Goal: Task Accomplishment & Management: Use online tool/utility

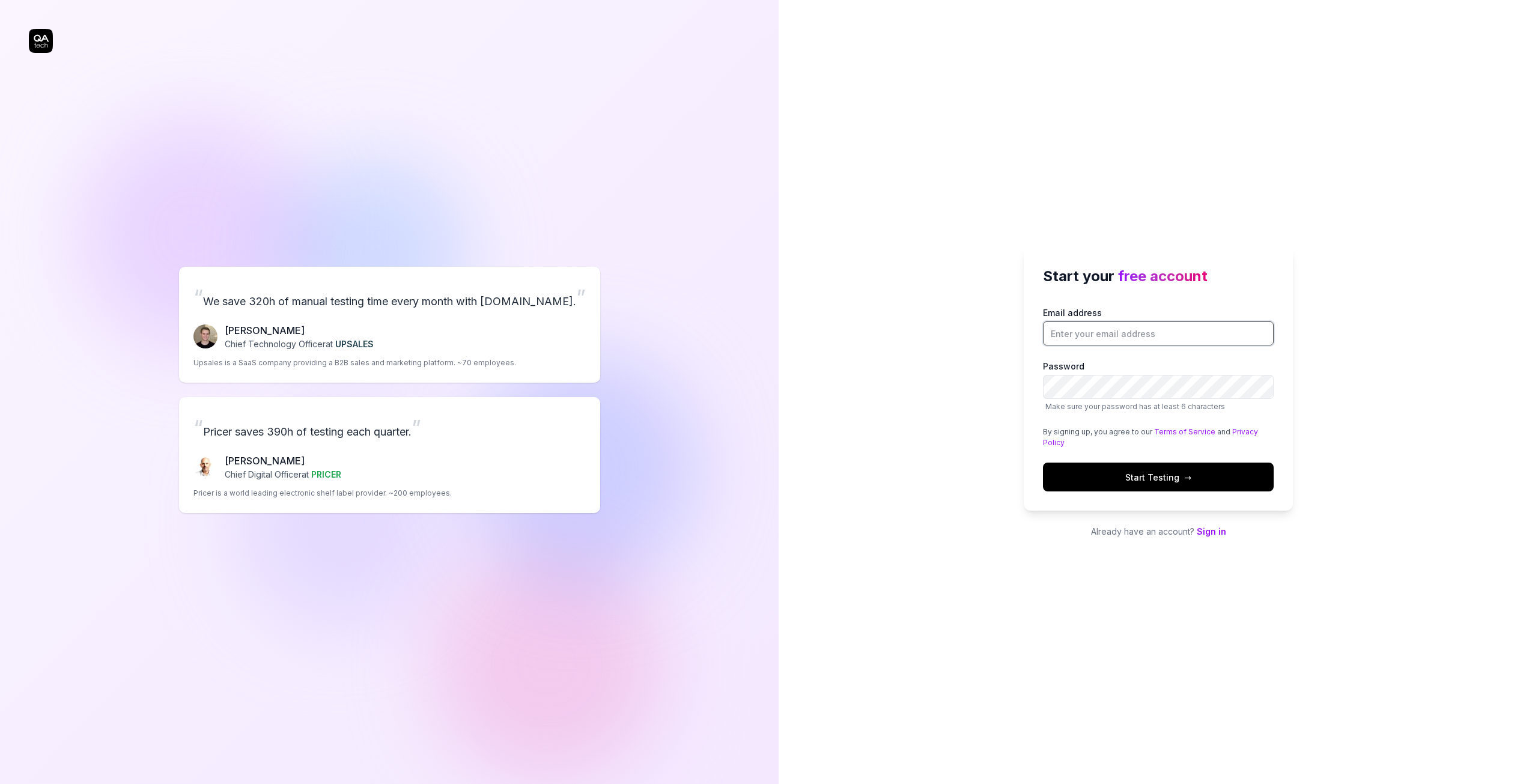
click at [1123, 337] on input "Email address" at bounding box center [1159, 334] width 231 height 24
type input "kristian.haanes@upnorway.com"
click at [1120, 399] on label "Password Make sure your password has at least 6 characters" at bounding box center [1159, 386] width 231 height 52
click at [1147, 477] on span "Start Testing →" at bounding box center [1159, 477] width 66 height 13
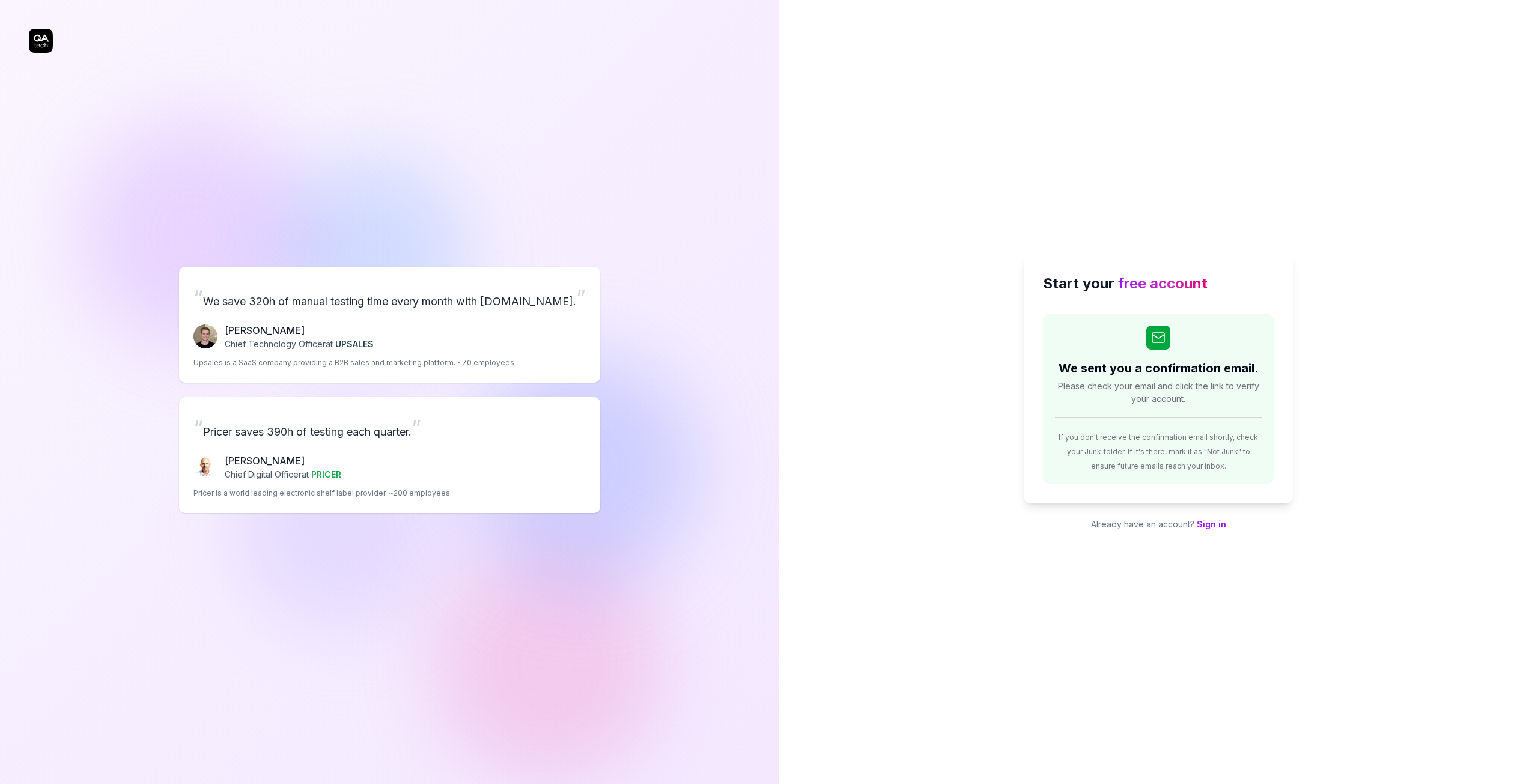
drag, startPoint x: 43, startPoint y: 37, endPoint x: 454, endPoint y: 133, distance: 422.1
click at [418, 156] on div "“ We save 320h of manual testing time every month with QA.tech. ” Fredrik Seidl…" at bounding box center [389, 389] width 721 height 731
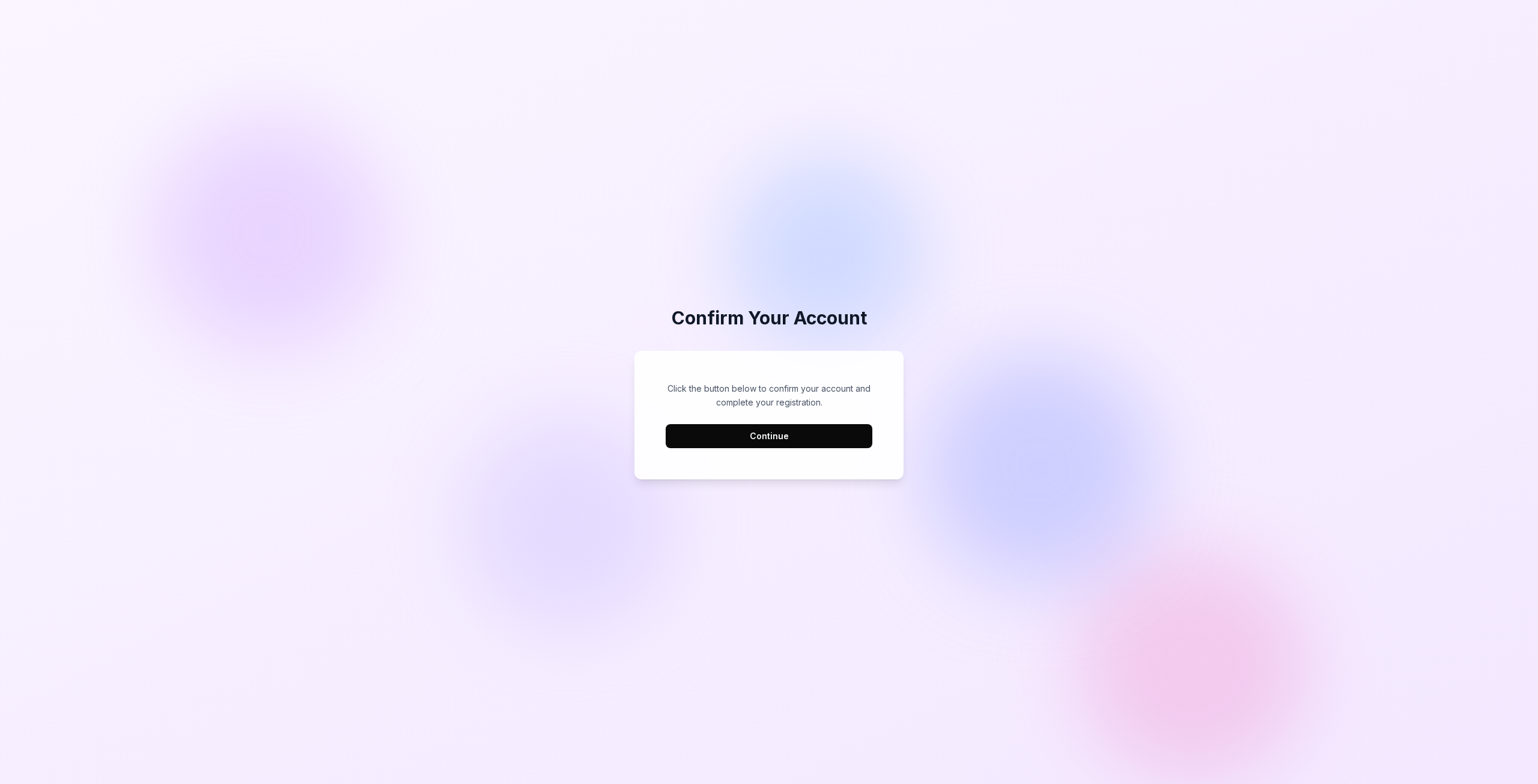
click at [745, 435] on button "Continue" at bounding box center [769, 436] width 207 height 24
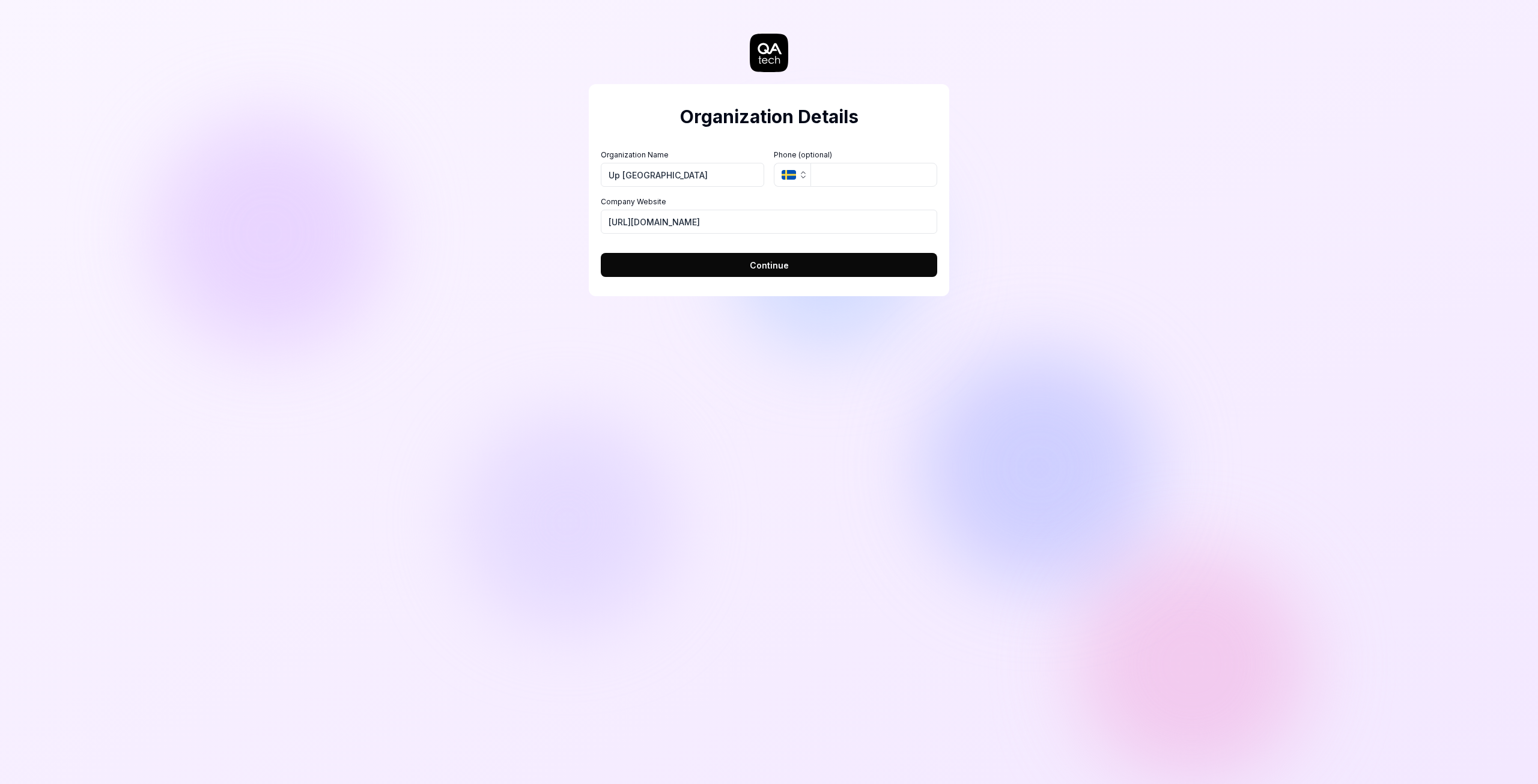
type input "Up [GEOGRAPHIC_DATA]"
type input "[PHONE_NUMBER]"
click at [715, 261] on button "Continue" at bounding box center [769, 265] width 337 height 24
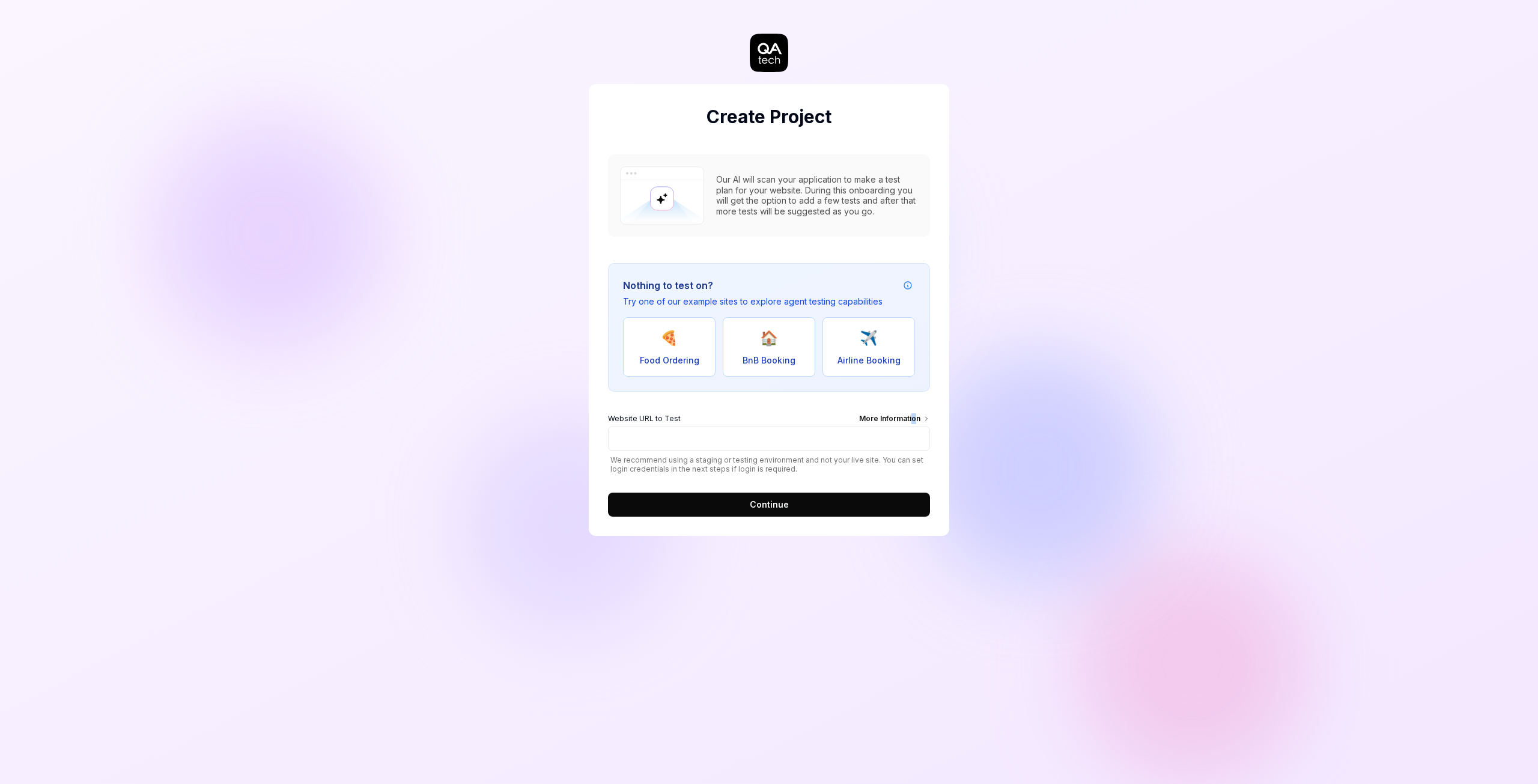
click at [913, 418] on div "More Information" at bounding box center [895, 420] width 71 height 13
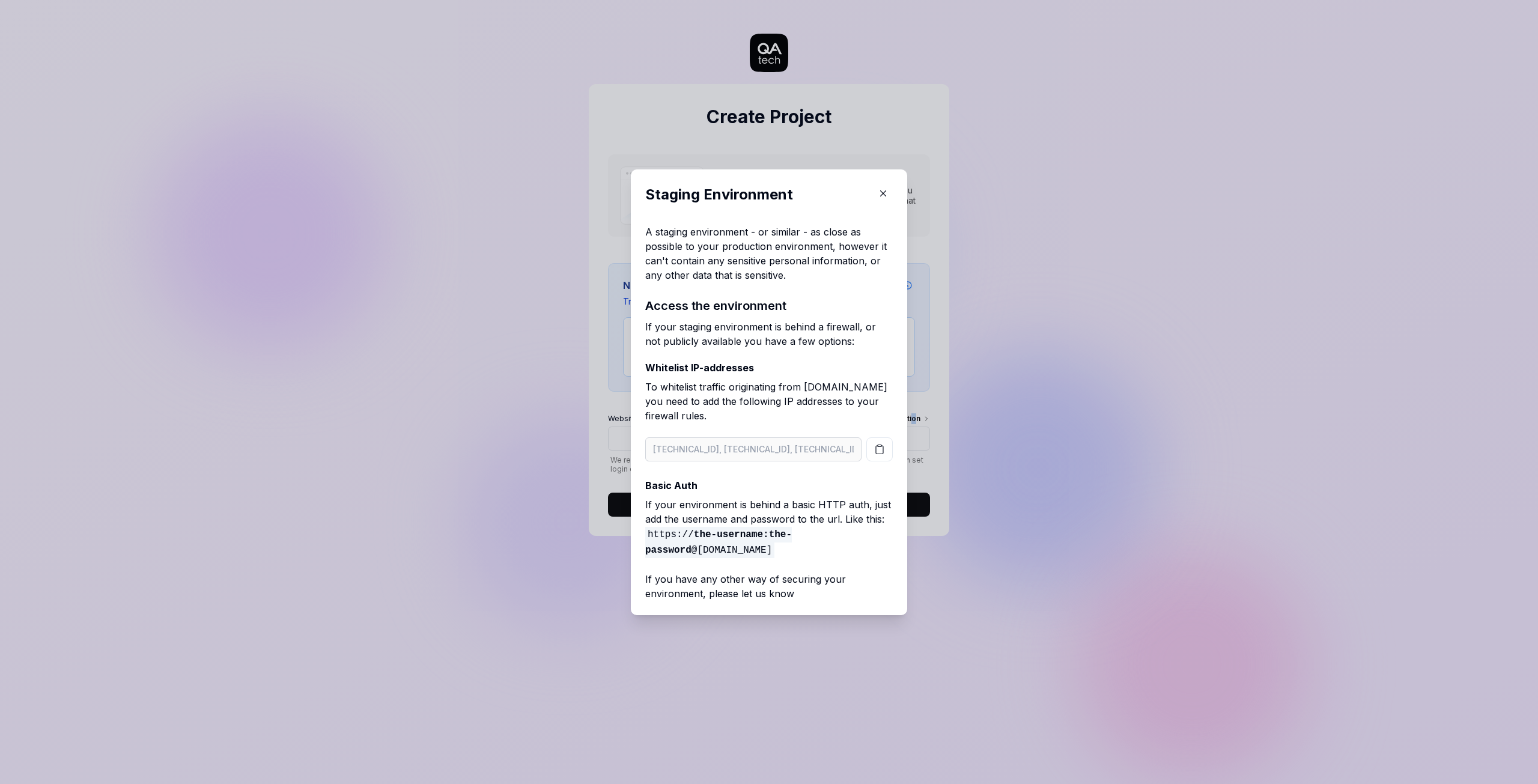
click at [880, 195] on icon "button" at bounding box center [883, 193] width 10 height 10
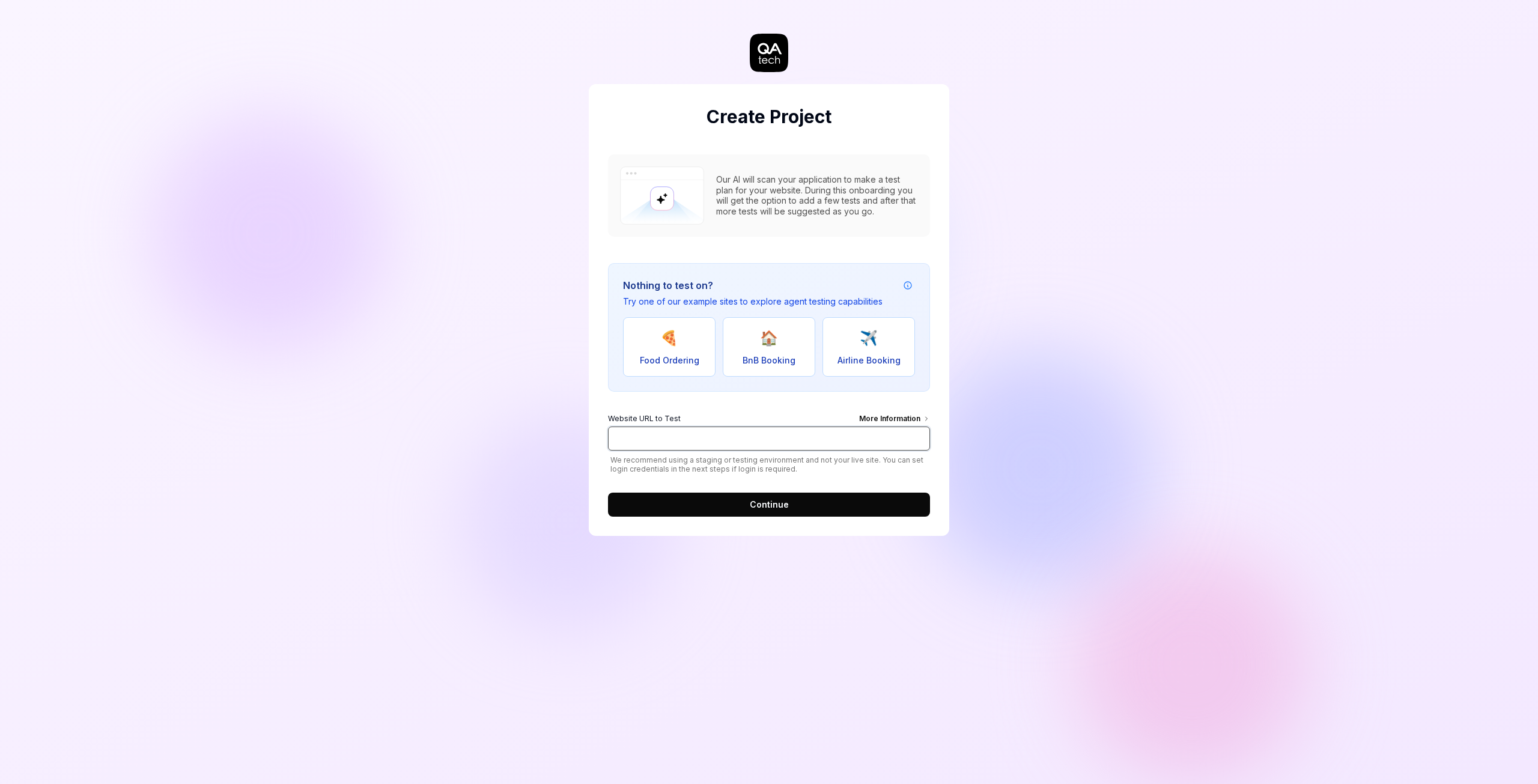
click at [712, 435] on input "Website URL to Test More Information" at bounding box center [769, 438] width 322 height 24
click at [521, 435] on div "Create Project Our AI will scan your application to make a test plan for your w…" at bounding box center [769, 392] width 1538 height 784
click at [709, 420] on div "Website URL to Test More Information" at bounding box center [769, 420] width 322 height 13
click at [709, 426] on input "Website URL to Test More Information" at bounding box center [769, 438] width 322 height 24
paste input "[URL][DOMAIN_NAME]"
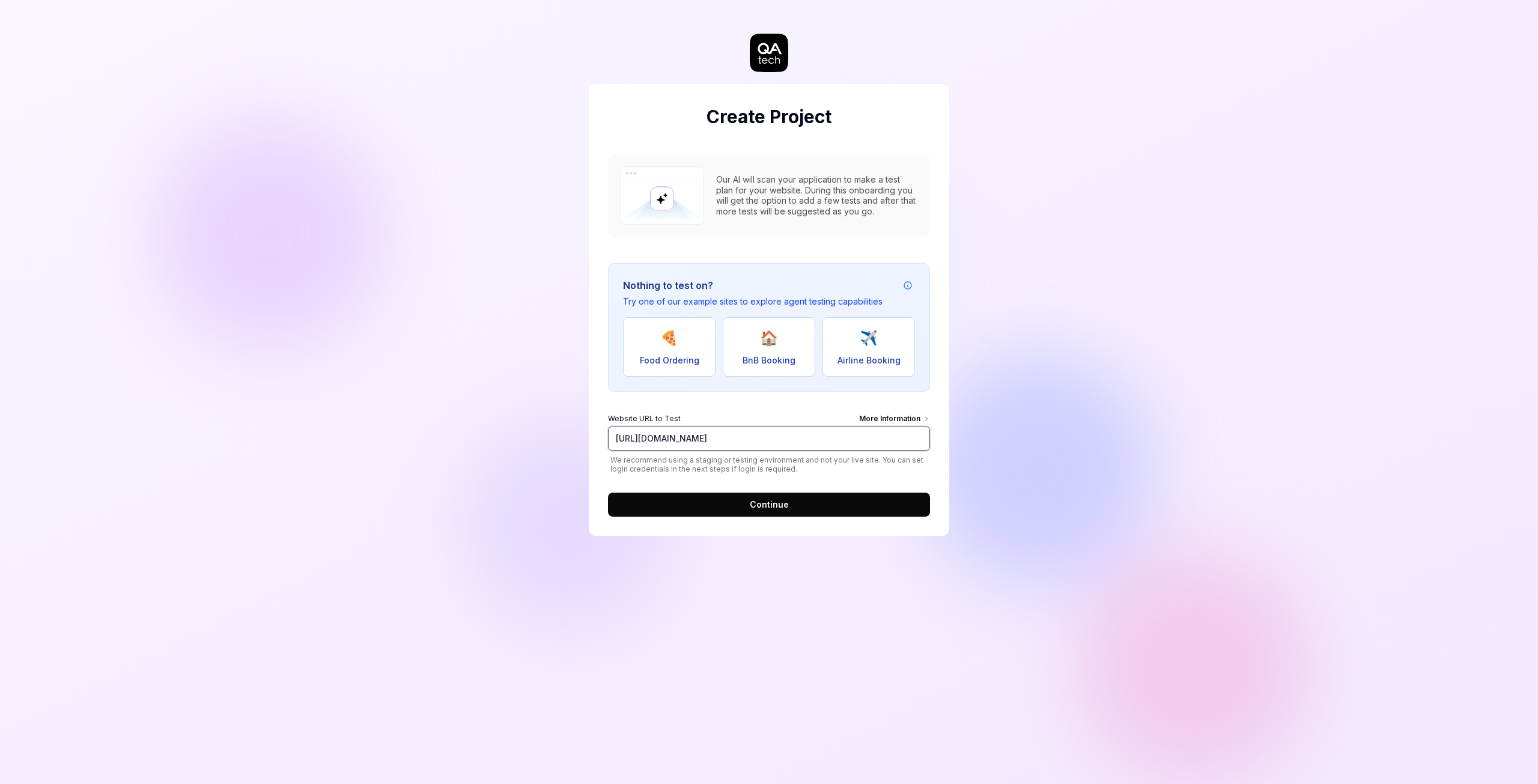
type input "[URL][DOMAIN_NAME]"
click at [725, 499] on button "Continue" at bounding box center [769, 504] width 322 height 24
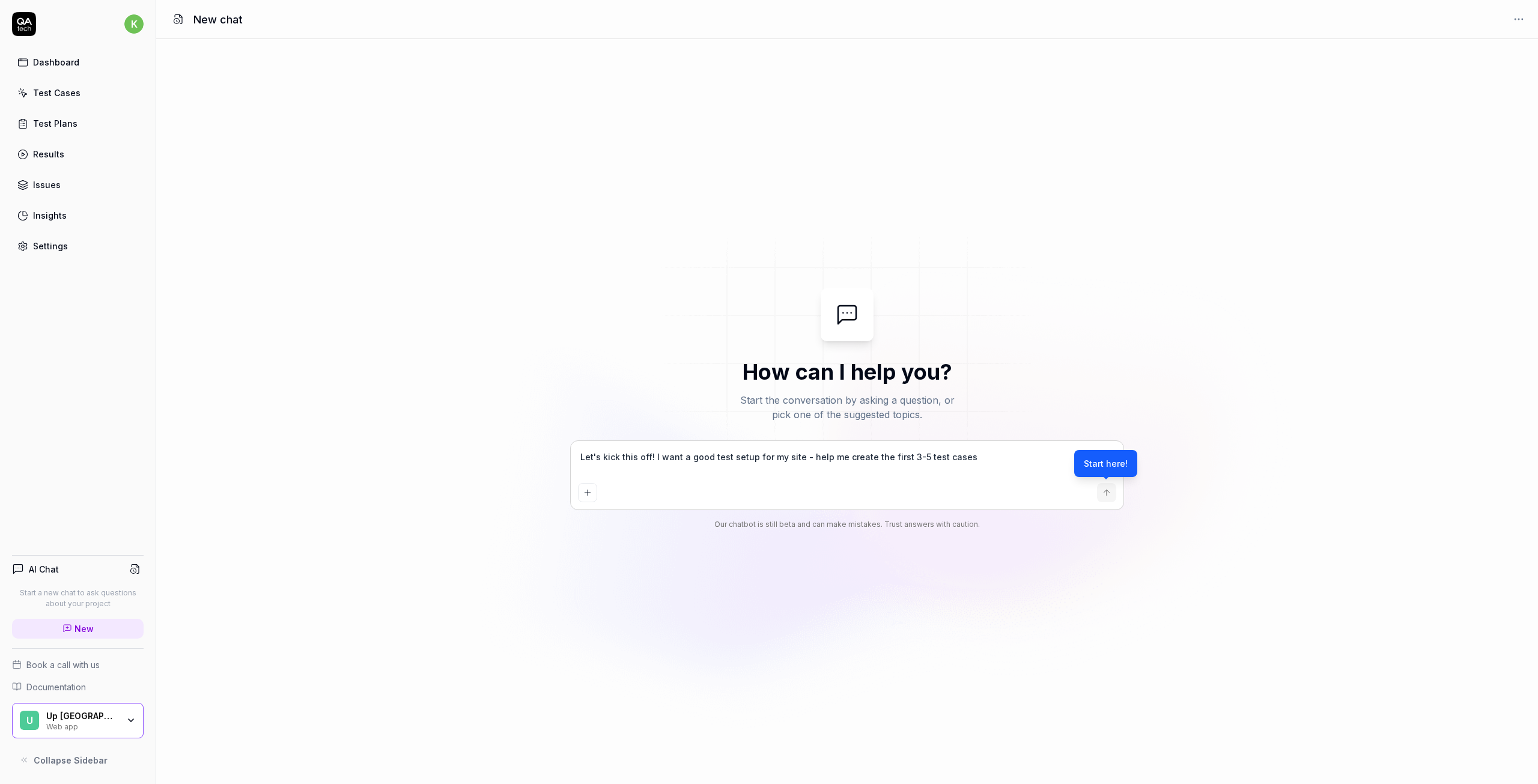
type textarea "*"
click at [50, 243] on div "Settings" at bounding box center [50, 246] width 34 height 13
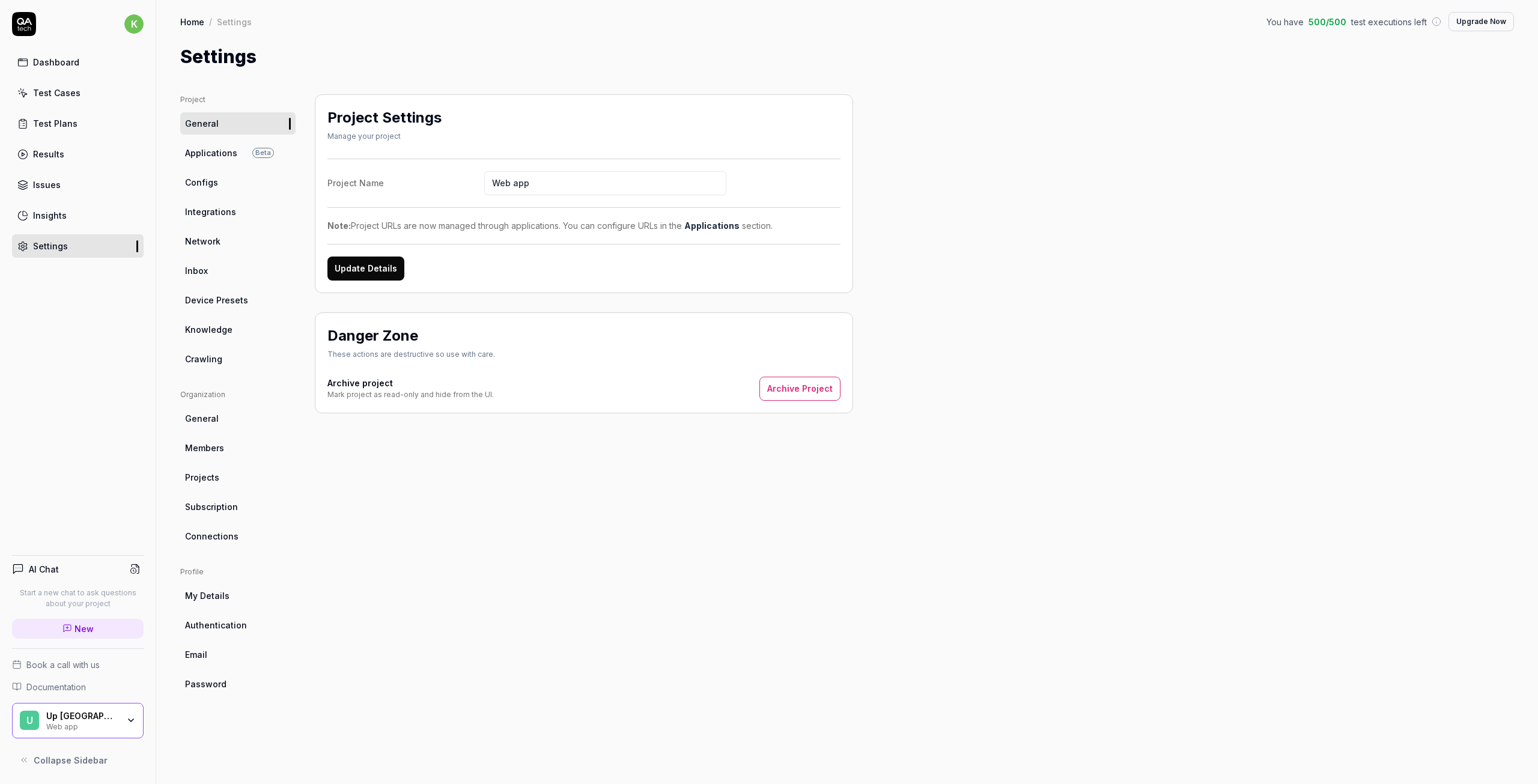
click at [359, 264] on button "Update Details" at bounding box center [366, 268] width 77 height 24
click at [209, 627] on span "Authentication" at bounding box center [216, 624] width 62 height 13
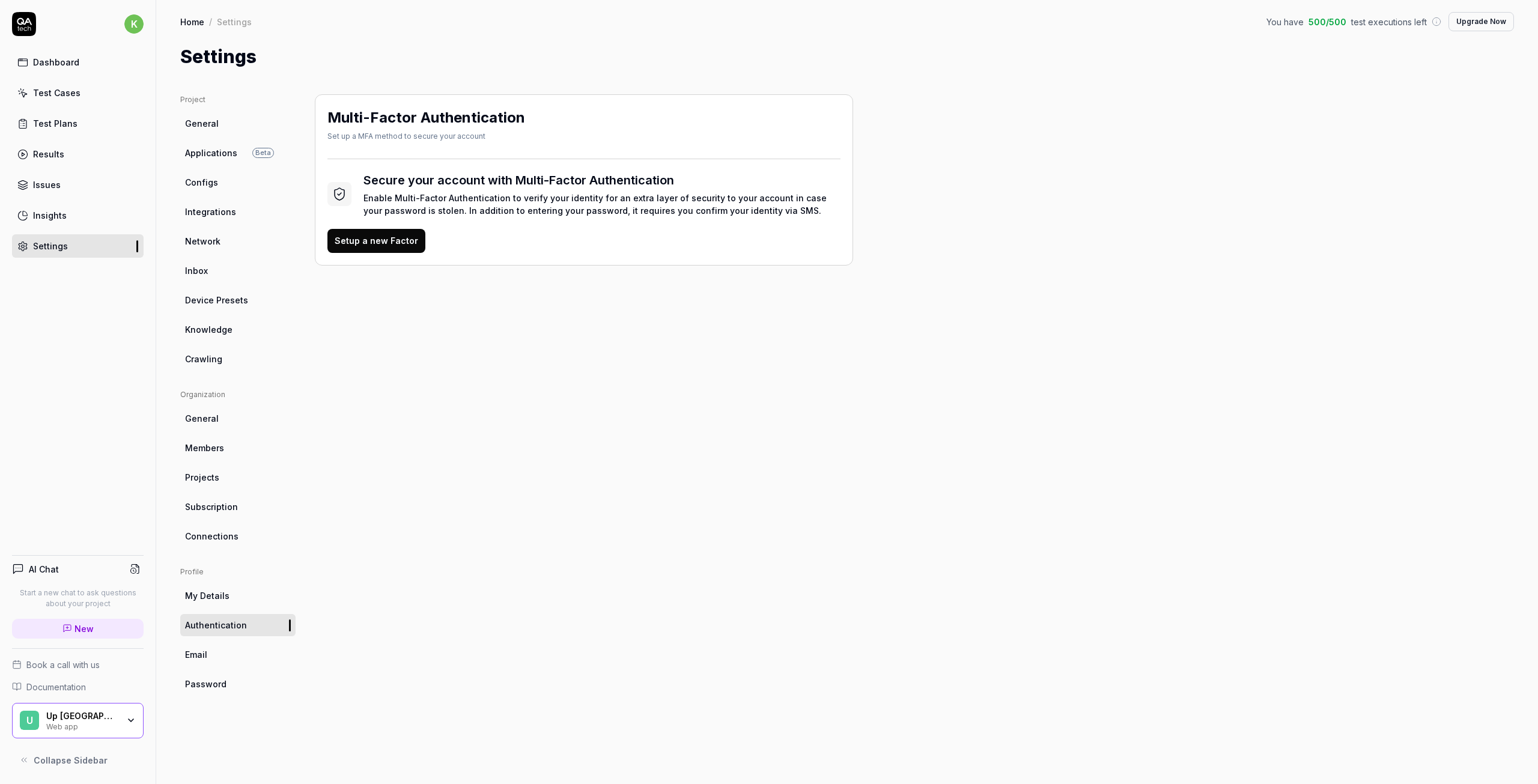
click at [203, 656] on span "Email" at bounding box center [196, 654] width 22 height 13
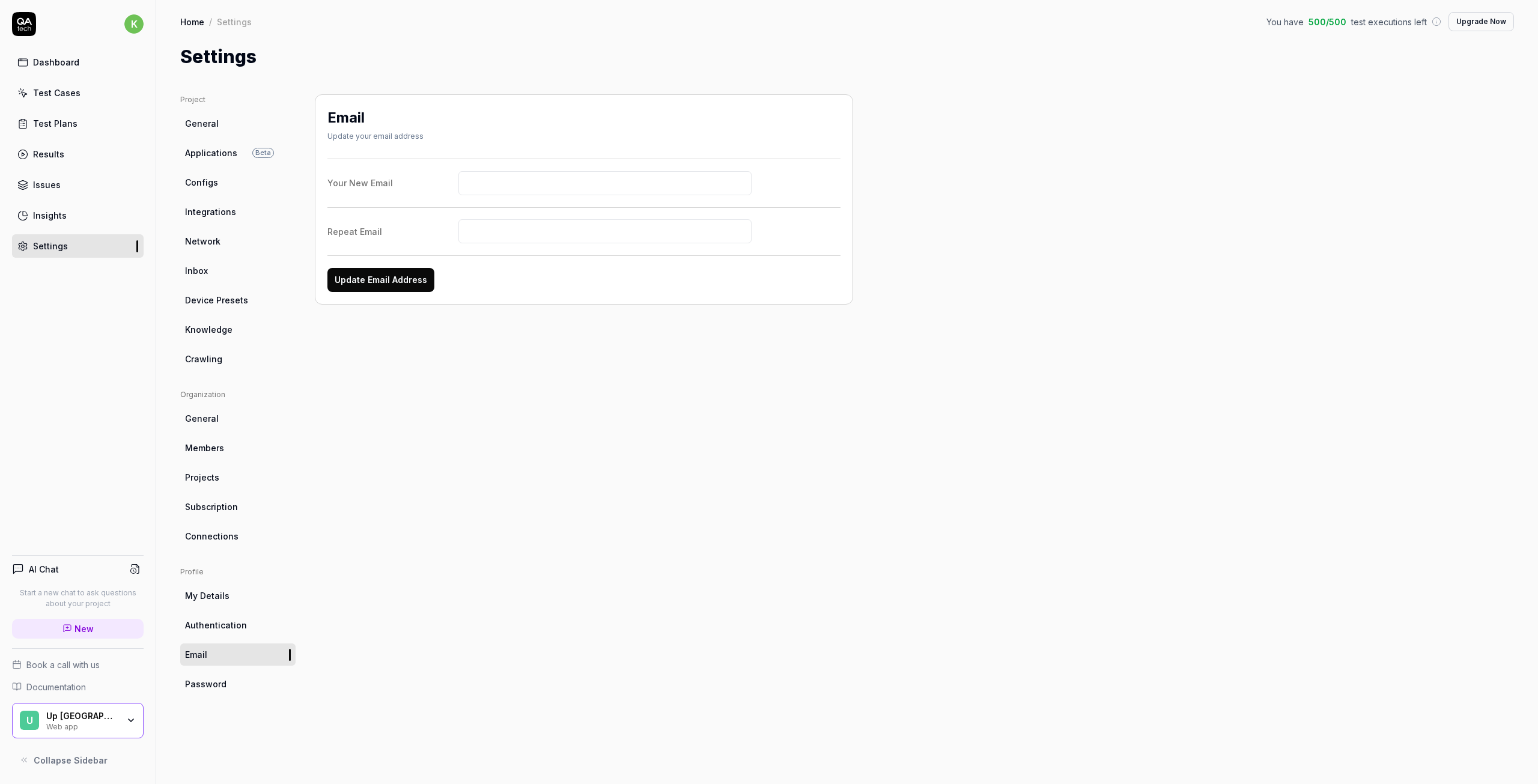
click at [205, 150] on span "Applications" at bounding box center [211, 153] width 52 height 13
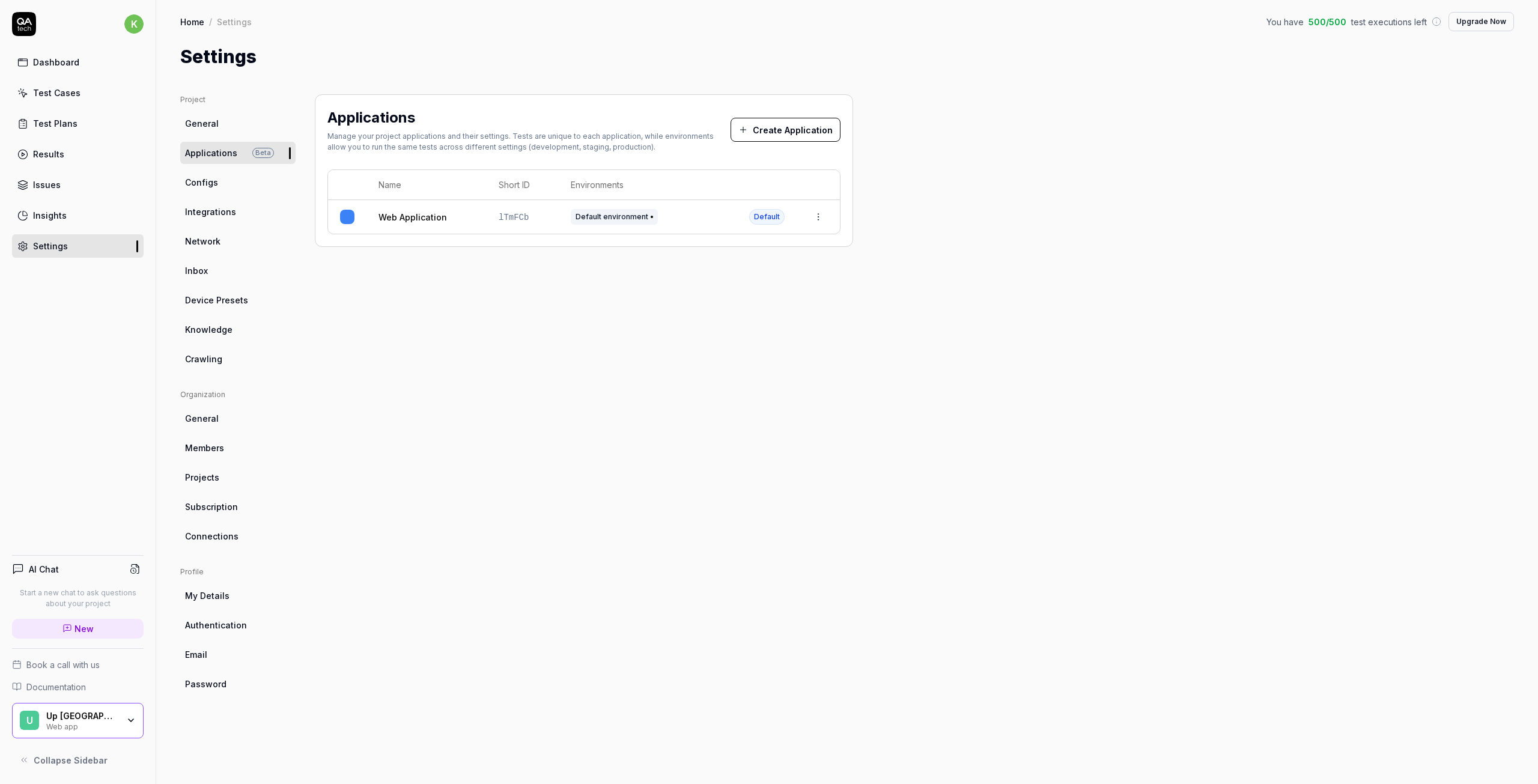
click at [817, 214] on html "k Dashboard Test Cases Test Plans Results Issues Insights Settings AI Chat Star…" at bounding box center [769, 392] width 1538 height 784
click at [726, 296] on span "Edit" at bounding box center [722, 295] width 16 height 13
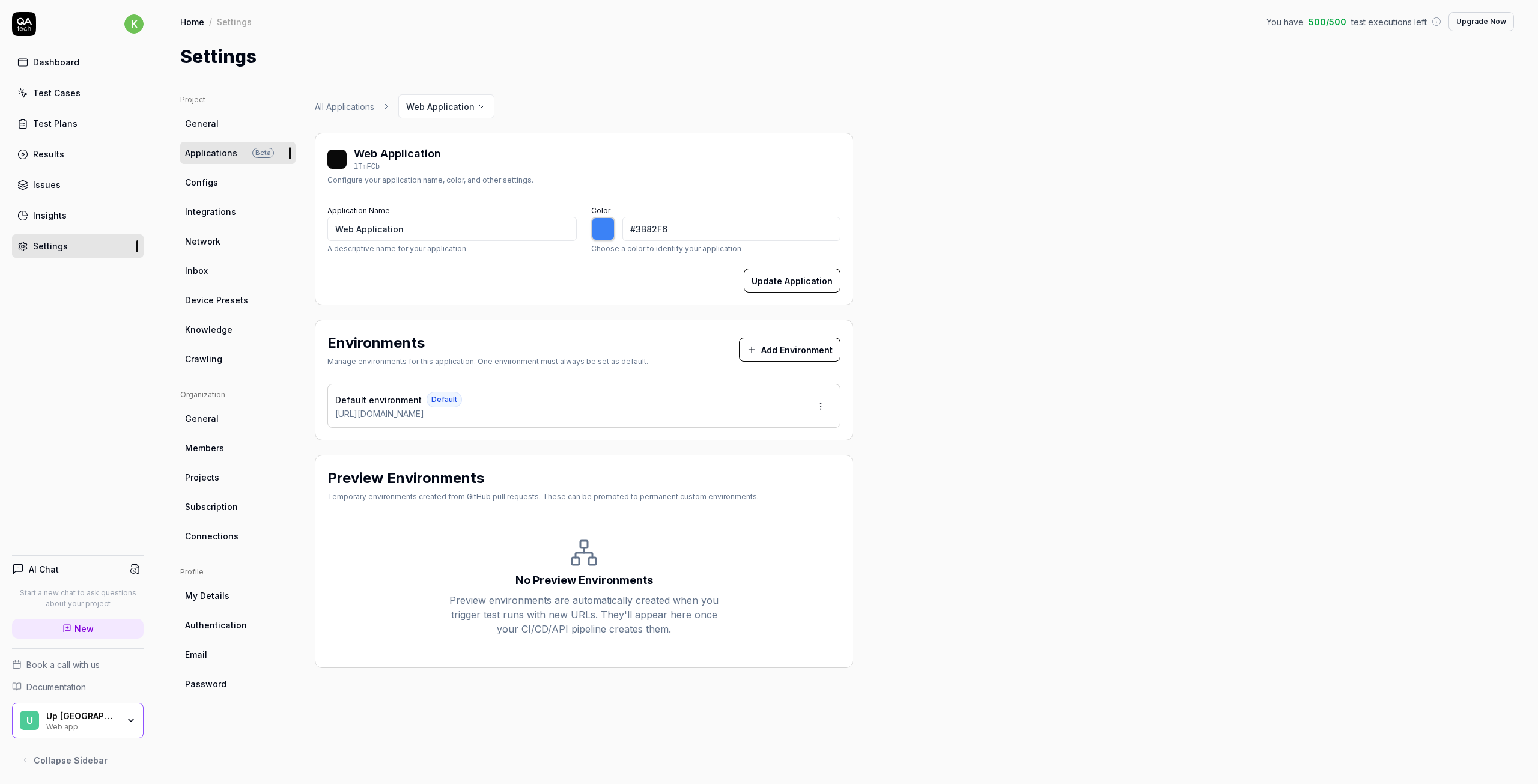
type input "*******"
click at [821, 404] on html "k Dashboard Test Cases Test Plans Results Issues Insights Settings AI Chat Star…" at bounding box center [769, 392] width 1538 height 784
click at [748, 459] on span "Edit" at bounding box center [744, 460] width 16 height 13
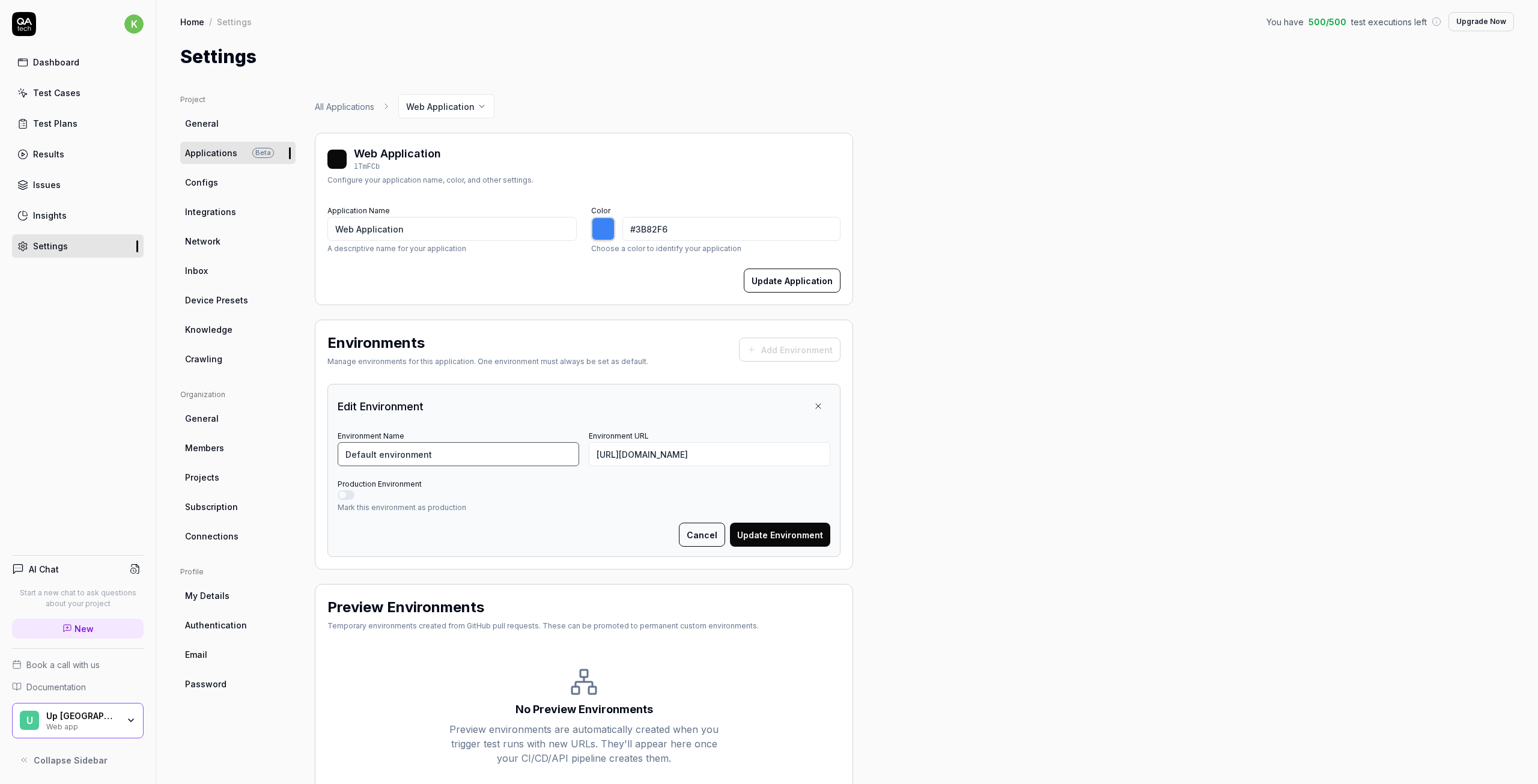
click at [397, 447] on input "Default environment" at bounding box center [458, 454] width 241 height 24
drag, startPoint x: 433, startPoint y: 458, endPoint x: 334, endPoint y: 458, distance: 99.0
click at [334, 458] on div "Edit Environment Environment Name Default environment Environment URL https://i…" at bounding box center [584, 470] width 513 height 173
type input "Staging"
click at [574, 476] on div "Production Environment Mark this environment as production" at bounding box center [583, 495] width 493 height 37
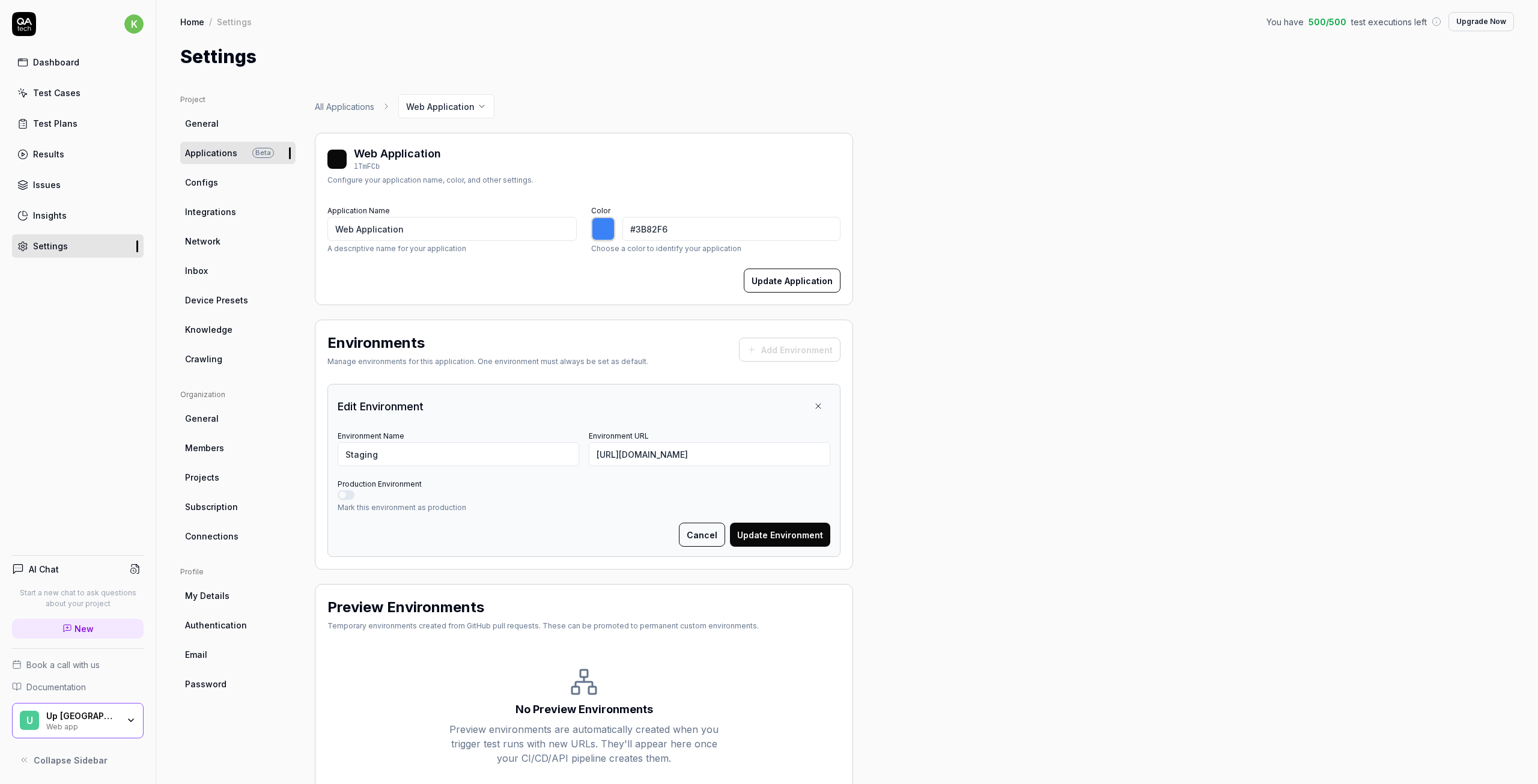
click at [774, 538] on button "Update Environment" at bounding box center [781, 534] width 100 height 24
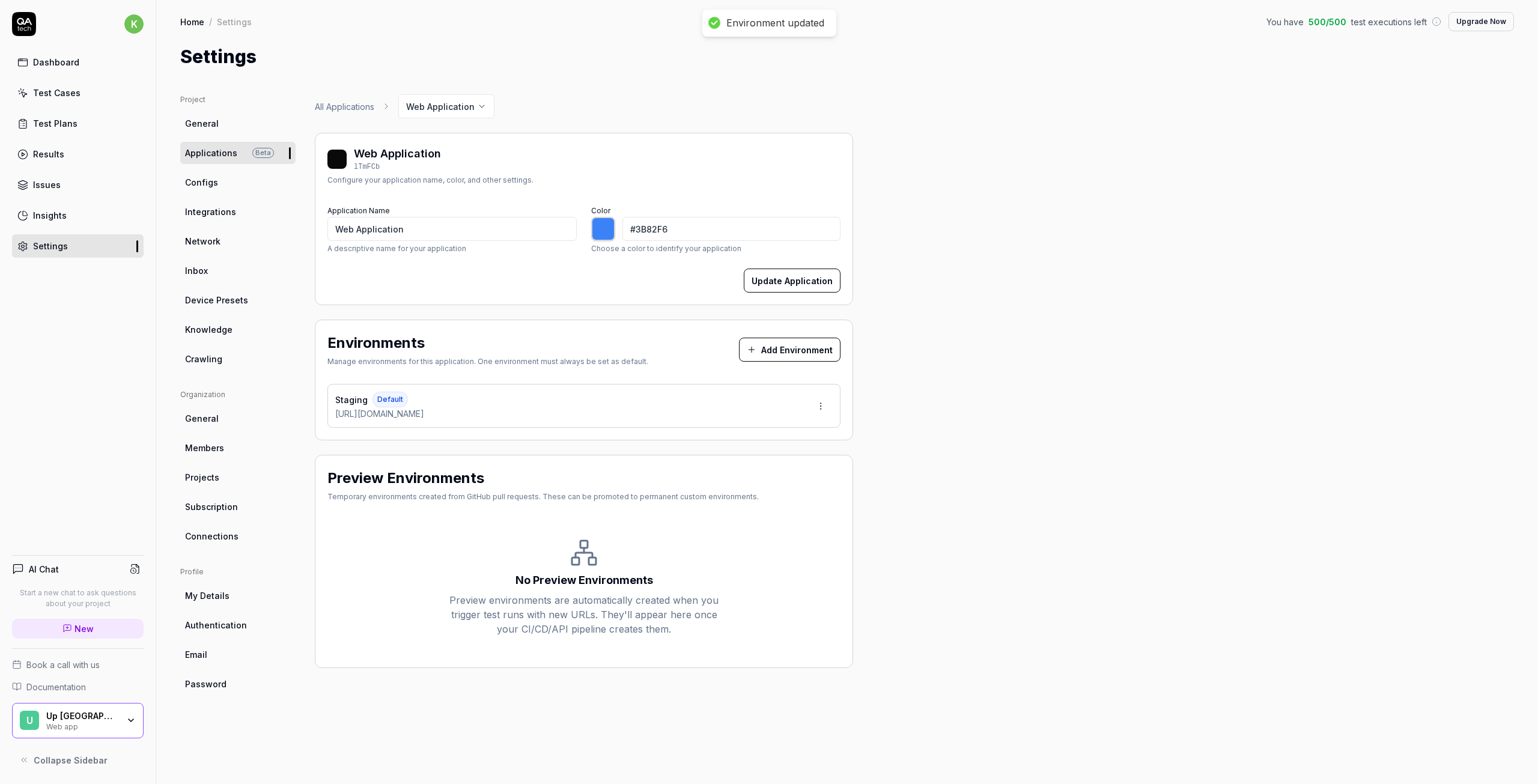
type input "*******"
click at [200, 186] on span "Configs" at bounding box center [202, 182] width 33 height 13
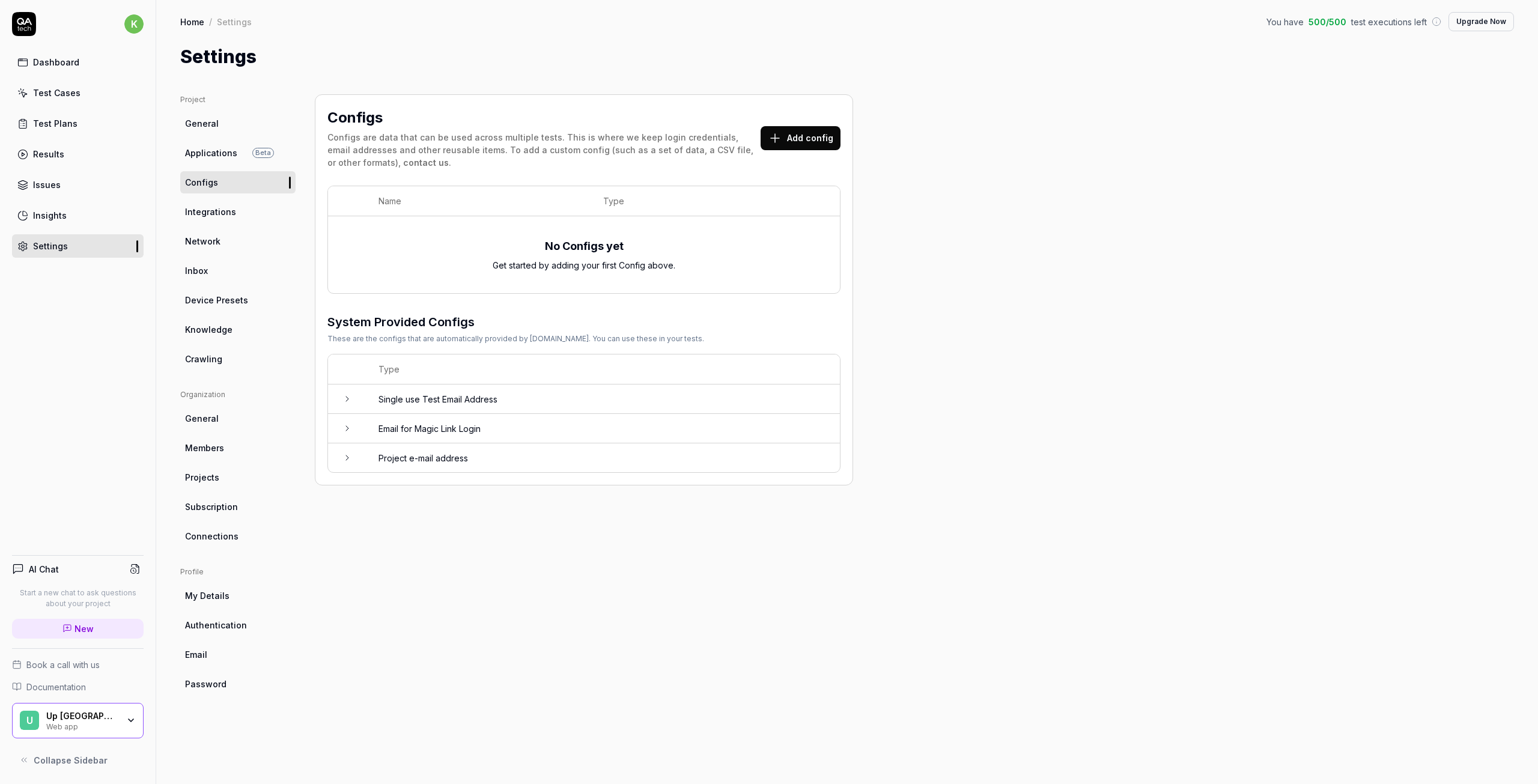
click at [58, 64] on div "Dashboard" at bounding box center [56, 62] width 46 height 13
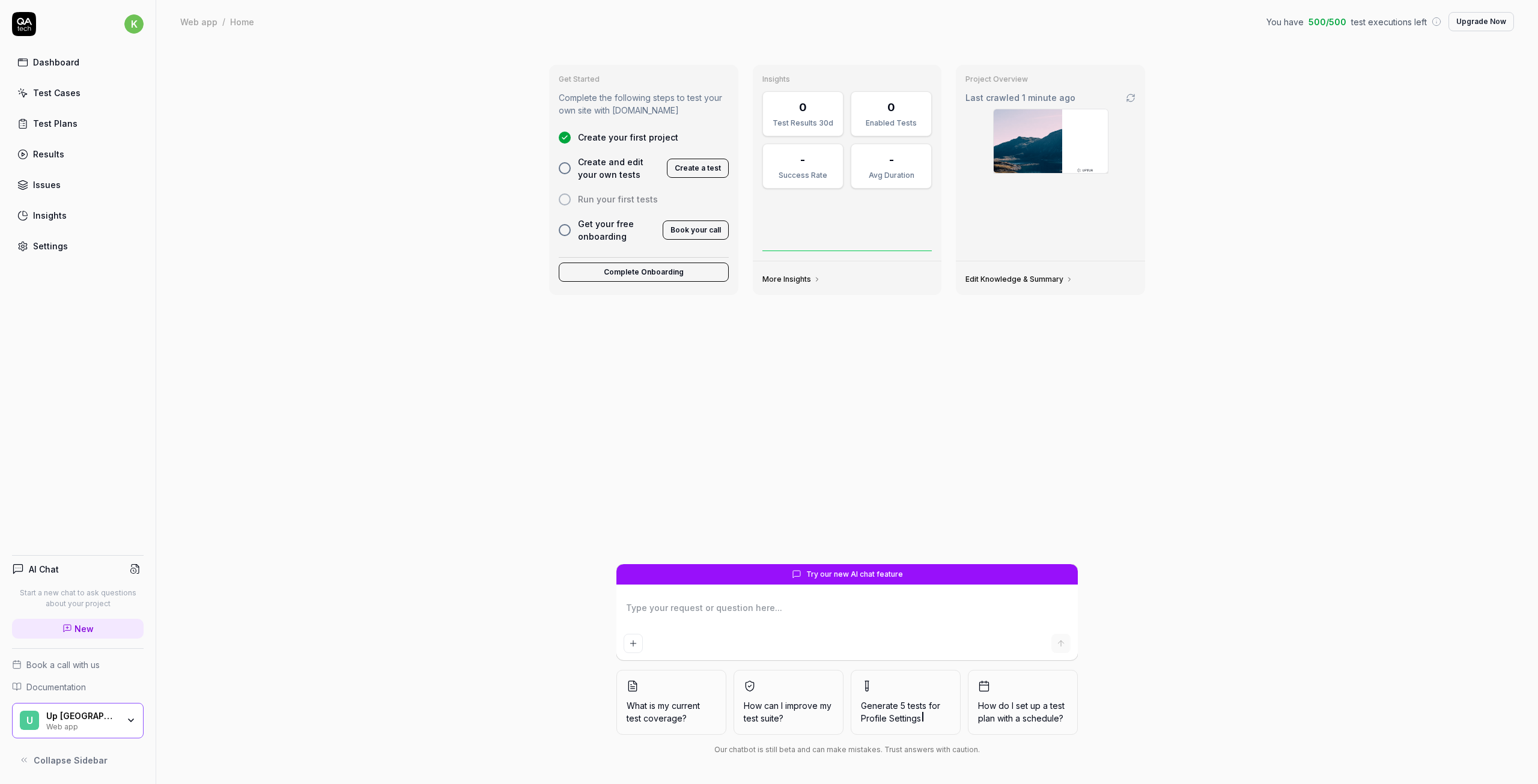
click at [1030, 280] on link "Edit Knowledge & Summary" at bounding box center [1019, 279] width 107 height 10
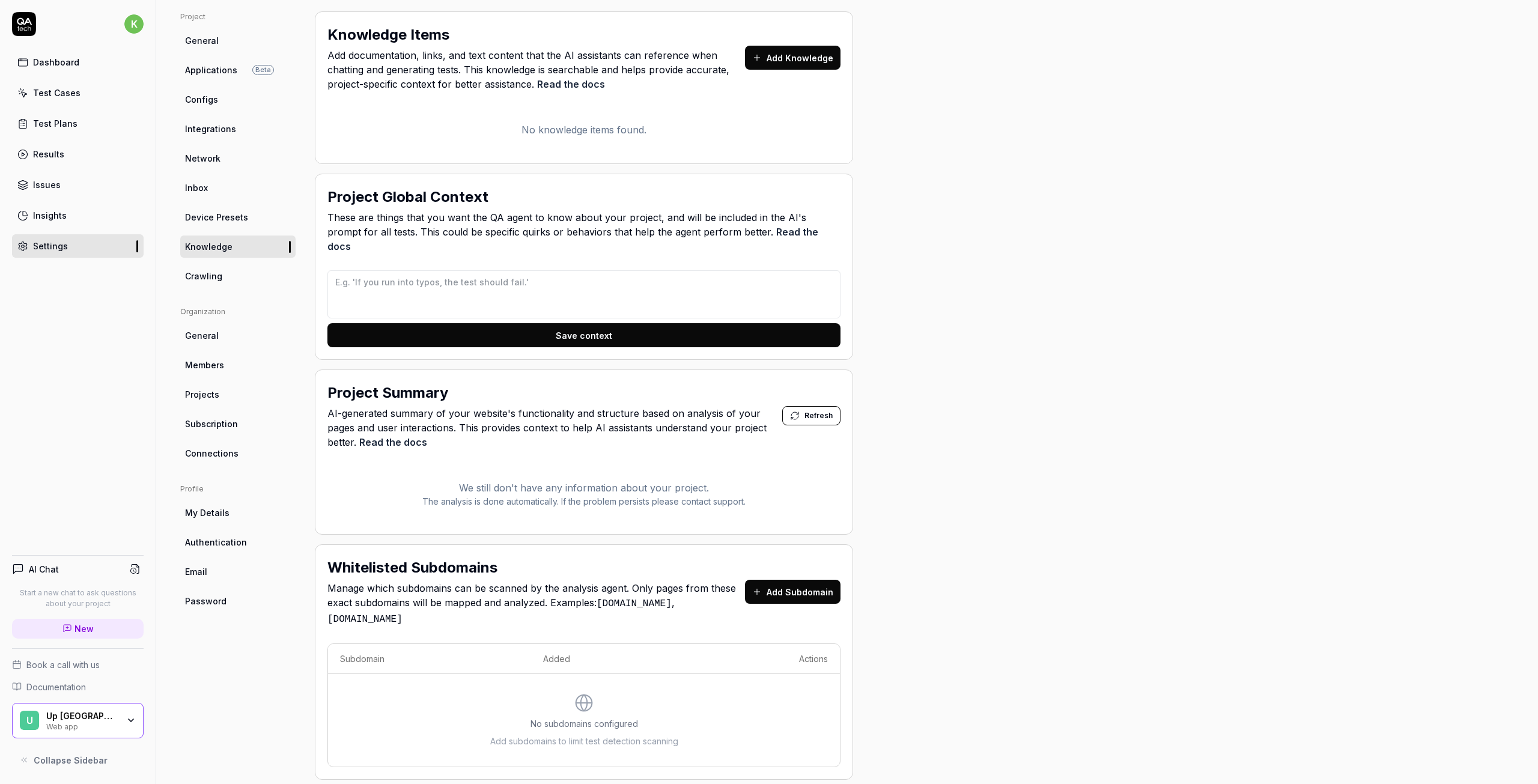
scroll to position [83, 0]
click at [607, 408] on span "AI-generated summary of your website's functionality and structure based on ana…" at bounding box center [555, 427] width 455 height 43
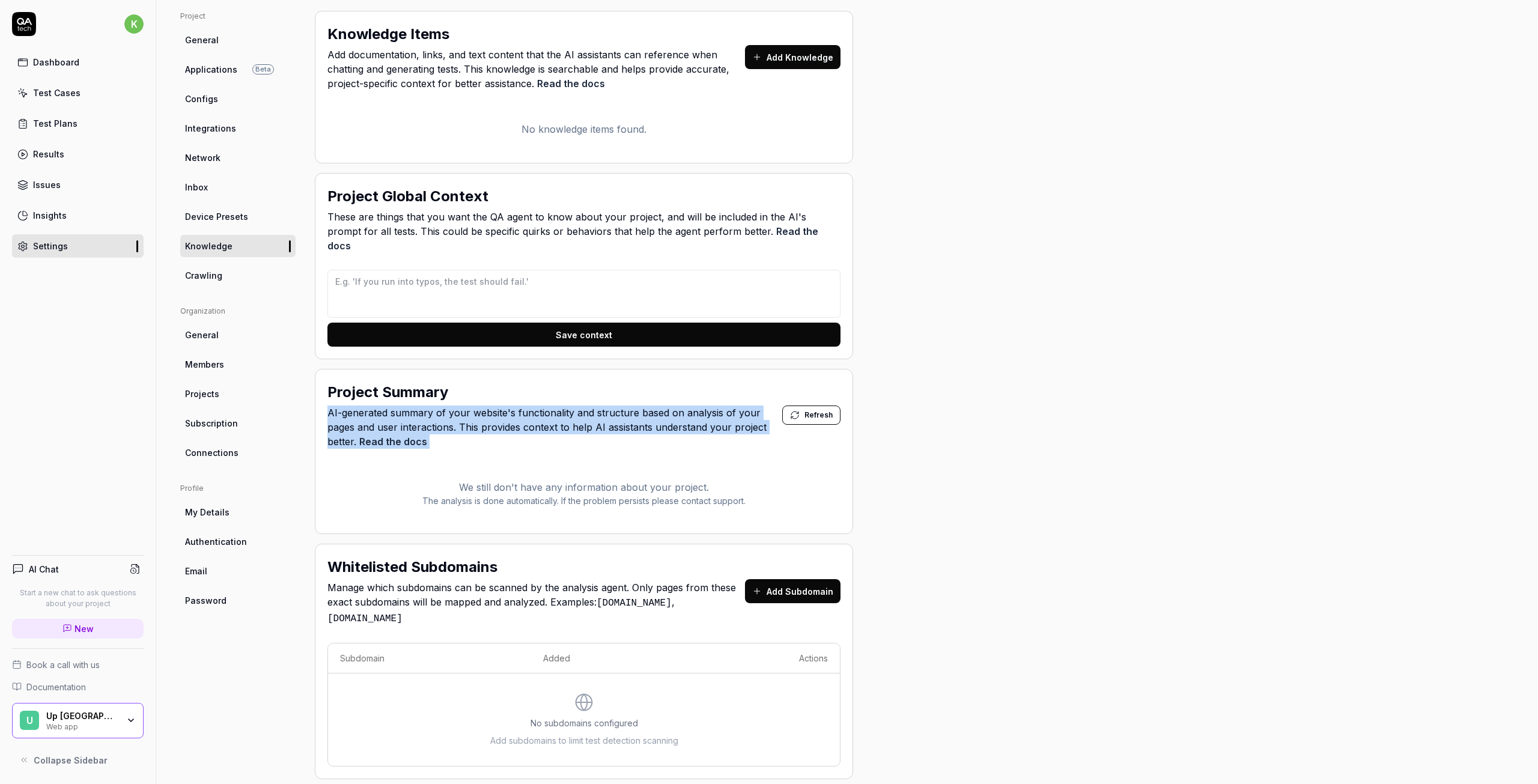
click at [608, 408] on span "AI-generated summary of your website's functionality and structure based on ana…" at bounding box center [555, 427] width 455 height 43
click at [608, 408] on span "AI-generated summary of your website's functionality and structure based on ana…" at bounding box center [555, 427] width 455 height 43
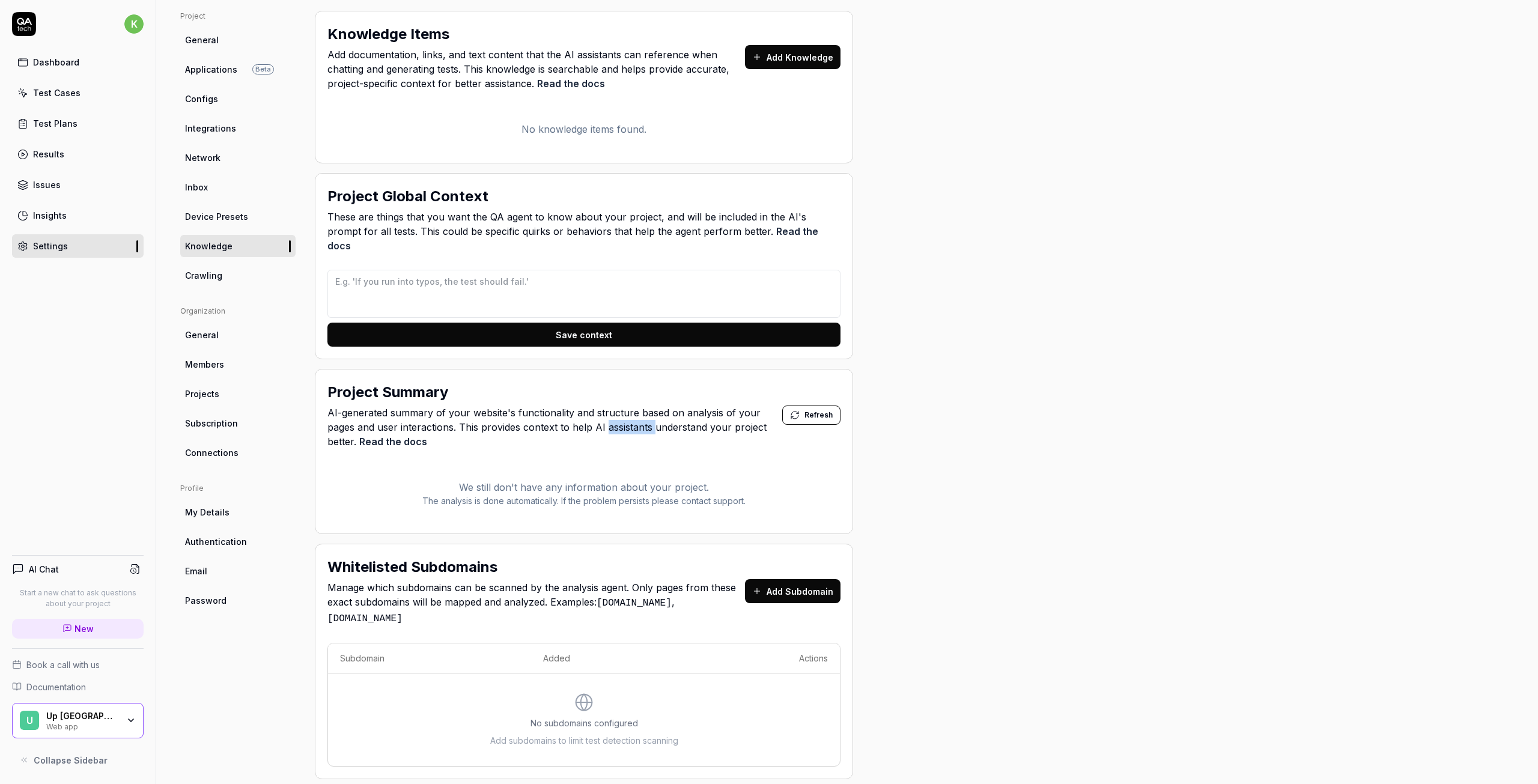
click at [608, 408] on span "AI-generated summary of your website's functionality and structure based on ana…" at bounding box center [555, 427] width 455 height 43
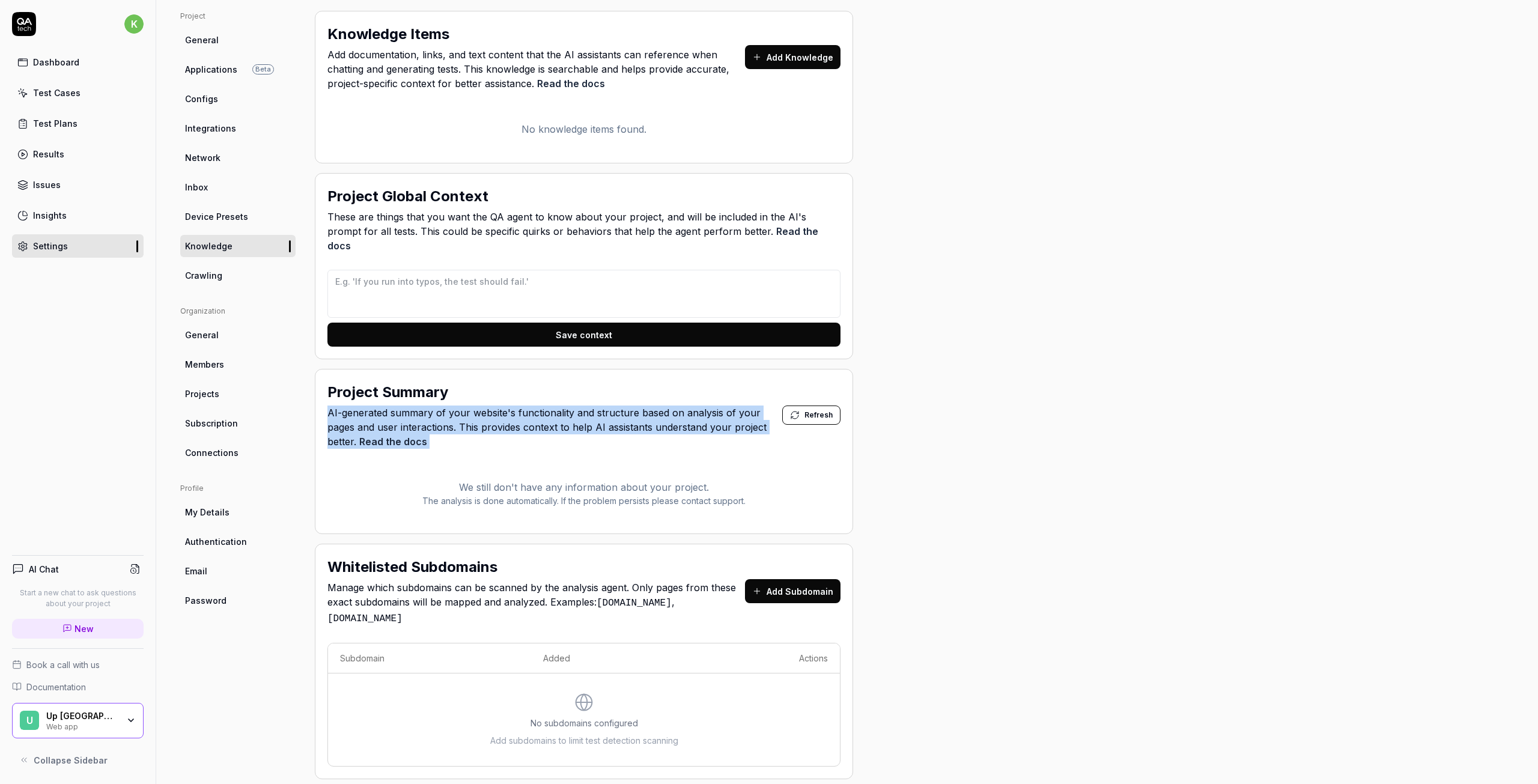
click at [608, 408] on span "AI-generated summary of your website's functionality and structure based on ana…" at bounding box center [555, 427] width 455 height 43
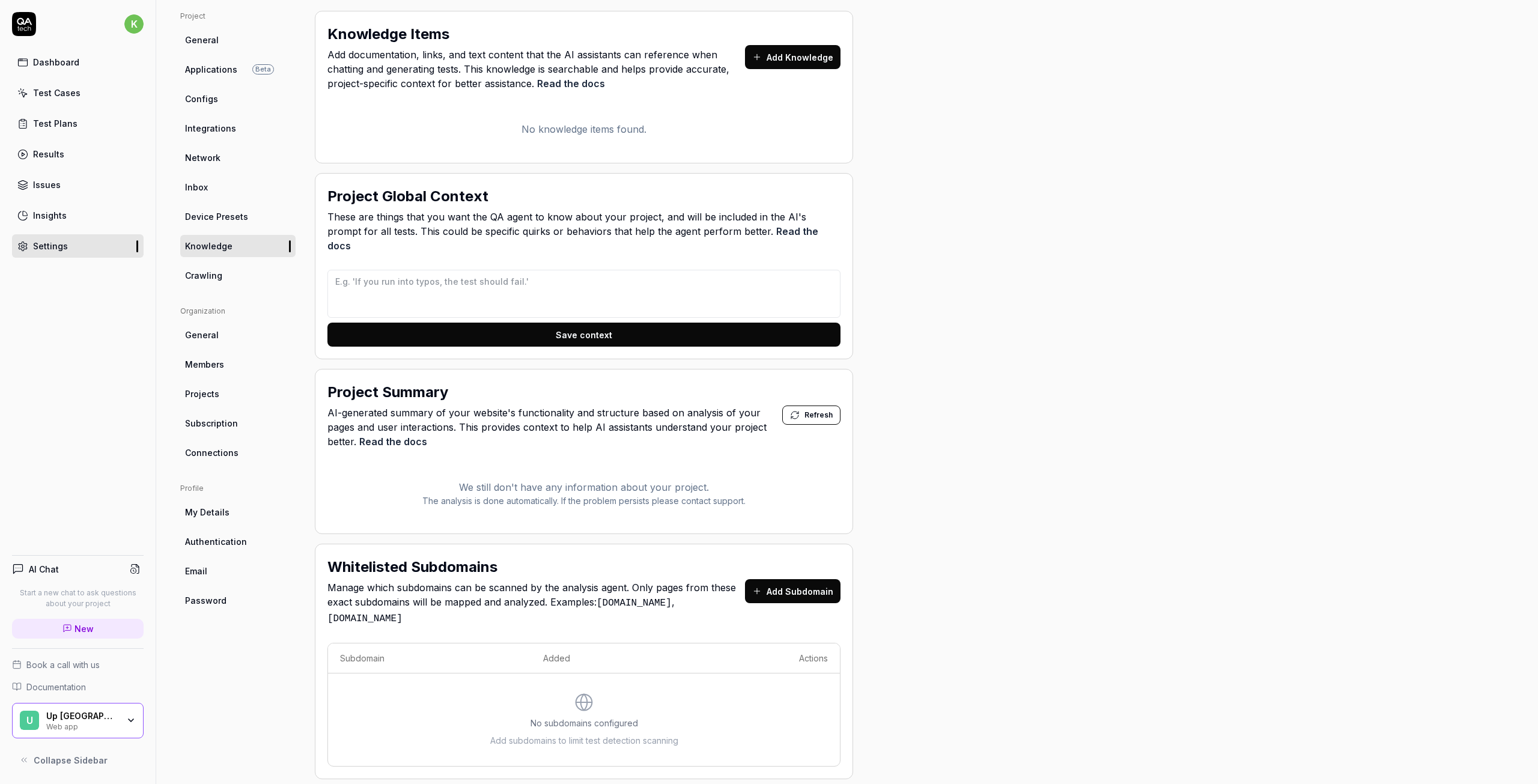
click at [922, 455] on div "Project General Applications Beta Configs Integrations Network Inbox Device Pre…" at bounding box center [847, 394] width 1334 height 768
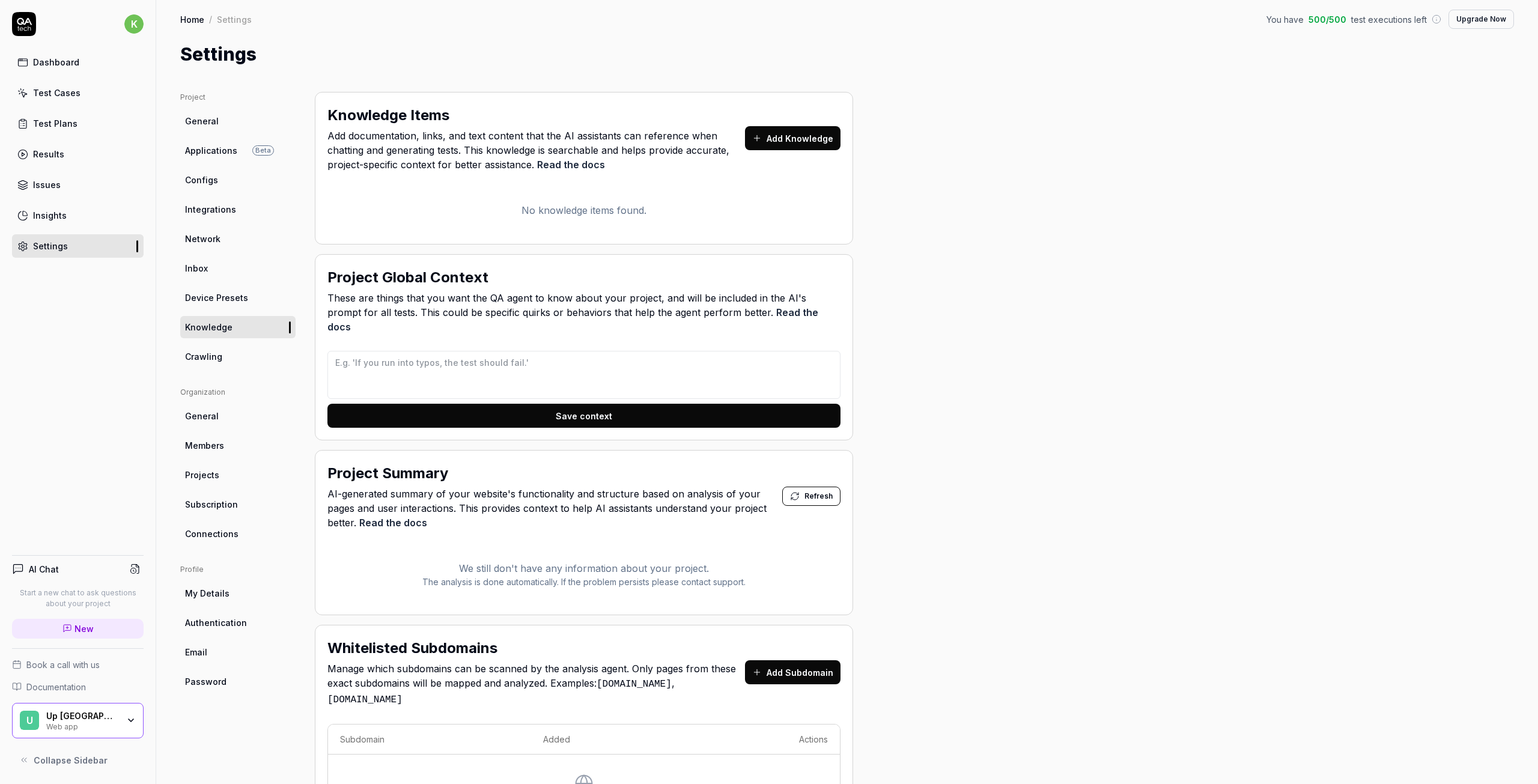
scroll to position [0, 0]
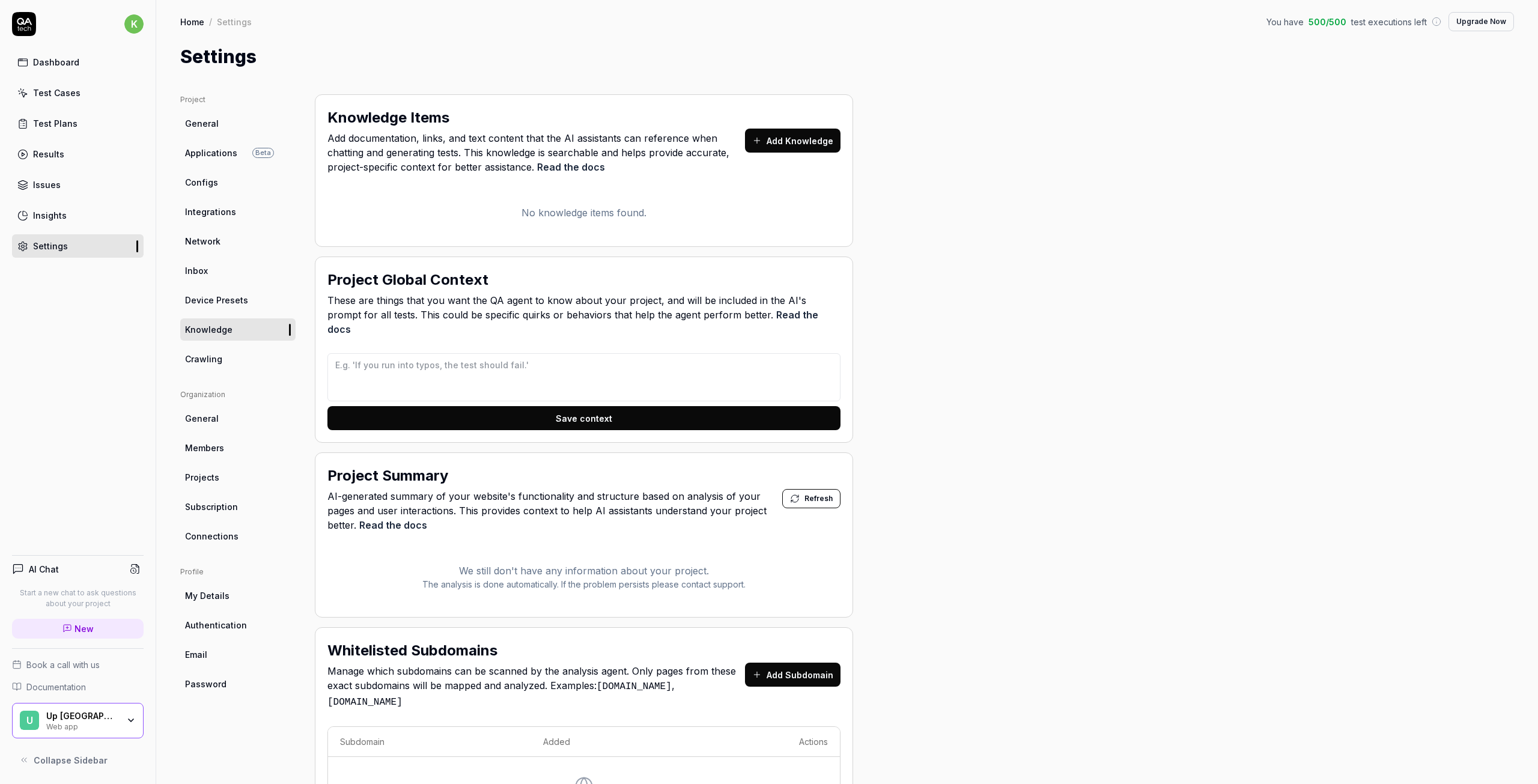
click at [54, 64] on div "Dashboard" at bounding box center [56, 62] width 46 height 13
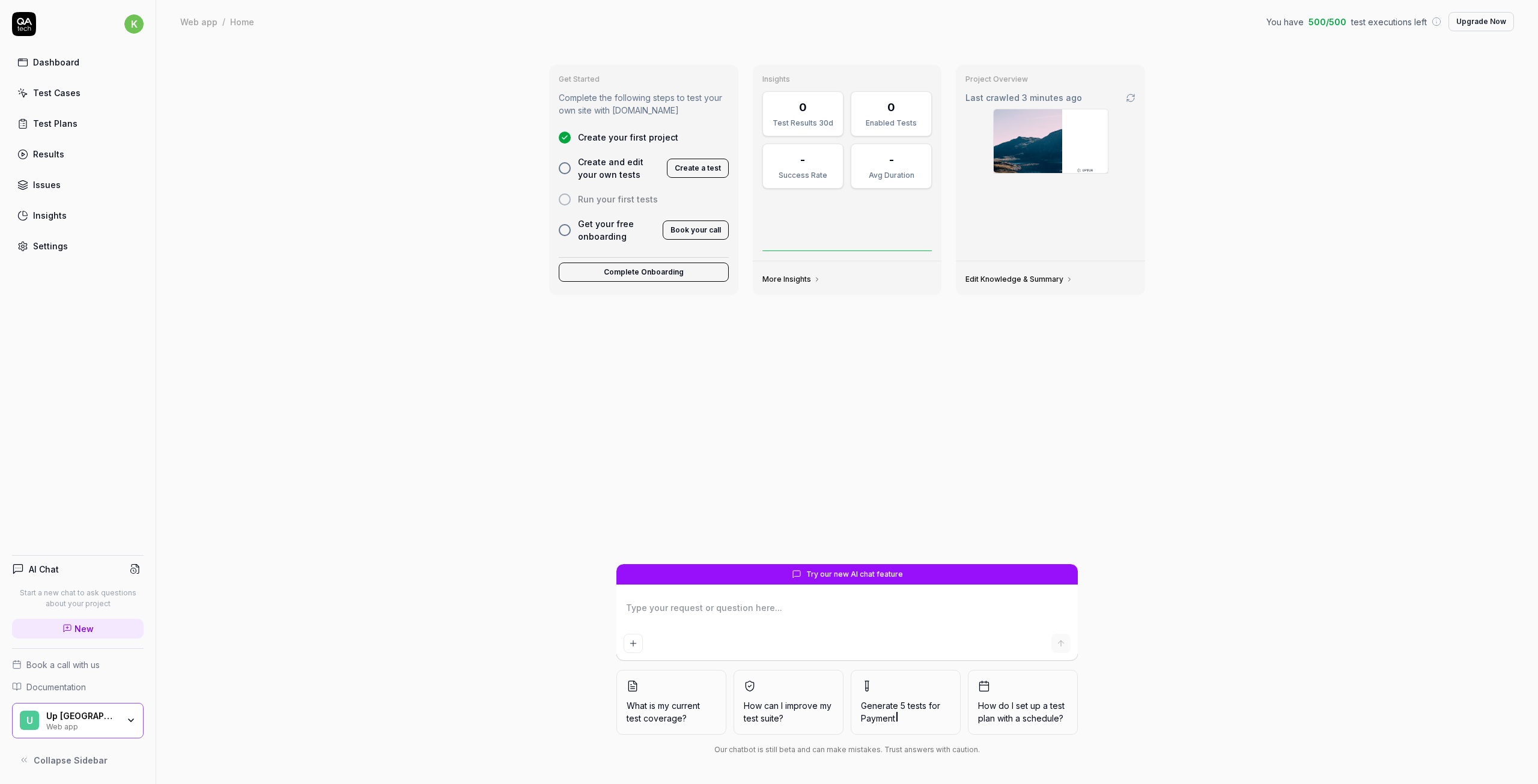
click at [626, 276] on button "Complete Onboarding" at bounding box center [643, 272] width 170 height 19
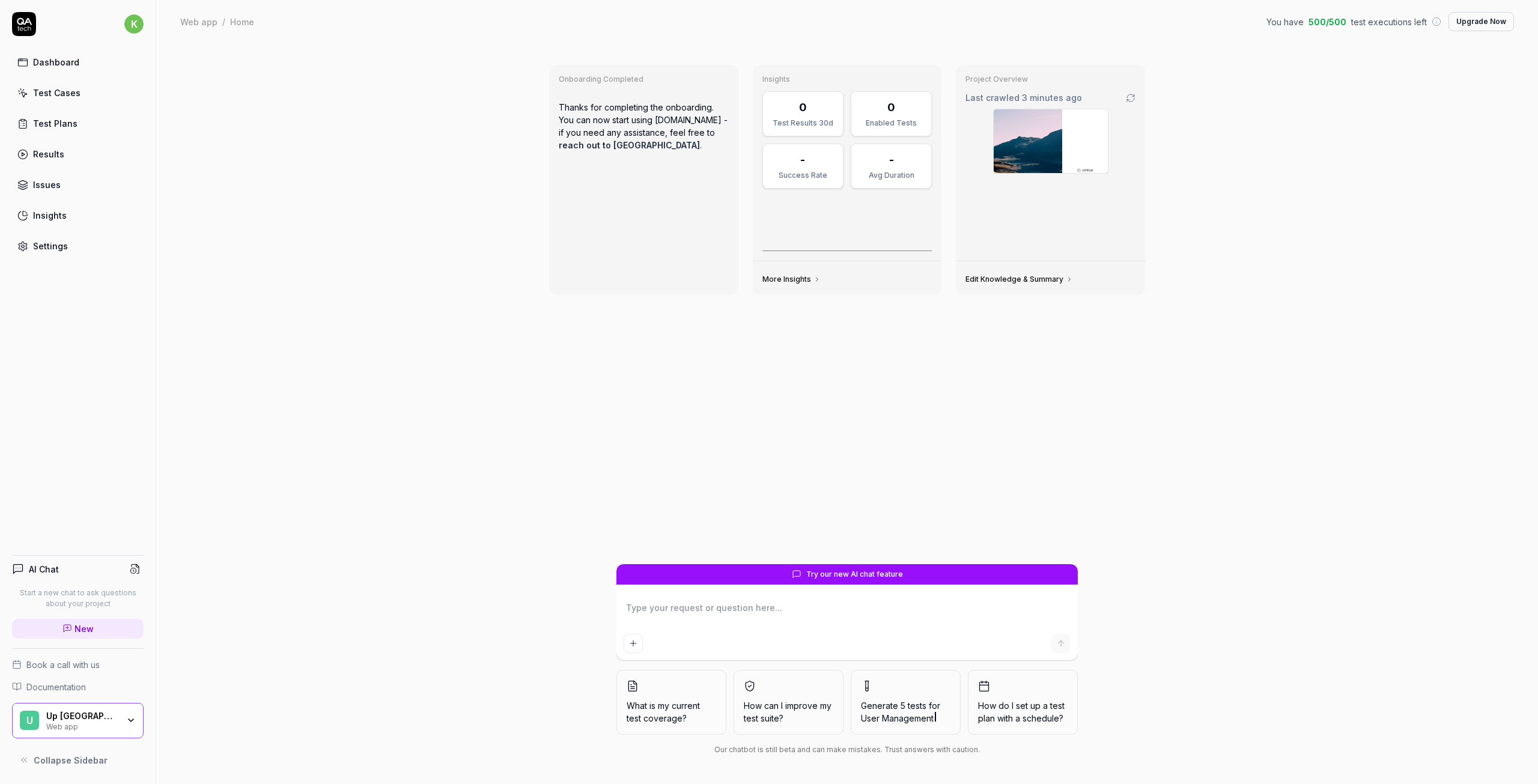
click at [1006, 276] on link "Edit Knowledge & Summary" at bounding box center [1019, 279] width 107 height 10
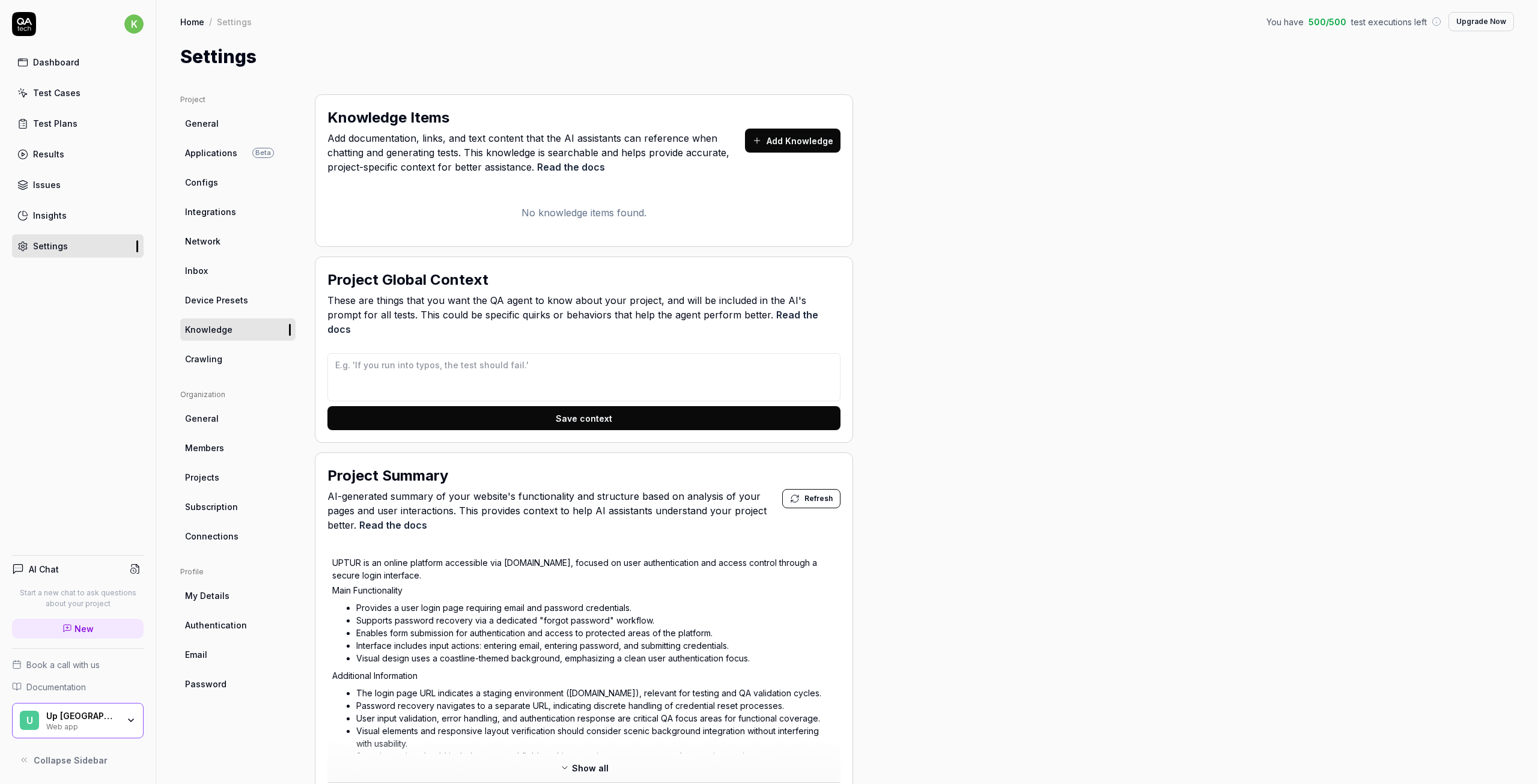
click at [53, 92] on div "Test Cases" at bounding box center [56, 92] width 47 height 13
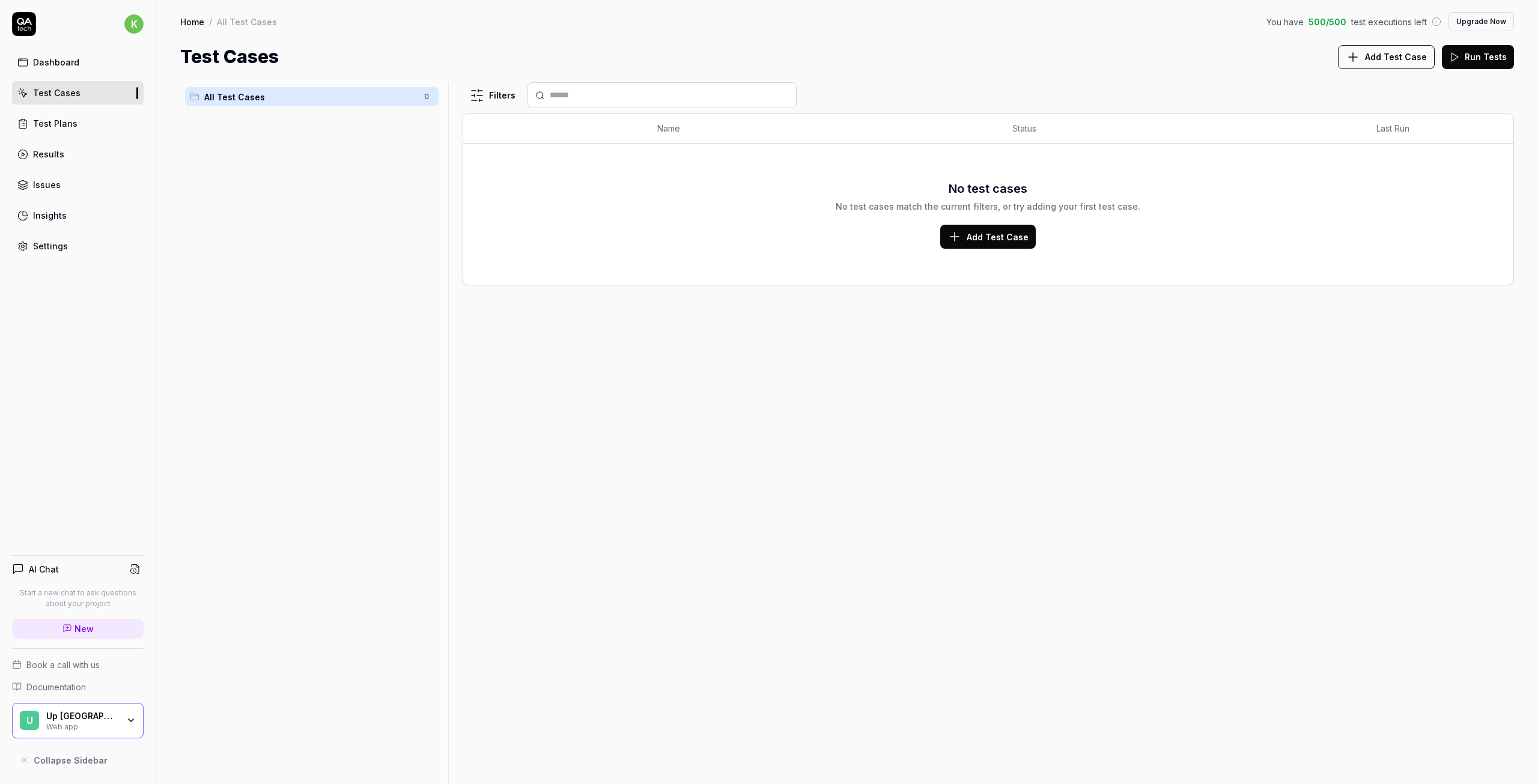
click at [994, 238] on span "Add Test Case" at bounding box center [997, 237] width 62 height 13
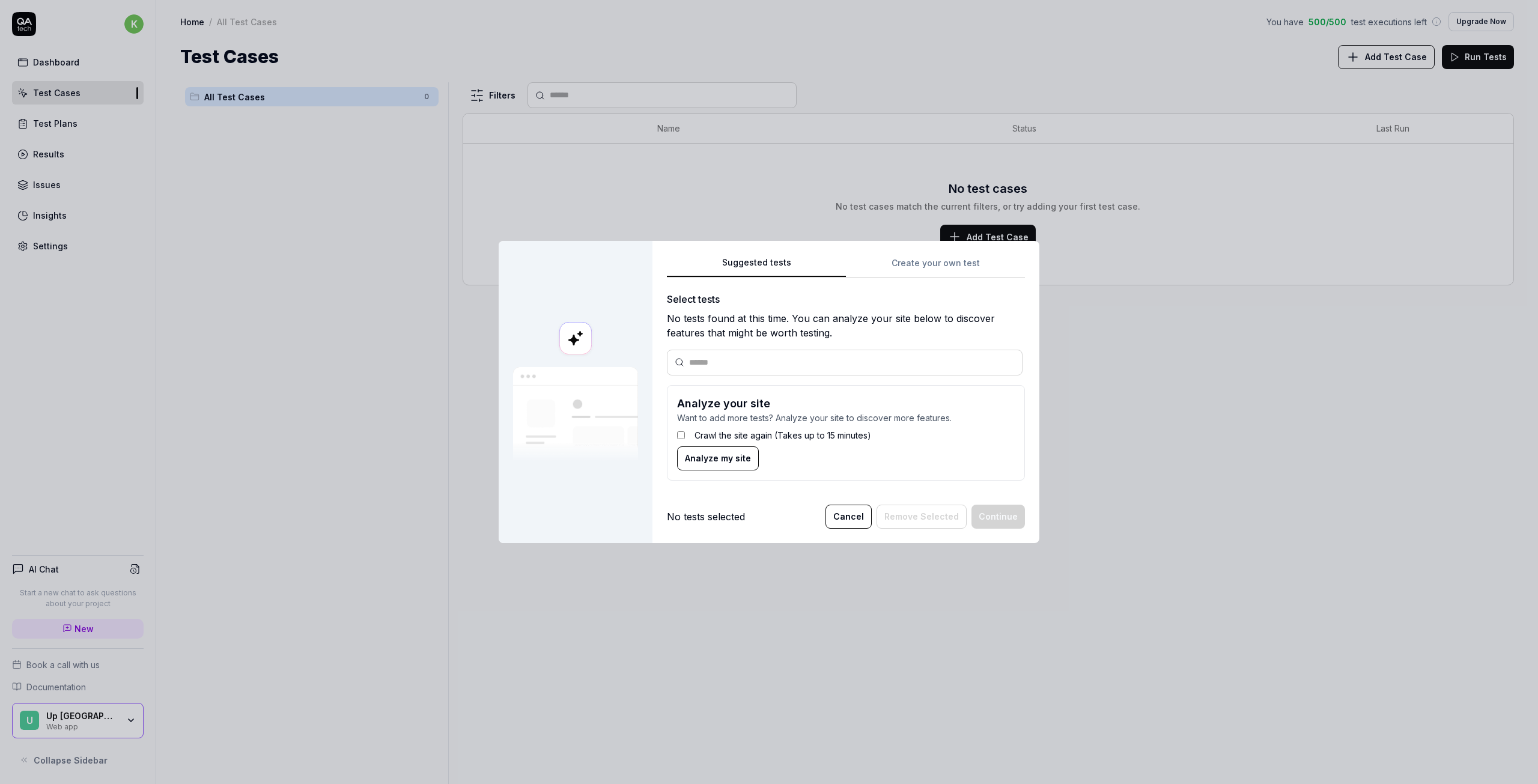
click at [691, 462] on span "Analyze my site" at bounding box center [718, 458] width 66 height 13
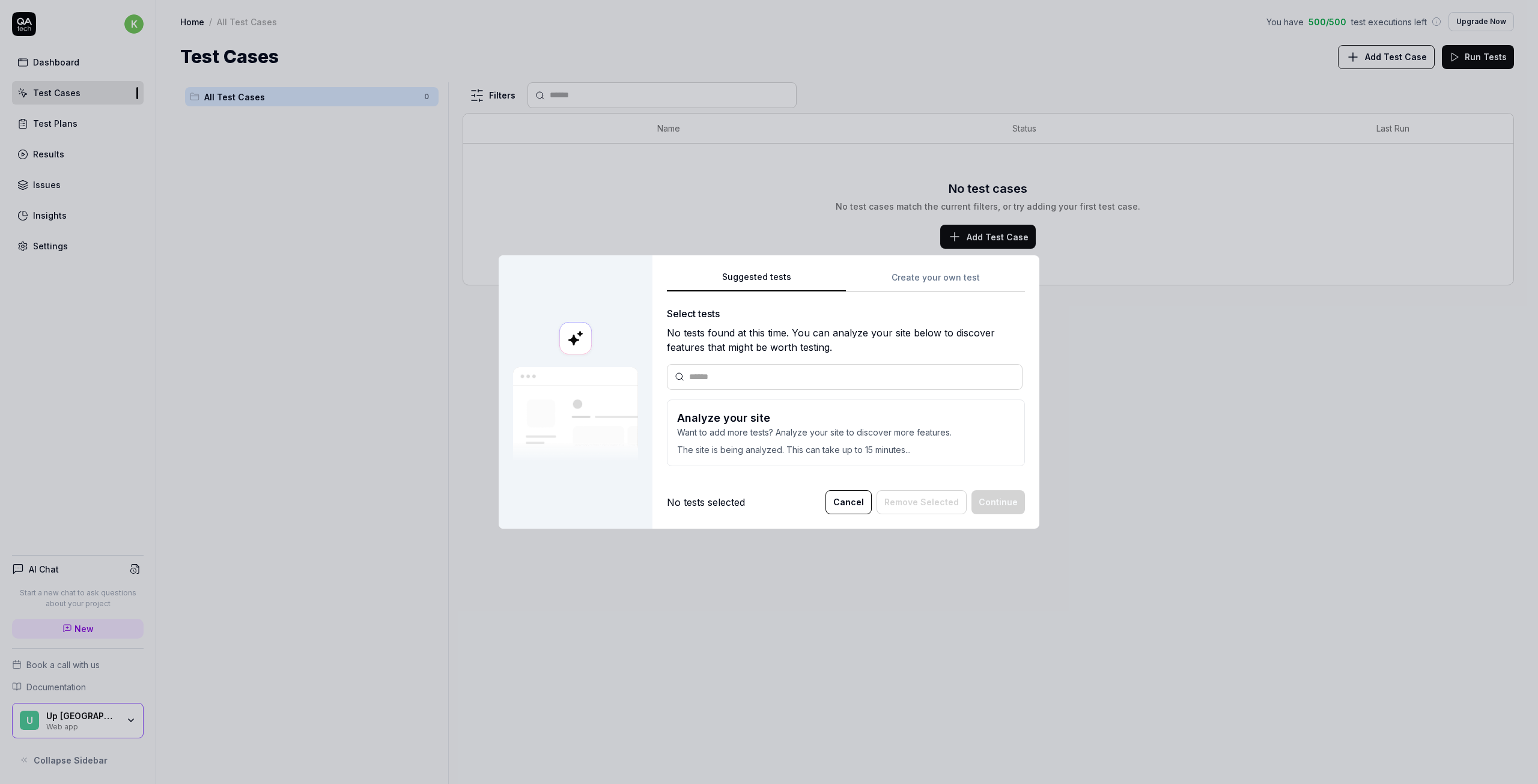
click at [715, 475] on div "Select tests No tests found at this time. You can analyze your site below to di…" at bounding box center [846, 391] width 358 height 169
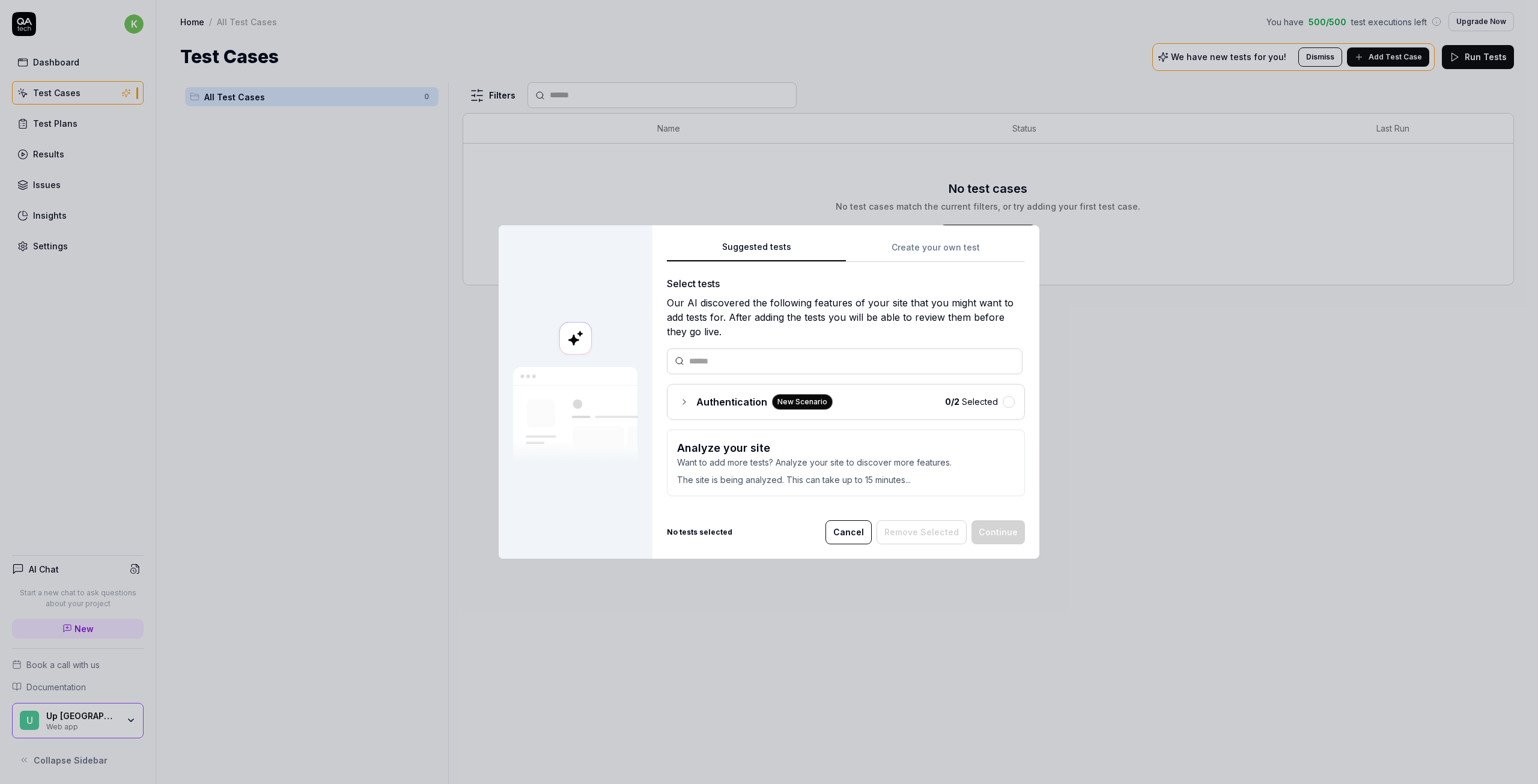
click at [683, 400] on icon at bounding box center [684, 402] width 2 height 4
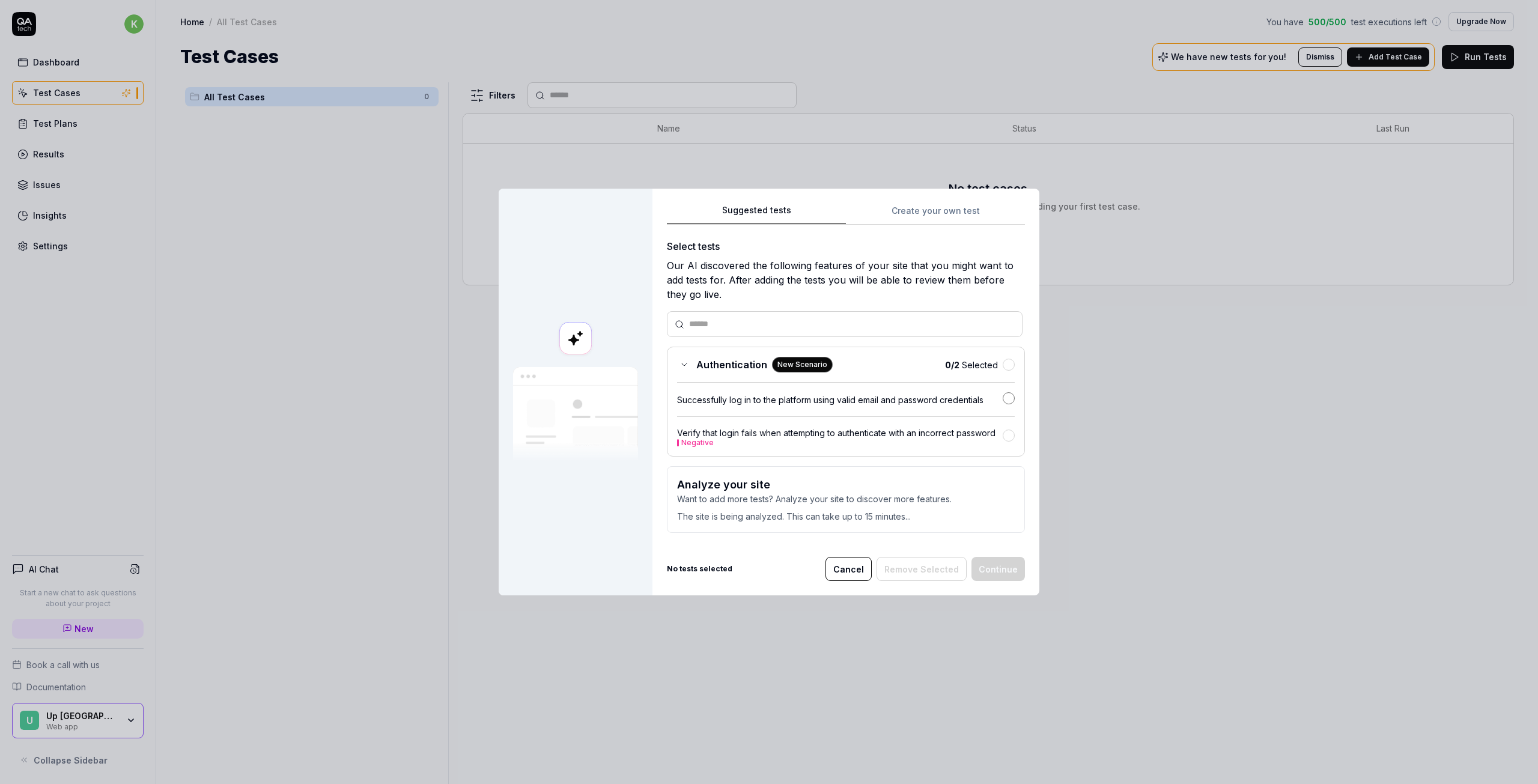
click at [1005, 400] on button "button" at bounding box center [1009, 398] width 12 height 12
click at [996, 566] on button "Continue" at bounding box center [998, 569] width 53 height 24
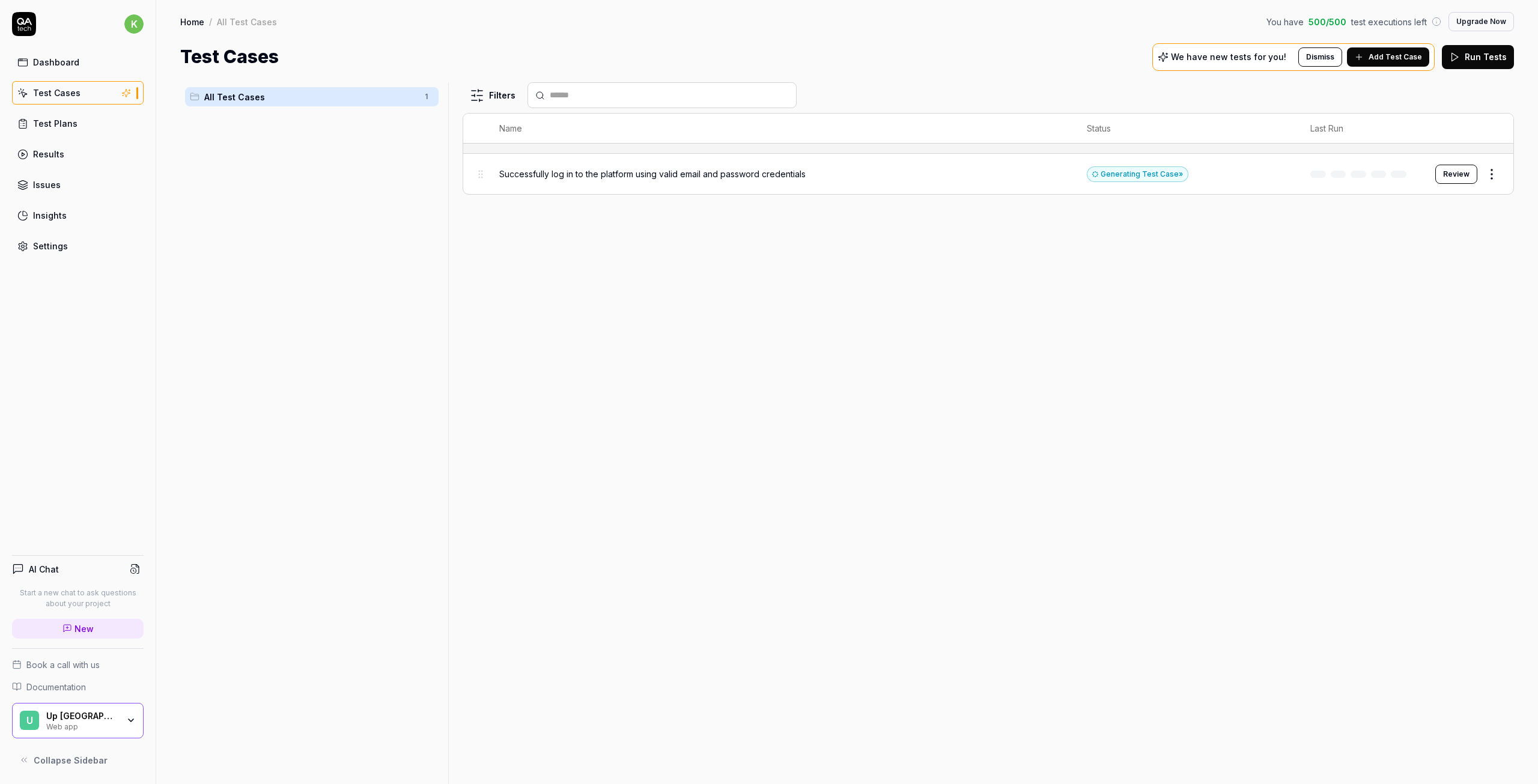
click at [1494, 173] on html "k Dashboard Test Cases Test Plans Results Issues Insights Settings AI Chat Star…" at bounding box center [769, 392] width 1538 height 784
click at [1411, 278] on div "Edit" at bounding box center [1441, 277] width 114 height 26
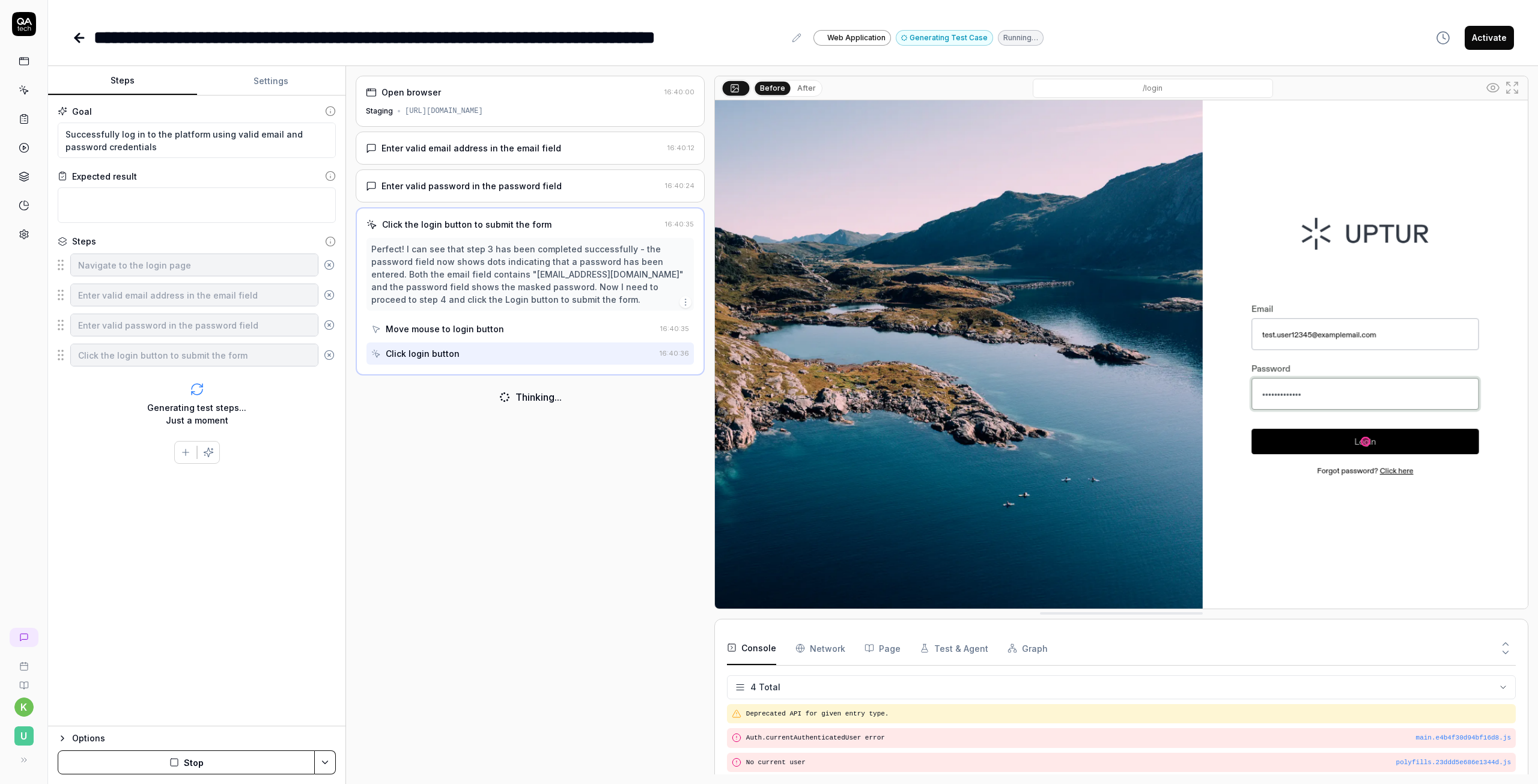
scroll to position [10, 0]
click at [475, 148] on div "Enter valid email address in the email field" at bounding box center [472, 148] width 180 height 13
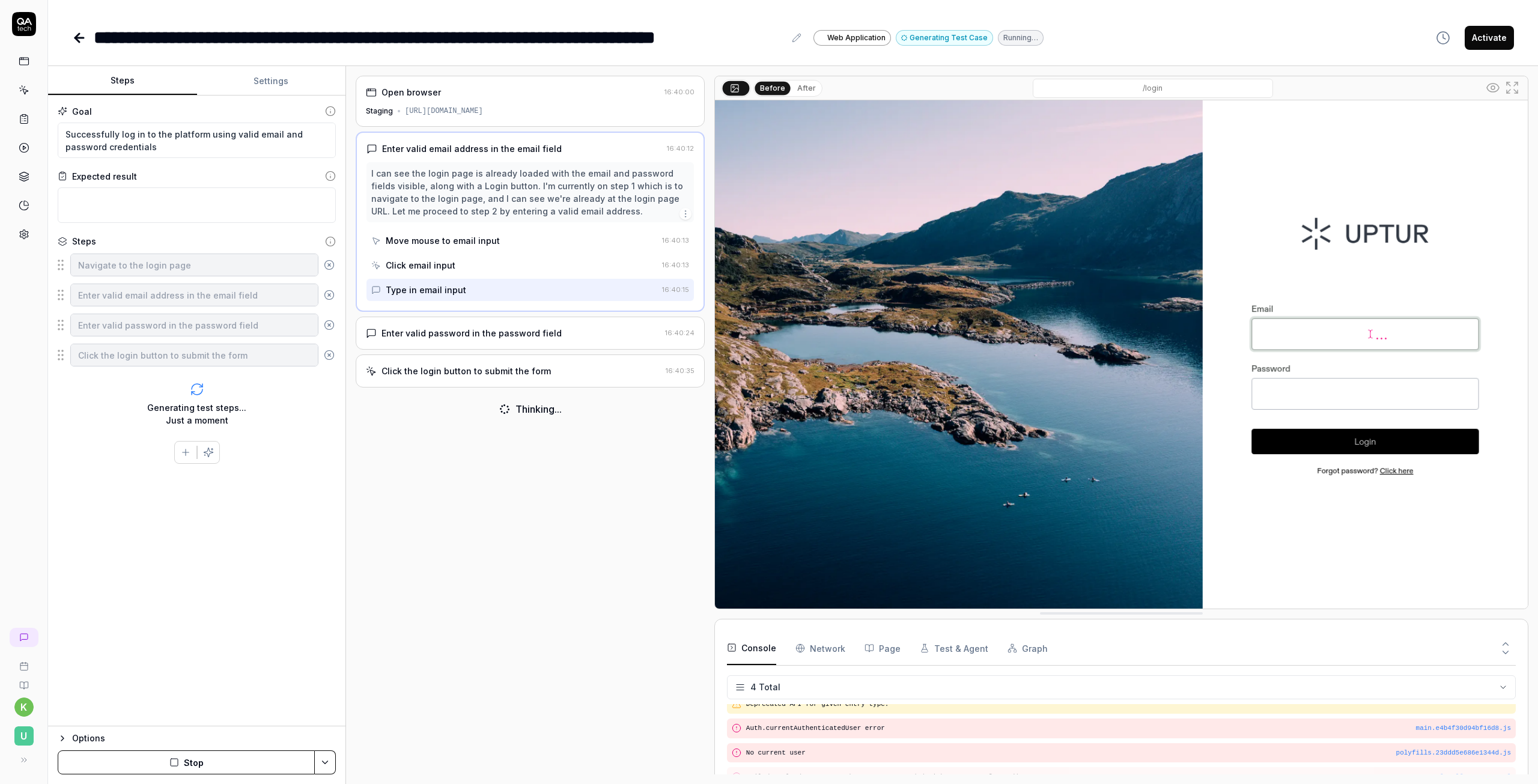
click at [1297, 338] on img at bounding box center [1122, 355] width 813 height 508
click at [595, 206] on div "I can see the login page is already loaded with the email and password fields v…" at bounding box center [530, 192] width 318 height 50
click at [685, 211] on icon "button" at bounding box center [685, 214] width 10 height 10
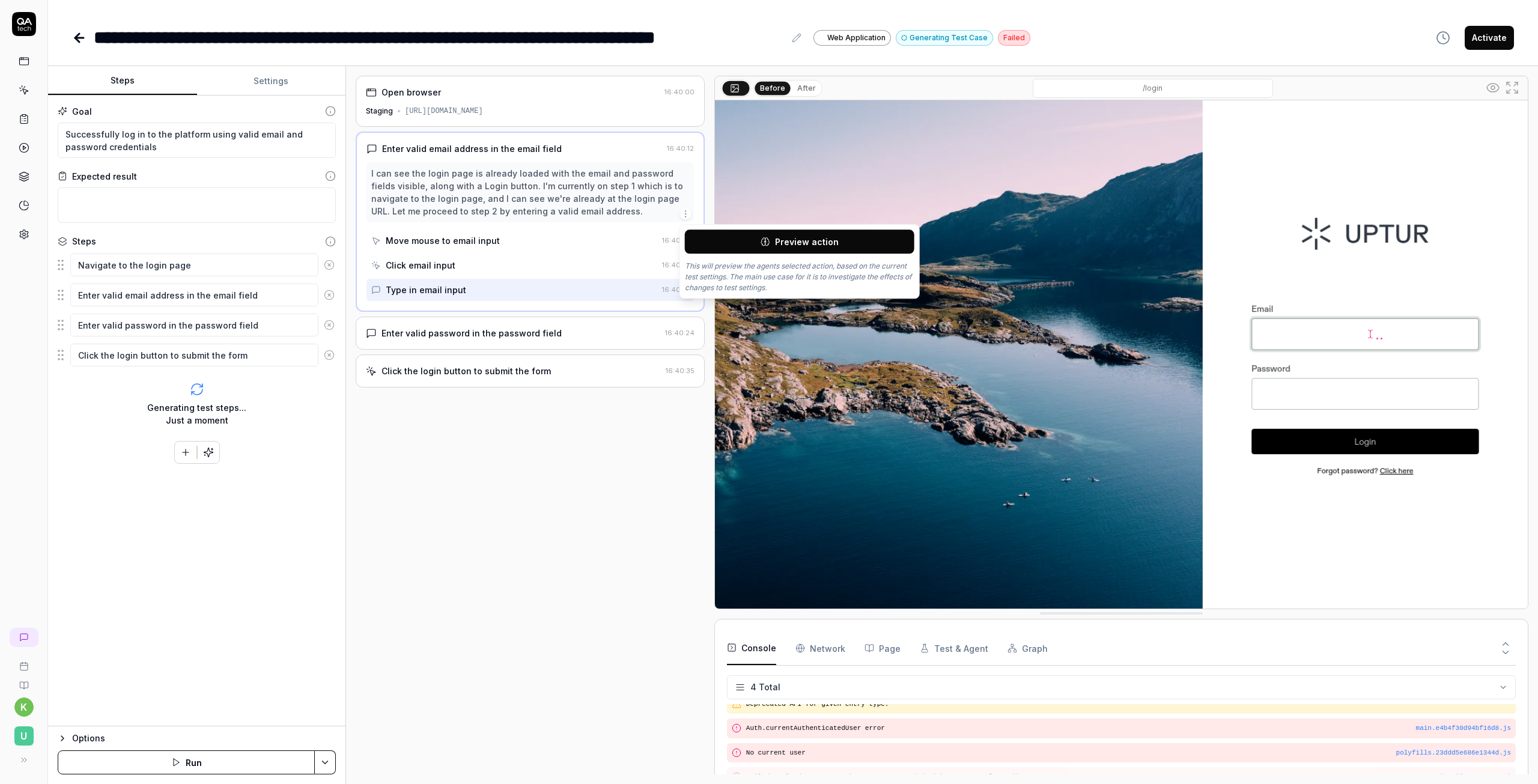
click at [606, 212] on div "I can see the login page is already loaded with the email and password fields v…" at bounding box center [530, 192] width 318 height 50
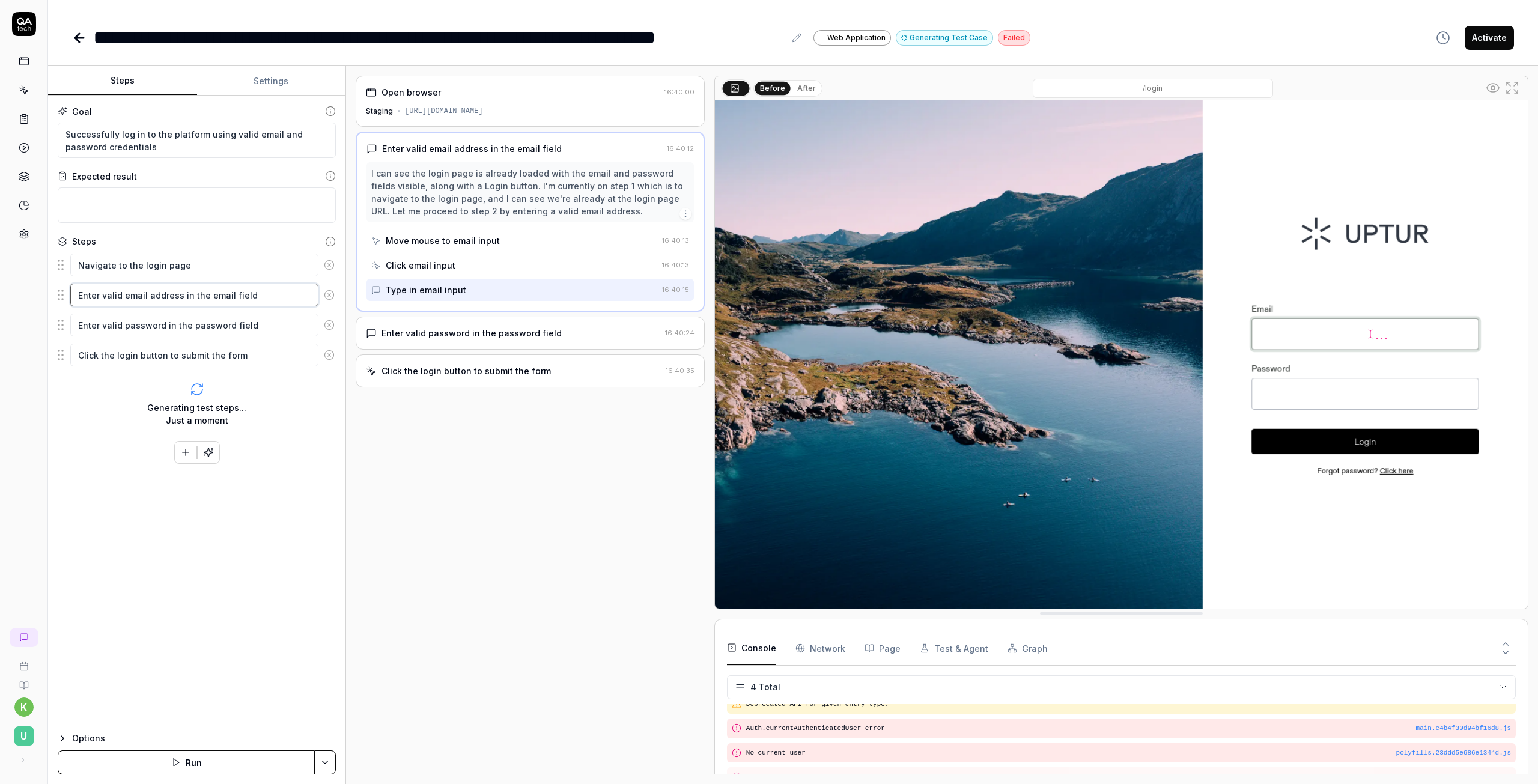
click at [190, 295] on textarea "Enter valid email address in the email field" at bounding box center [194, 295] width 248 height 22
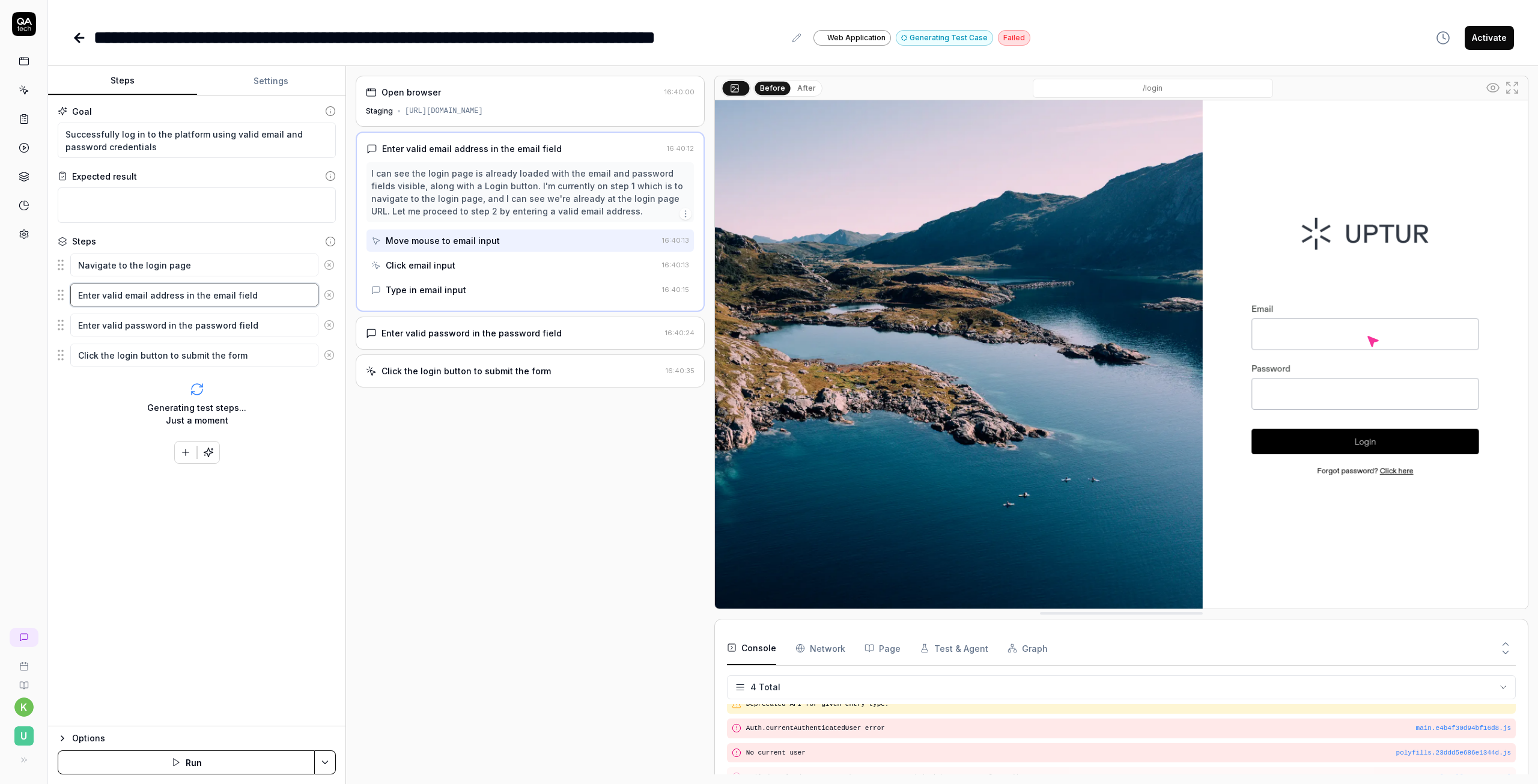
click at [261, 292] on textarea "Enter valid email address in the email field" at bounding box center [194, 295] width 248 height 22
drag, startPoint x: 259, startPoint y: 295, endPoint x: 102, endPoint y: 293, distance: 157.0
click at [102, 293] on textarea "Enter valid email address in the email field" at bounding box center [194, 295] width 248 height 22
drag, startPoint x: 122, startPoint y: 292, endPoint x: 102, endPoint y: 293, distance: 20.0
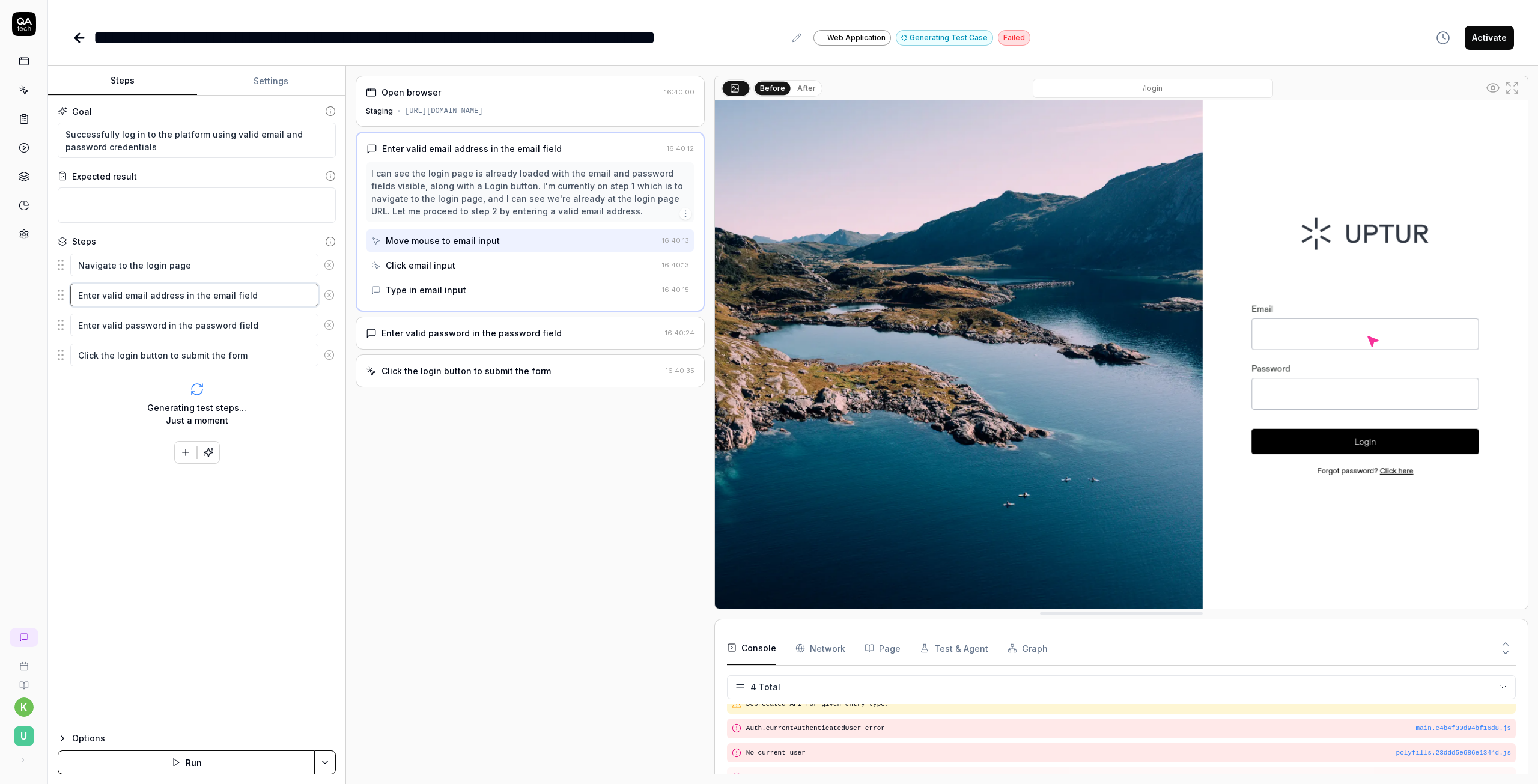
click at [102, 293] on textarea "Enter valid email address in the email field" at bounding box center [194, 295] width 248 height 22
type textarea "*"
drag, startPoint x: 232, startPoint y: 298, endPoint x: 159, endPoint y: 289, distance: 73.6
click at [159, 289] on textarea "Enter email address in the email field" at bounding box center [194, 295] width 248 height 22
click at [245, 292] on textarea "Enter email address in the email field" at bounding box center [194, 295] width 248 height 22
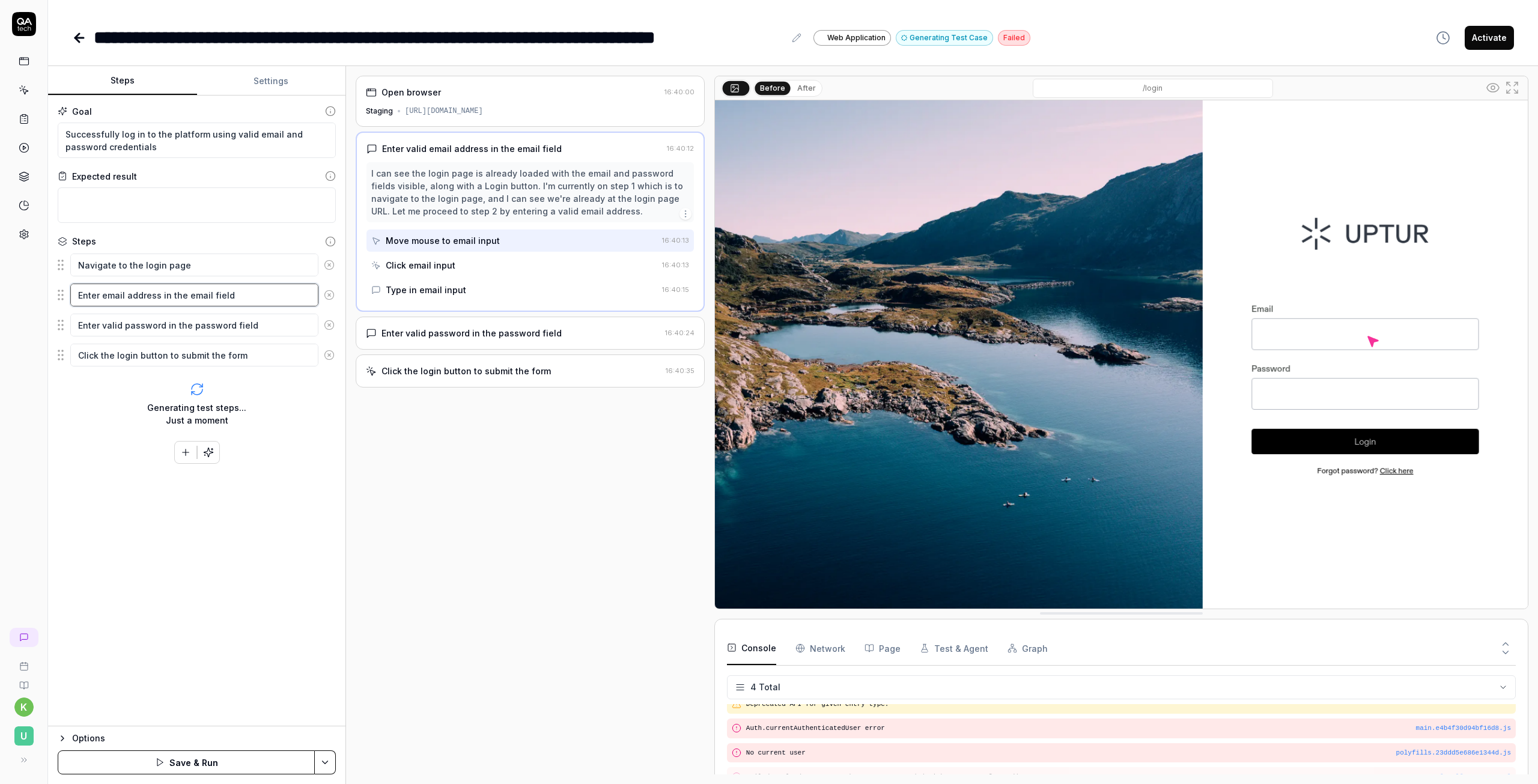
drag, startPoint x: 155, startPoint y: 298, endPoint x: 103, endPoint y: 290, distance: 52.6
click at [103, 290] on textarea "Enter email address in the email field" at bounding box center [194, 295] width 248 height 22
type textarea "Enter email address in the email field"
drag, startPoint x: 126, startPoint y: 296, endPoint x: 132, endPoint y: 295, distance: 6.1
click at [127, 296] on textarea "Enter email address in the email field" at bounding box center [194, 295] width 248 height 22
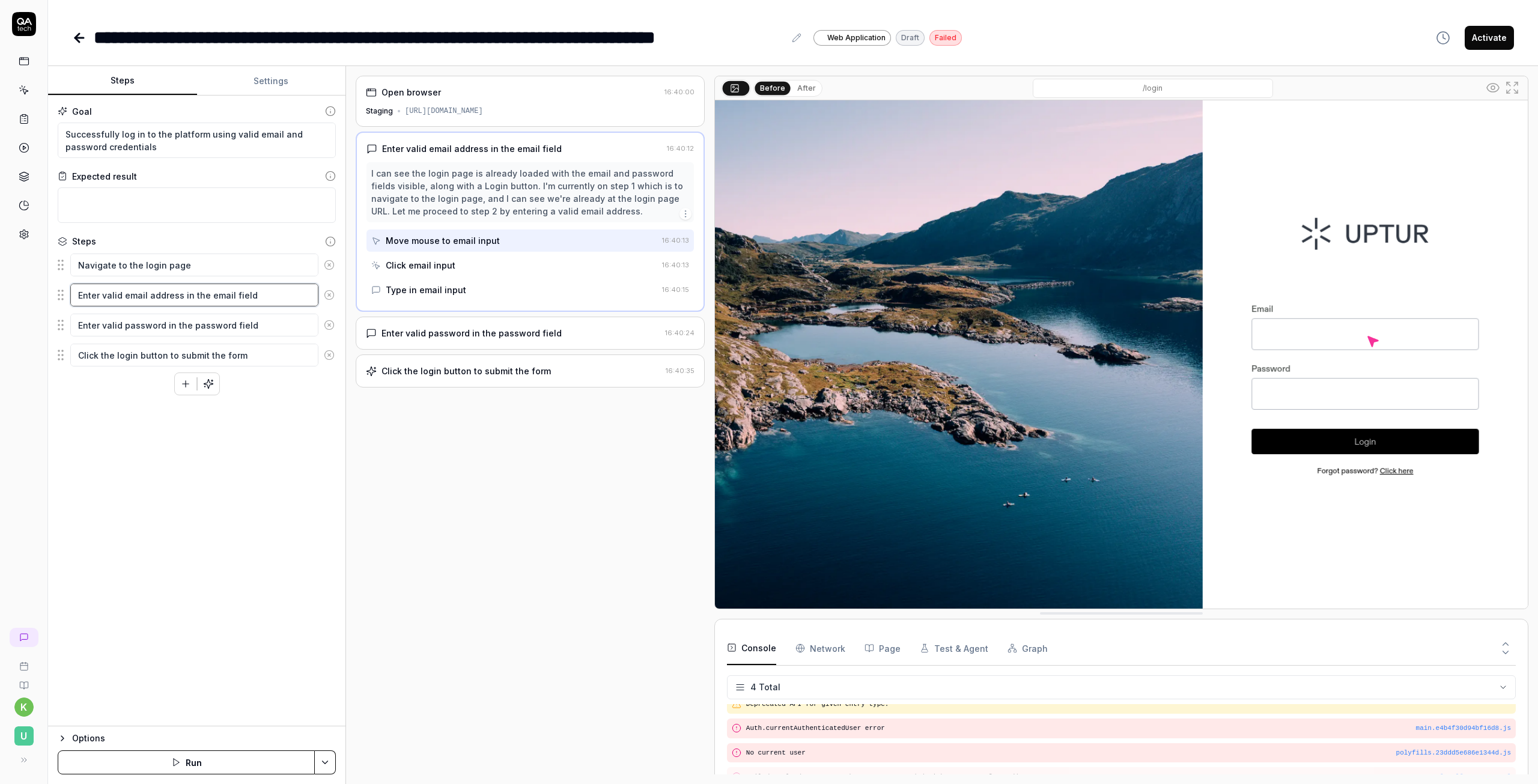
drag, startPoint x: 179, startPoint y: 294, endPoint x: 101, endPoint y: 295, distance: 78.0
click at [101, 295] on textarea "Enter valid email address in the email field" at bounding box center [194, 295] width 248 height 22
paste textarea "kristian@upnorway.com"
type textarea "*"
click at [142, 296] on textarea "Enter kristian@upnorway.com in the email field" at bounding box center [194, 295] width 248 height 22
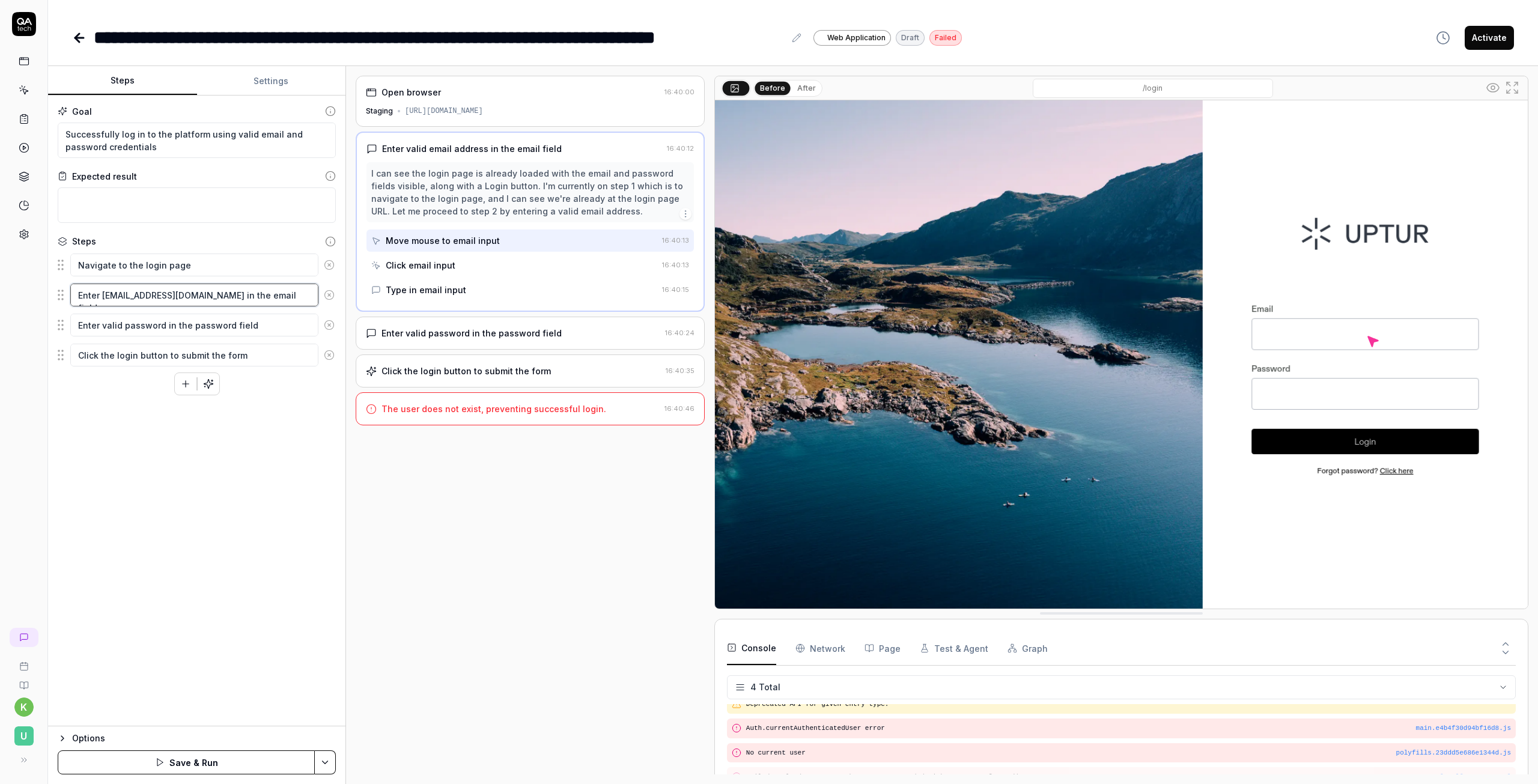
type textarea "Enter kristian@upnorway.com in the email field"
click at [149, 327] on textarea "Enter valid password in the password field" at bounding box center [194, 325] width 248 height 22
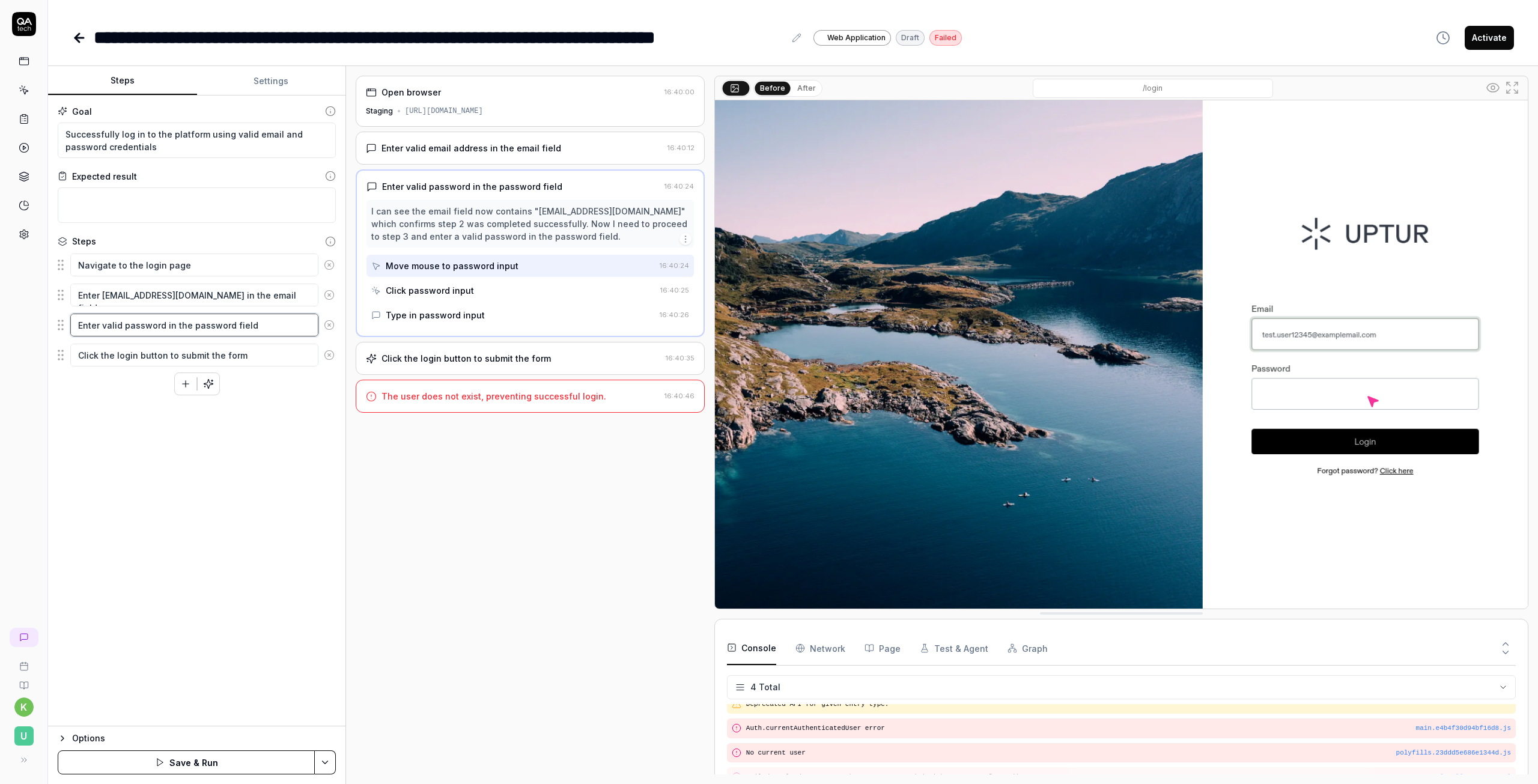
click at [103, 322] on textarea "Enter valid password in the password field" at bounding box center [194, 325] width 248 height 22
drag, startPoint x: 161, startPoint y: 324, endPoint x: 102, endPoint y: 320, distance: 59.1
click at [102, 320] on textarea "Enter valid password in the password field" at bounding box center [194, 325] width 248 height 22
paste textarea "tCE6KkW@345"
type textarea "*"
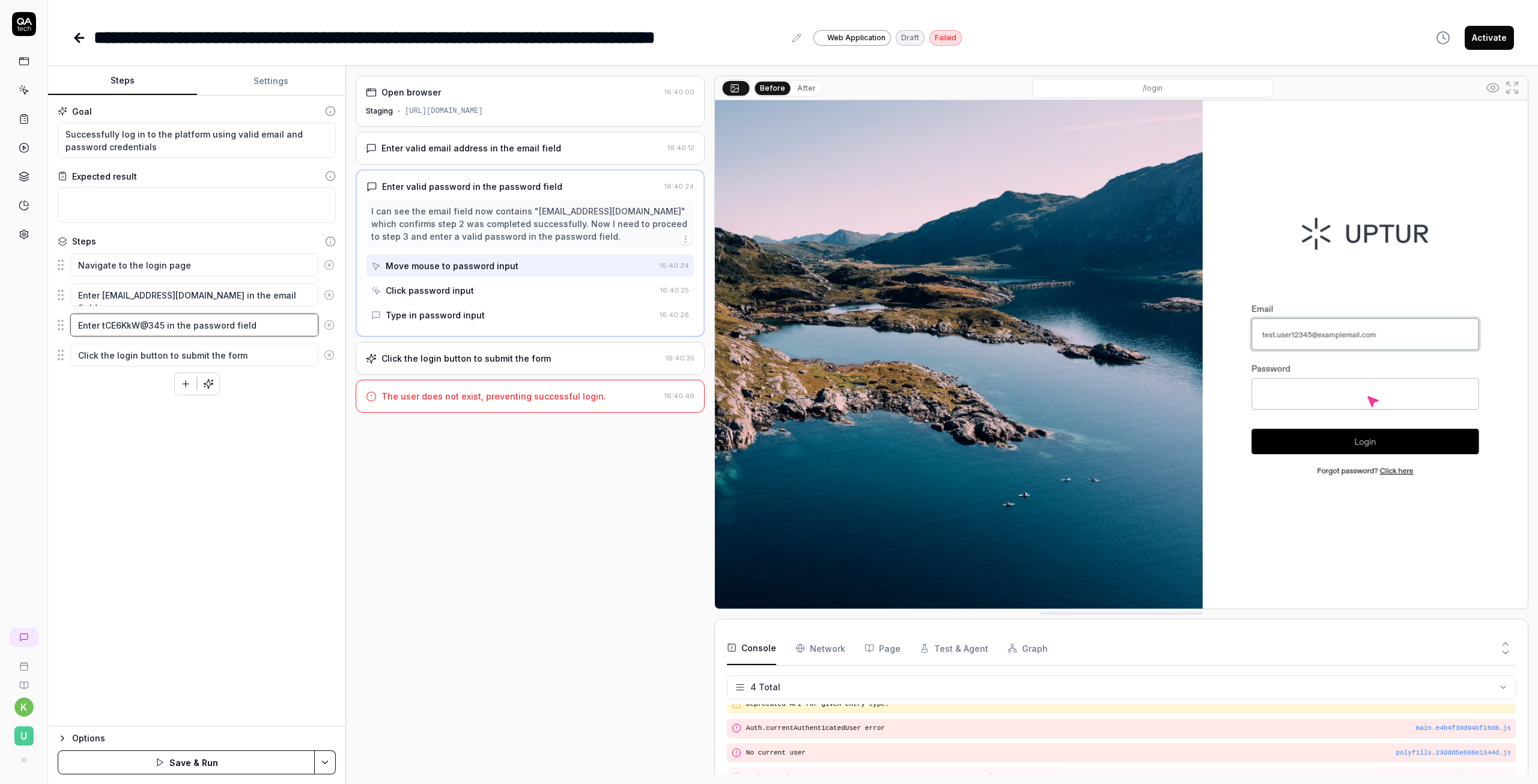
type textarea "Enter tCE6KkW@345 in the password field"
click at [101, 414] on div "Goal Successfully log in to the platform using valid email and password credent…" at bounding box center [196, 410] width 298 height 630
click at [208, 762] on button "Save & Run" at bounding box center [186, 762] width 257 height 24
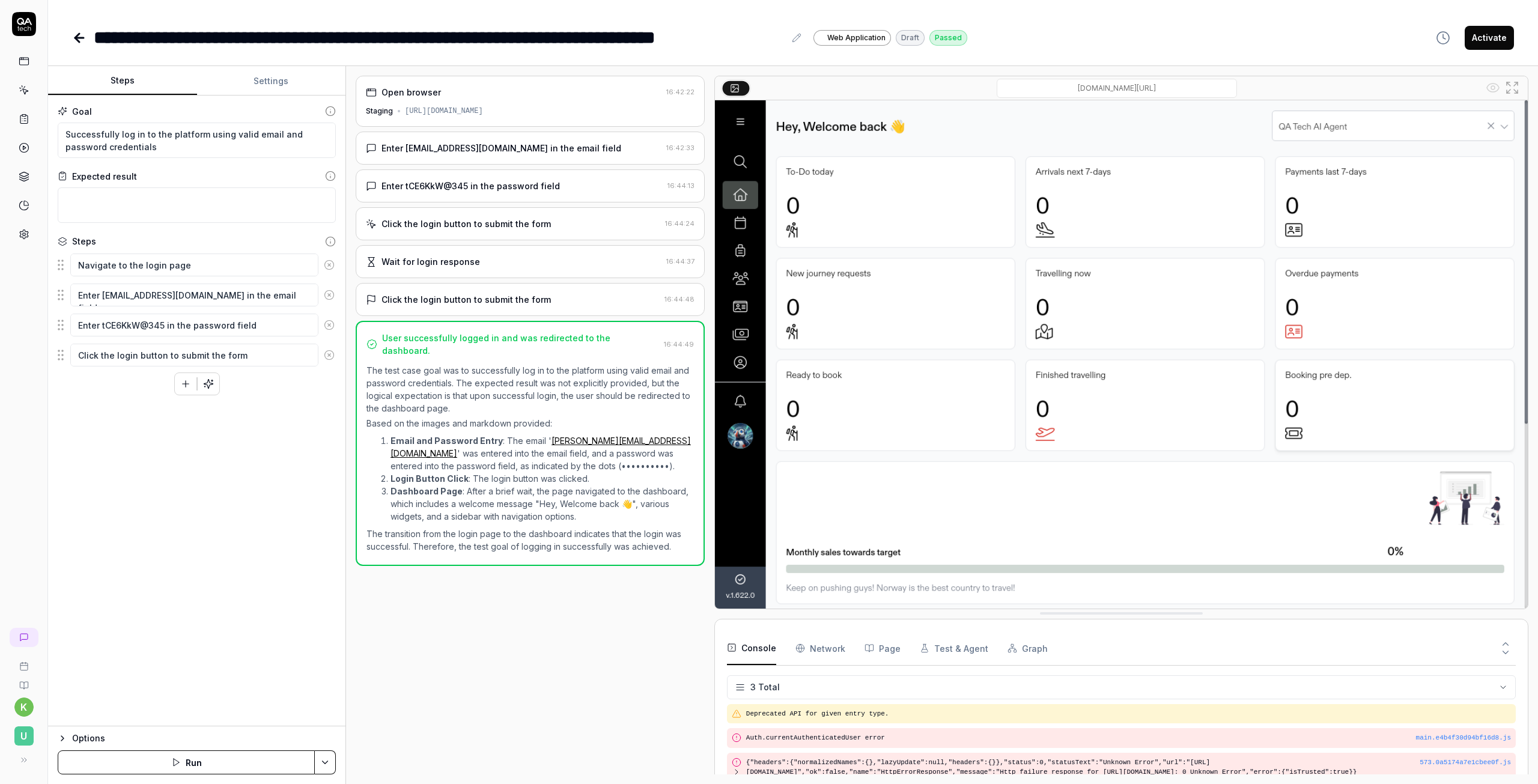
click at [829, 645] on Requests "Network" at bounding box center [820, 648] width 50 height 34
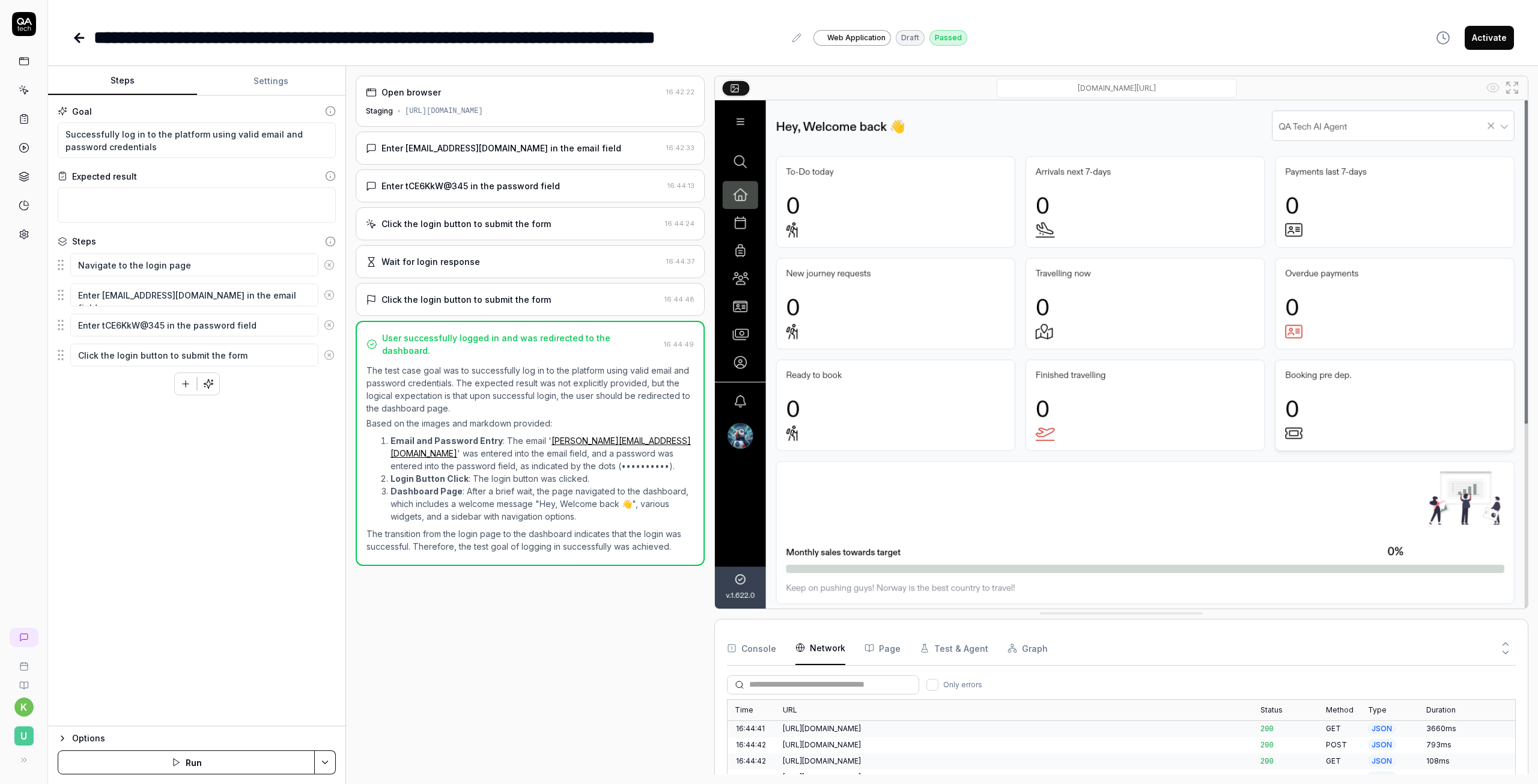
scroll to position [622, 0]
click at [887, 645] on button "Page" at bounding box center [883, 648] width 36 height 34
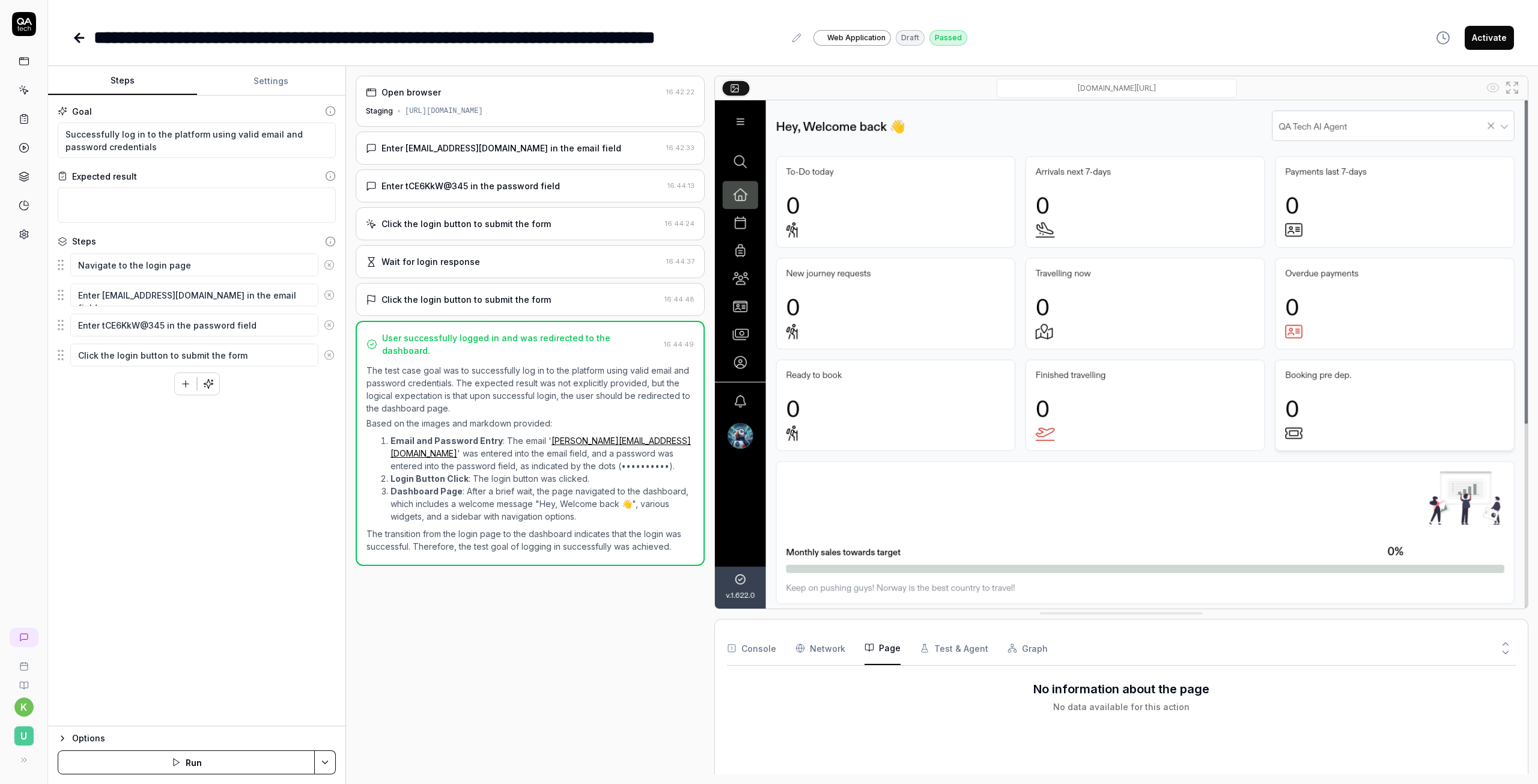
click at [949, 646] on button "Test & Agent" at bounding box center [954, 648] width 68 height 34
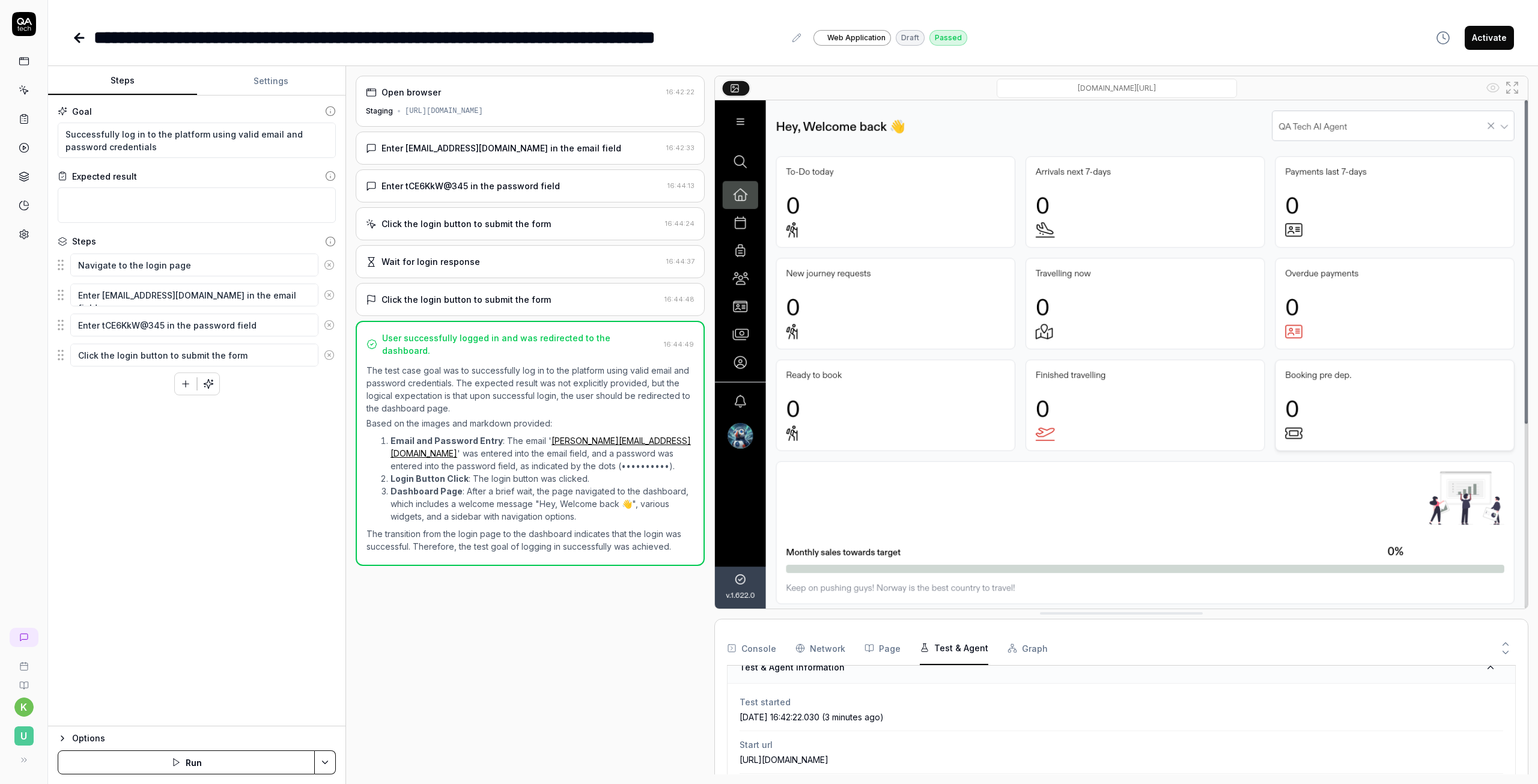
click at [1017, 649] on button "Graph" at bounding box center [1028, 648] width 40 height 34
click at [758, 639] on button "Console" at bounding box center [752, 648] width 49 height 34
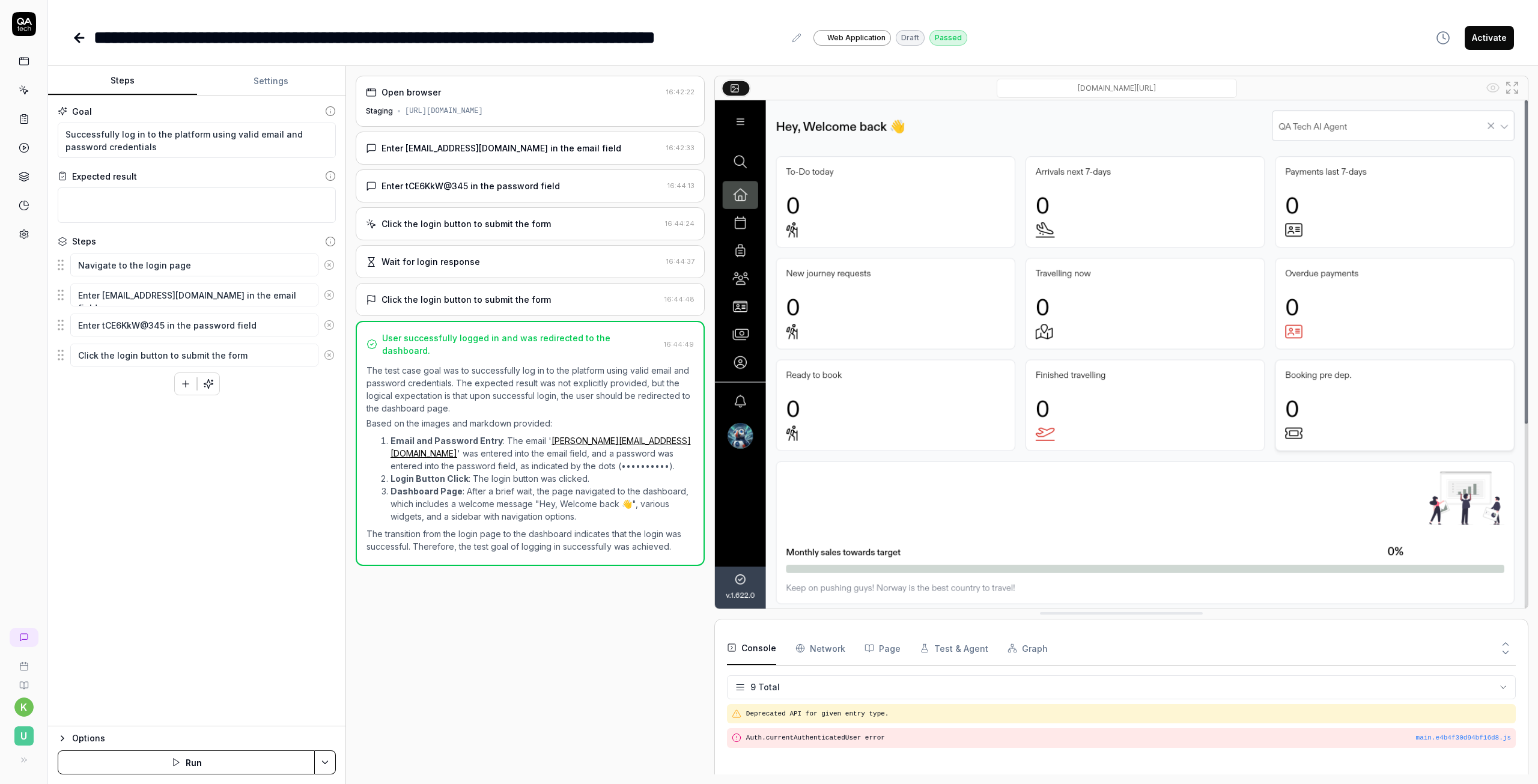
scroll to position [151, 0]
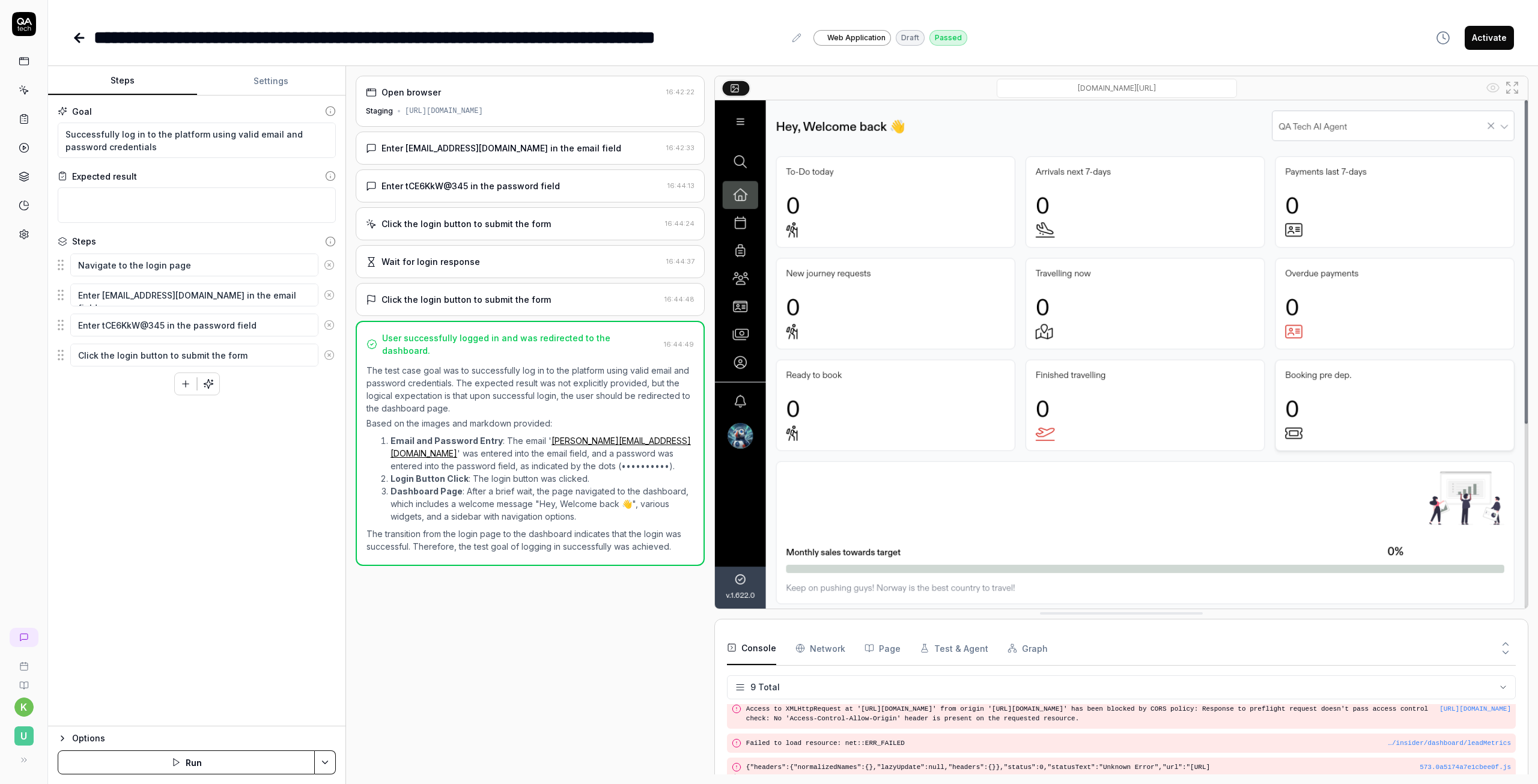
click at [587, 648] on div "Open browser 16:42:22 Staging https://insider.stag.upnorway.net/ Enter kristian…" at bounding box center [530, 425] width 349 height 699
click at [618, 633] on div "Open browser 16:42:22 Staging https://insider.stag.upnorway.net/ Enter kristian…" at bounding box center [530, 425] width 349 height 699
click at [268, 83] on button "Settings" at bounding box center [271, 81] width 149 height 28
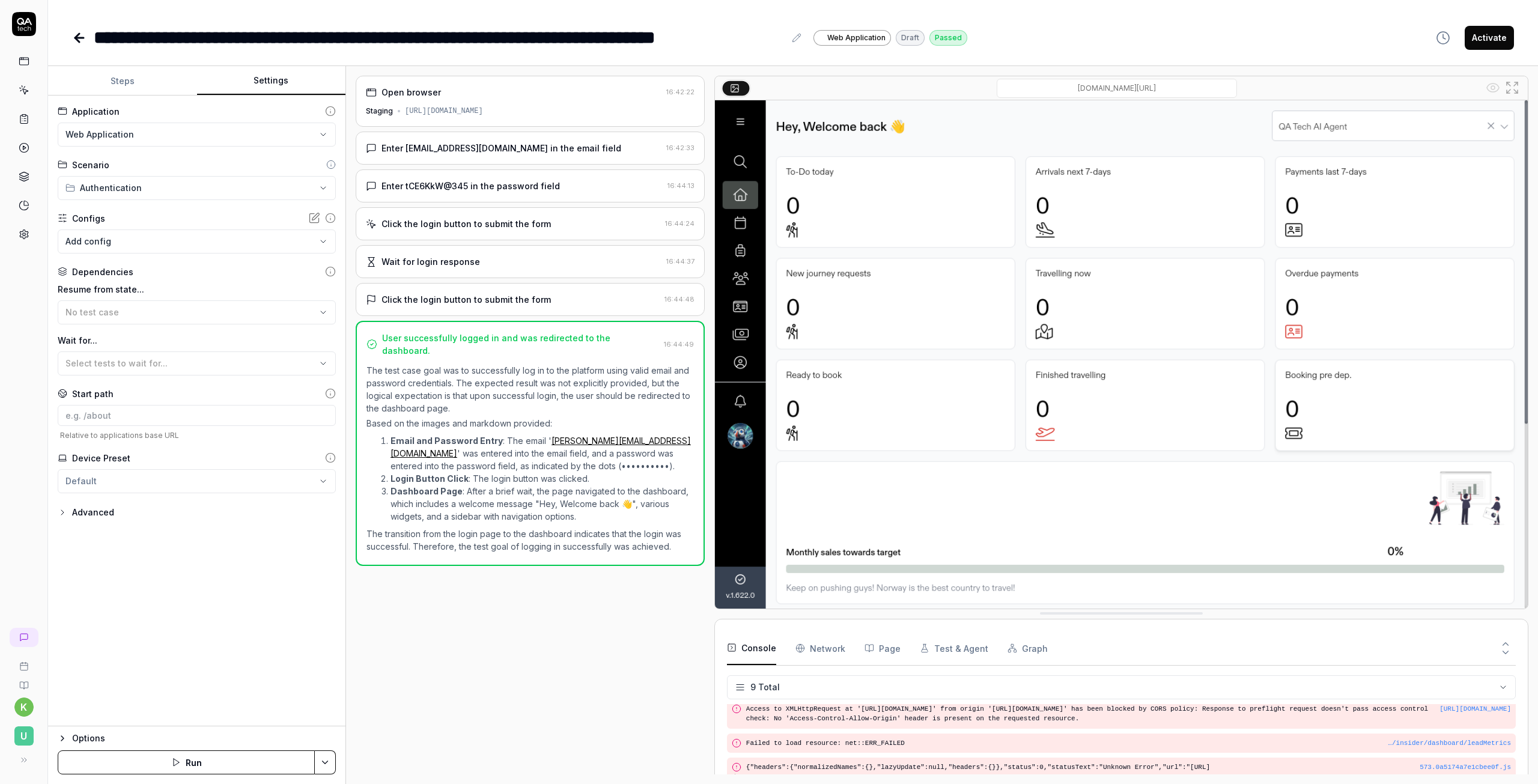
click at [80, 39] on icon at bounding box center [79, 37] width 14 height 14
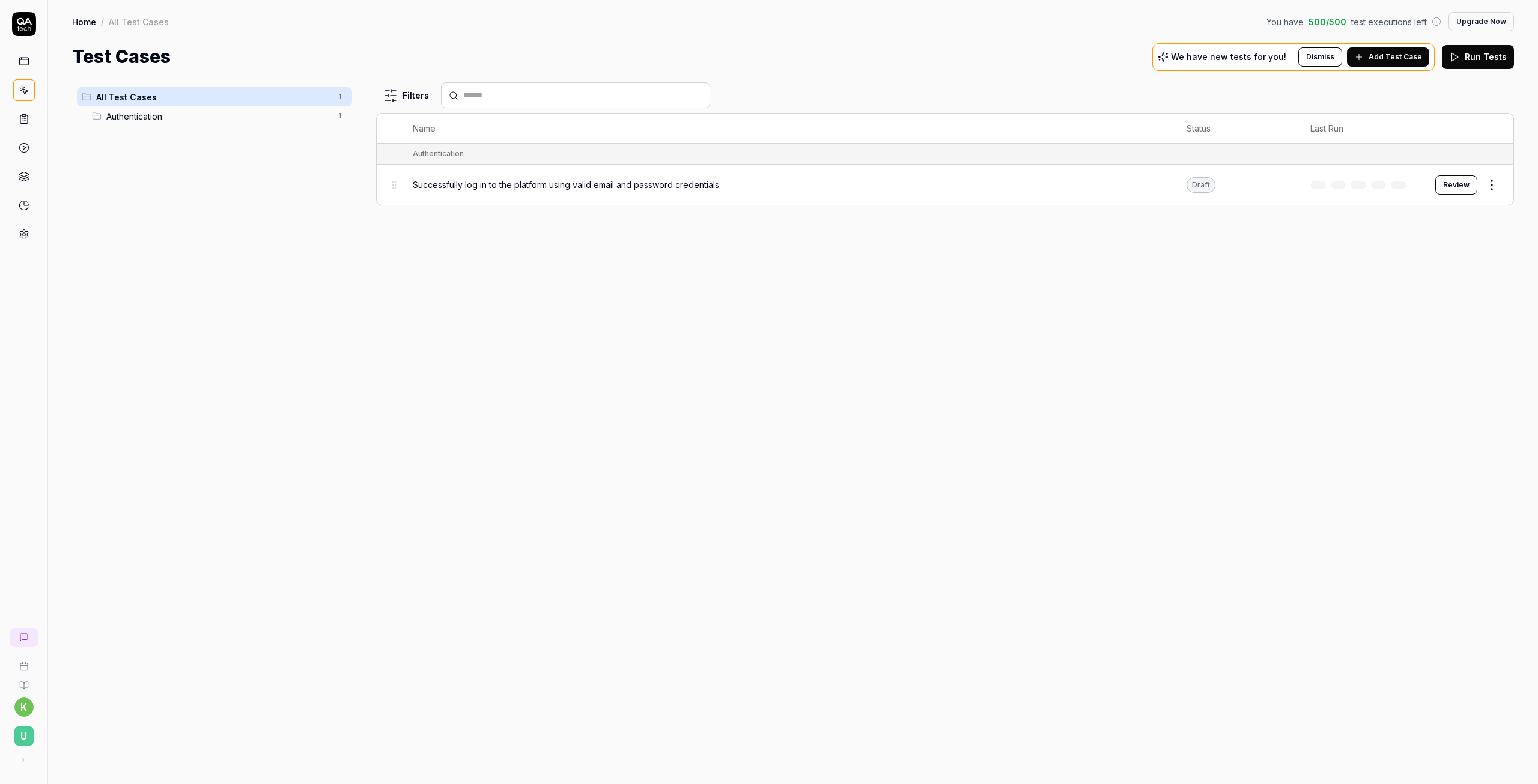
click at [1490, 181] on html "k U Home / All Test Cases You have 500 / 500 test executions left Upgrade Now H…" at bounding box center [769, 392] width 1538 height 784
click at [1327, 253] on html "k U Home / All Test Cases You have 500 / 500 test executions left Upgrade Now H…" at bounding box center [769, 392] width 1538 height 784
click at [1456, 186] on button "Review" at bounding box center [1456, 185] width 42 height 19
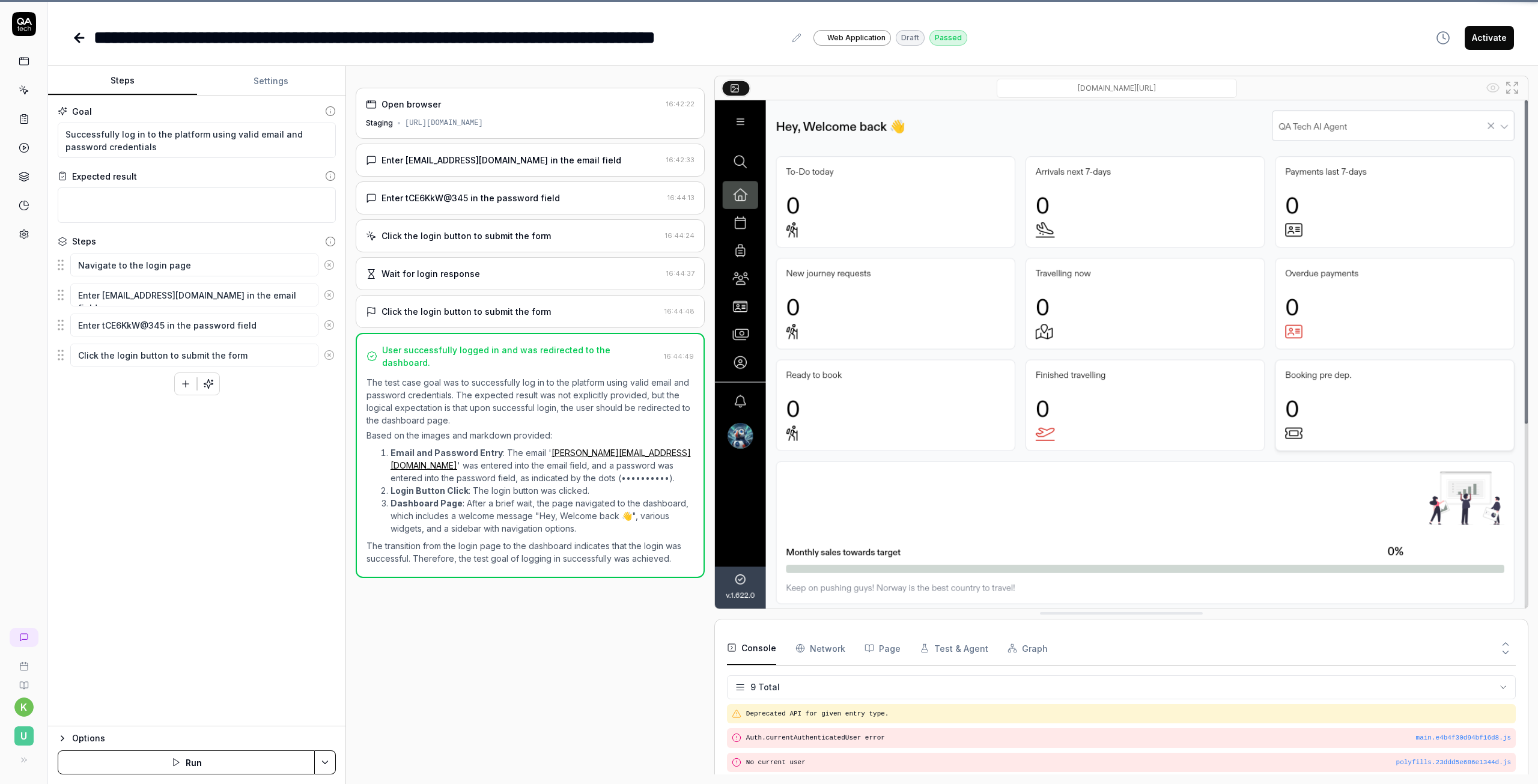
scroll to position [151, 0]
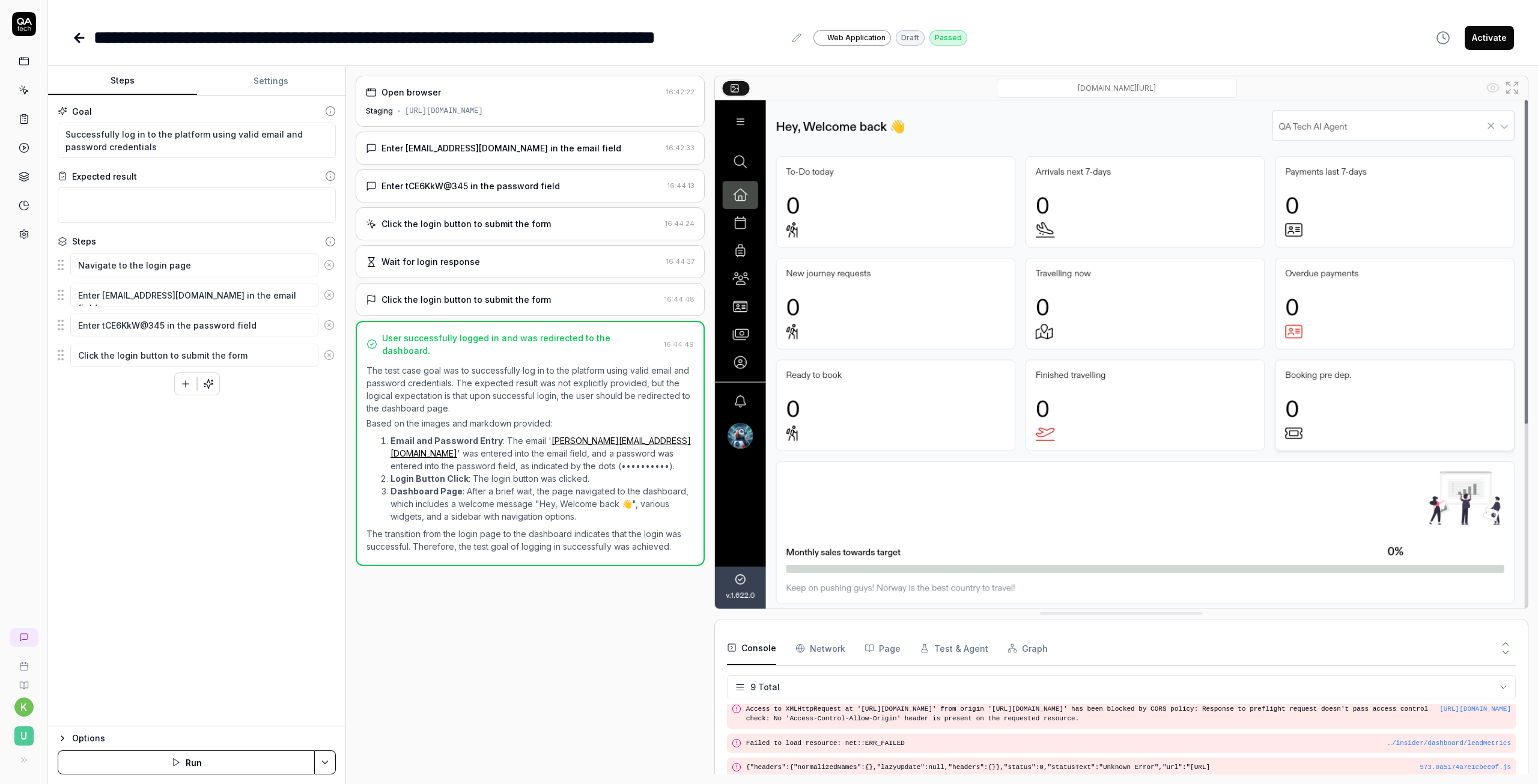
click at [1498, 43] on button "Activate" at bounding box center [1490, 37] width 49 height 24
click at [82, 37] on icon at bounding box center [79, 37] width 8 height 0
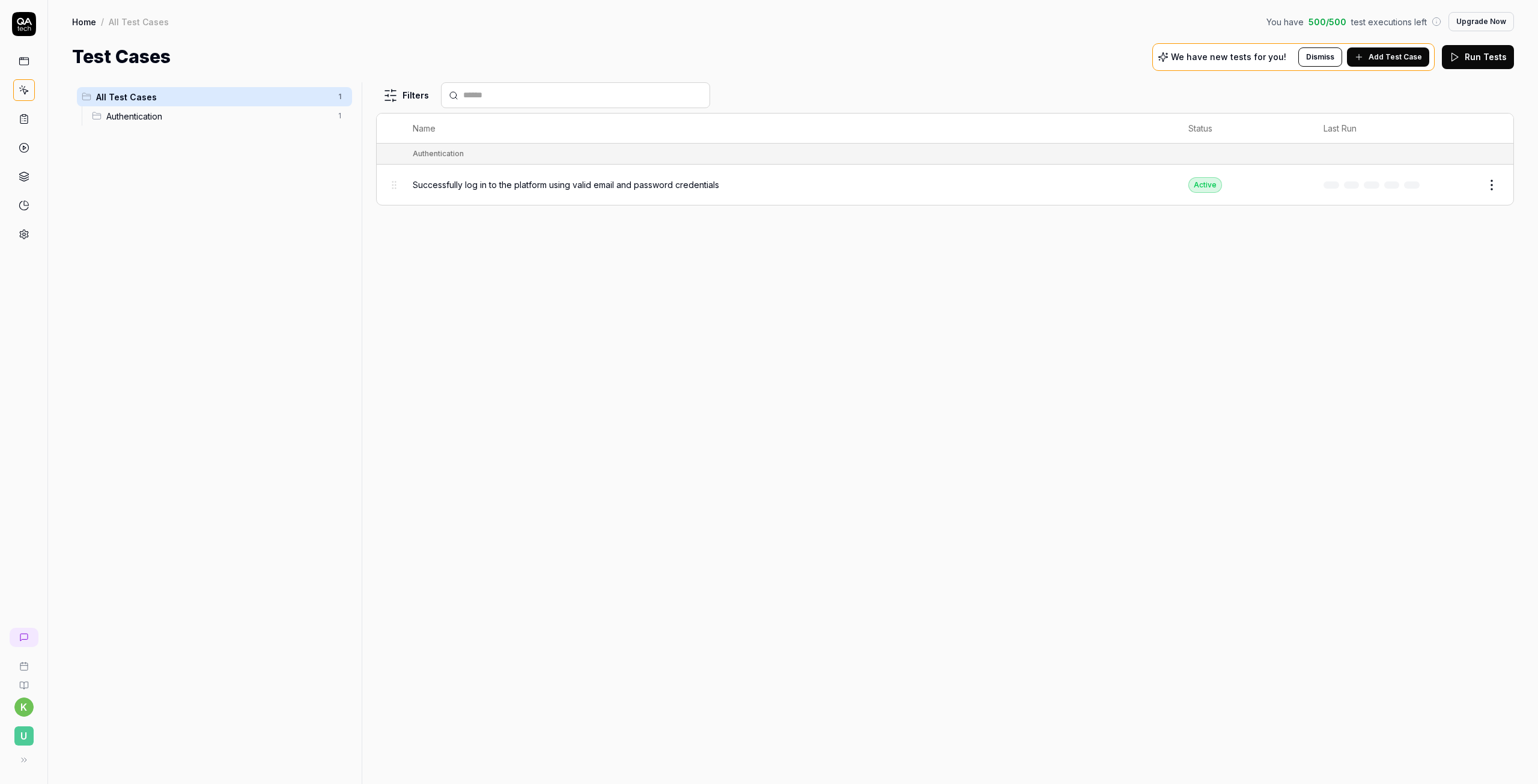
click at [154, 118] on span "Authentication" at bounding box center [218, 116] width 224 height 13
click at [154, 116] on span "Authentication" at bounding box center [218, 116] width 224 height 13
click at [491, 326] on div "Filters Name Status Last Run Authentication Successfully log in to the platform…" at bounding box center [946, 433] width 1138 height 702
click at [1380, 54] on span "Add Test Case" at bounding box center [1395, 57] width 53 height 10
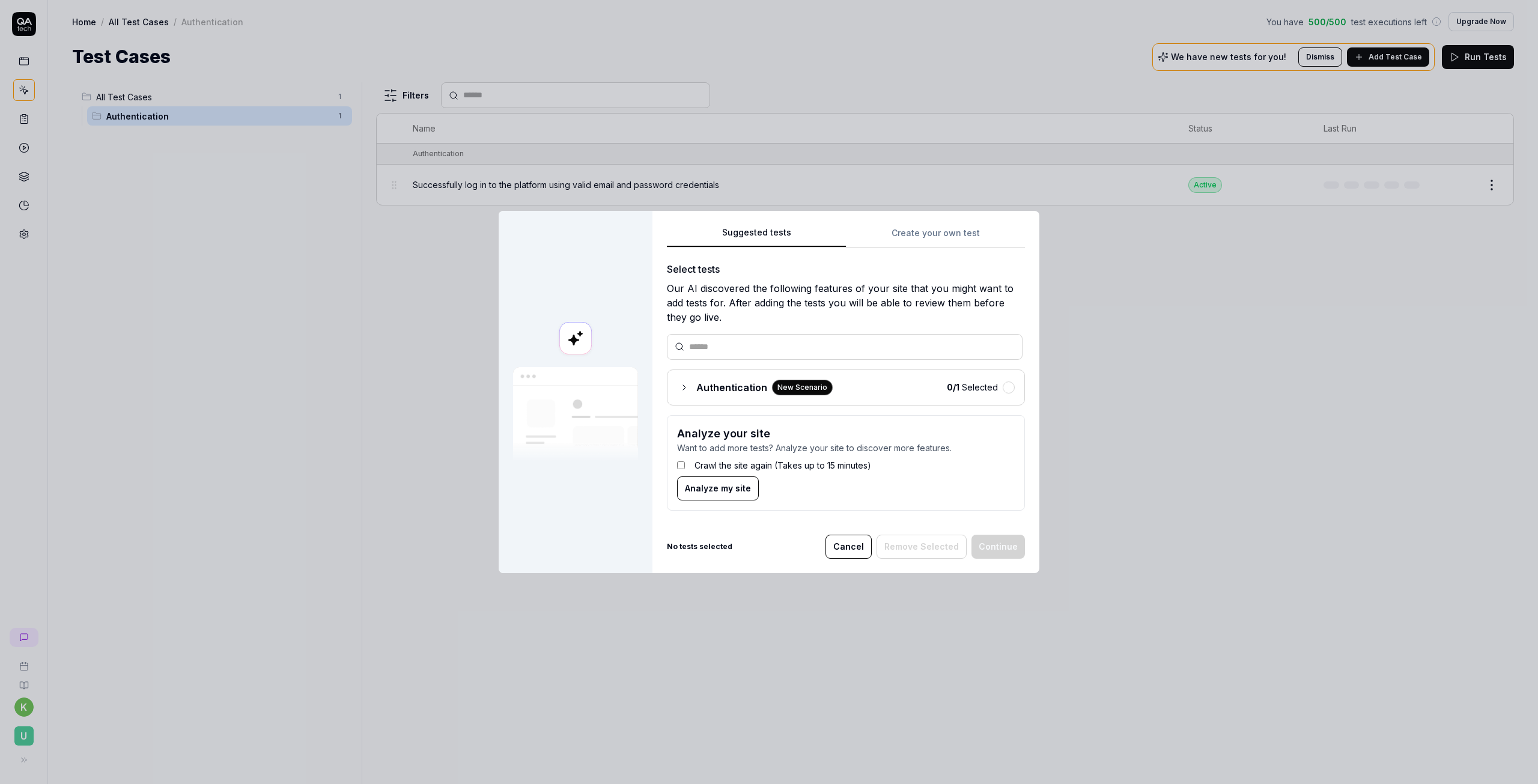
click at [679, 385] on icon at bounding box center [684, 387] width 10 height 10
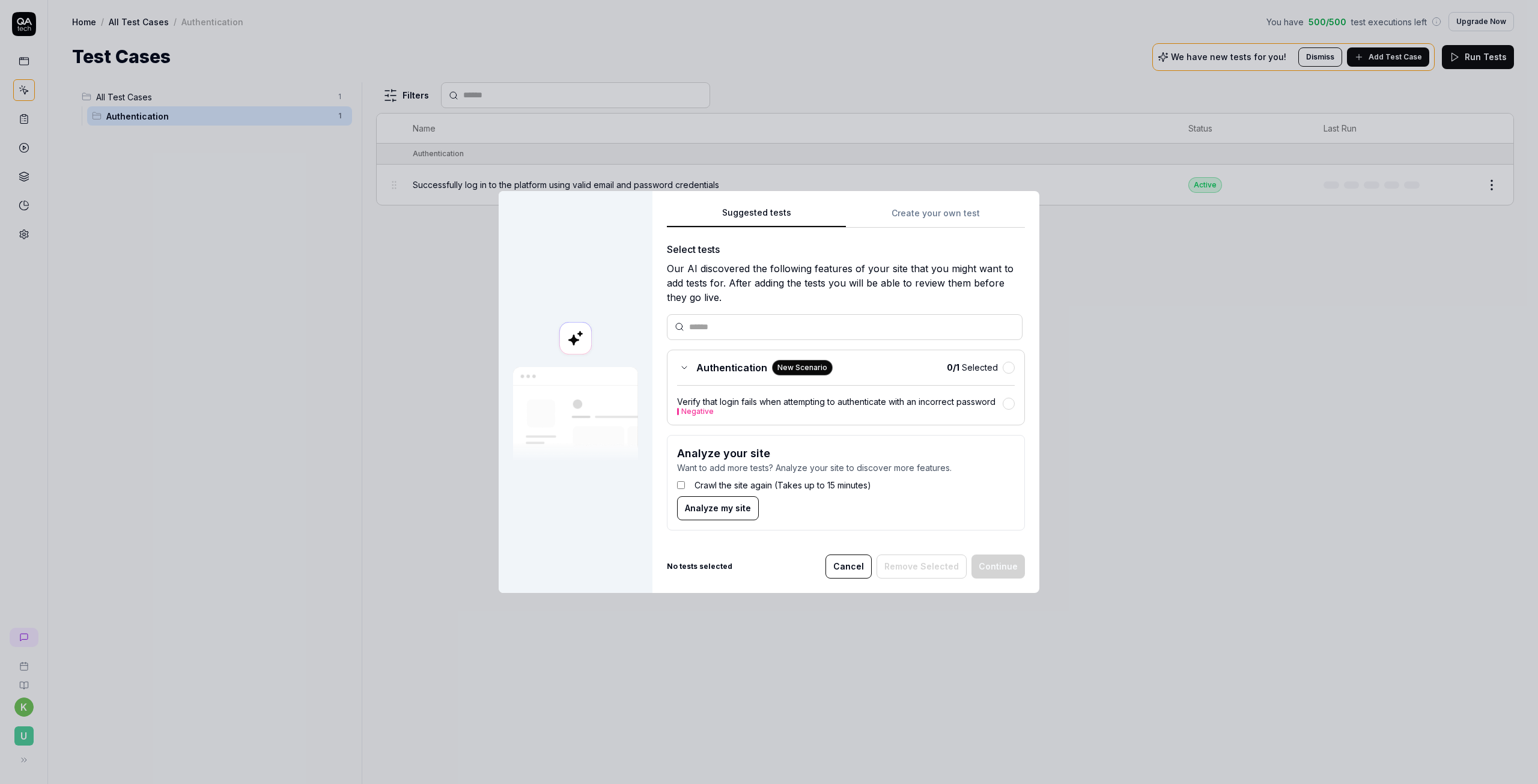
click at [848, 564] on button "Cancel" at bounding box center [849, 567] width 46 height 24
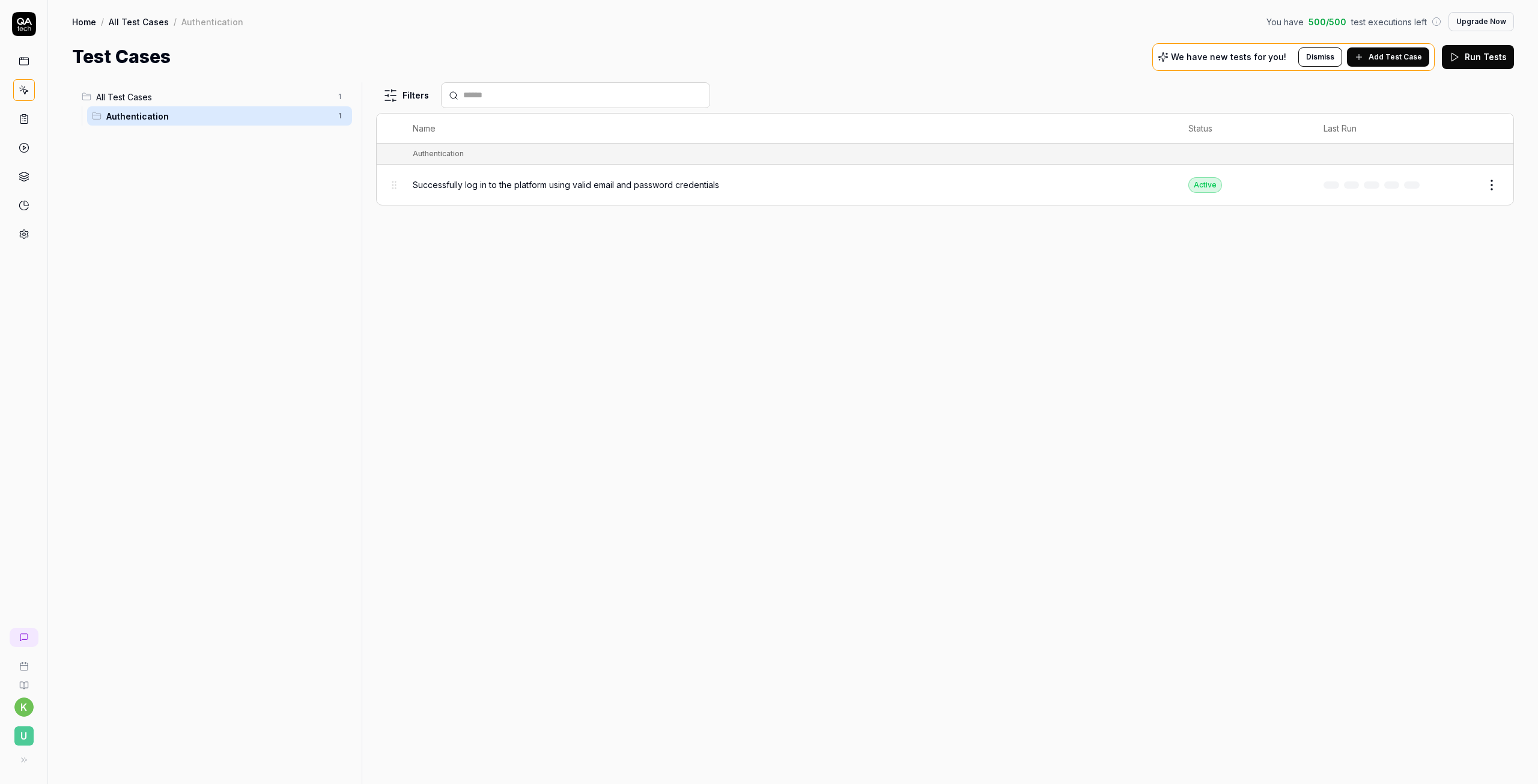
click at [1405, 57] on span "Add Test Case" at bounding box center [1395, 57] width 53 height 10
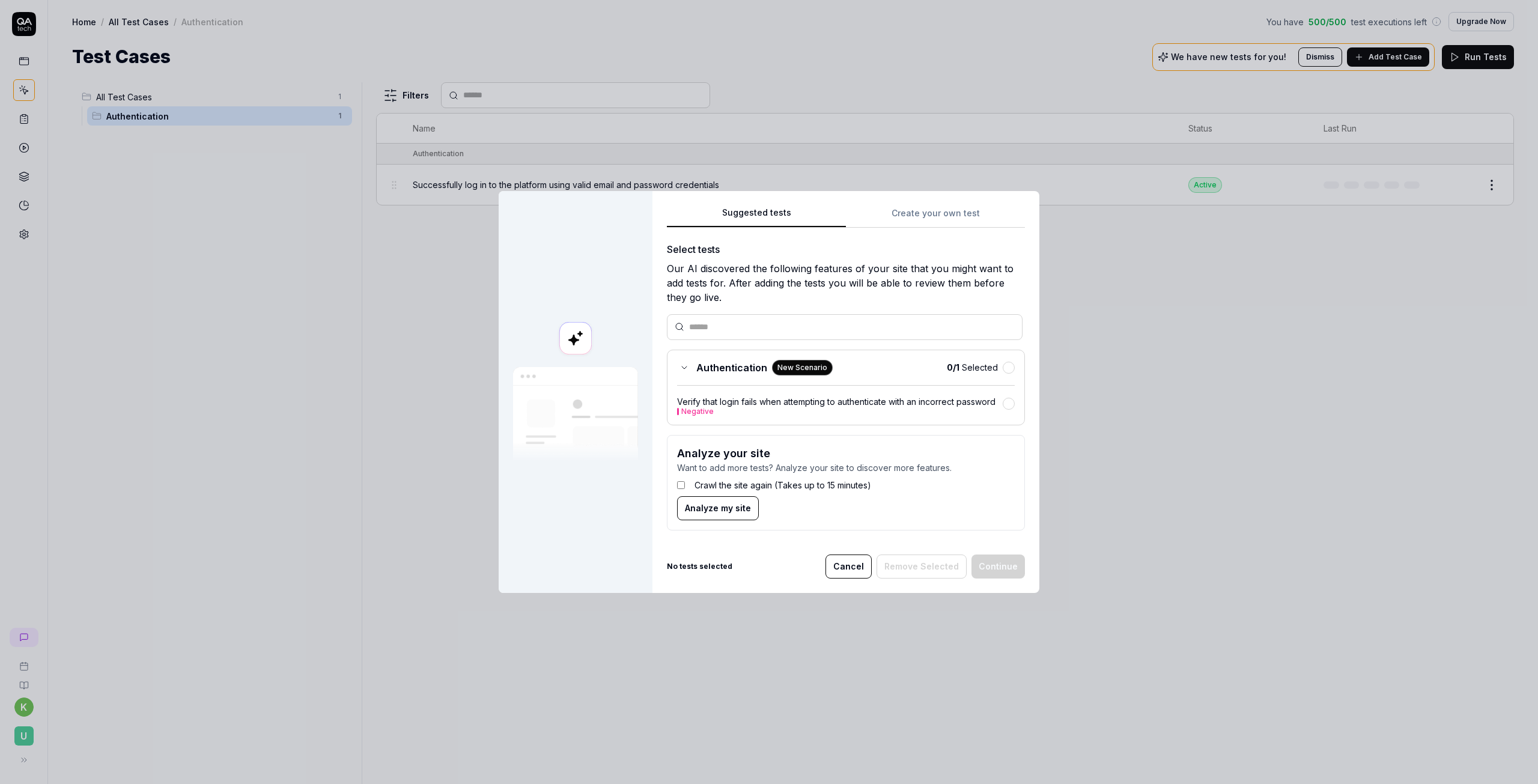
click at [907, 210] on div "Suggested tests Create your own test Select tests Our AI discovered the followi…" at bounding box center [846, 373] width 358 height 334
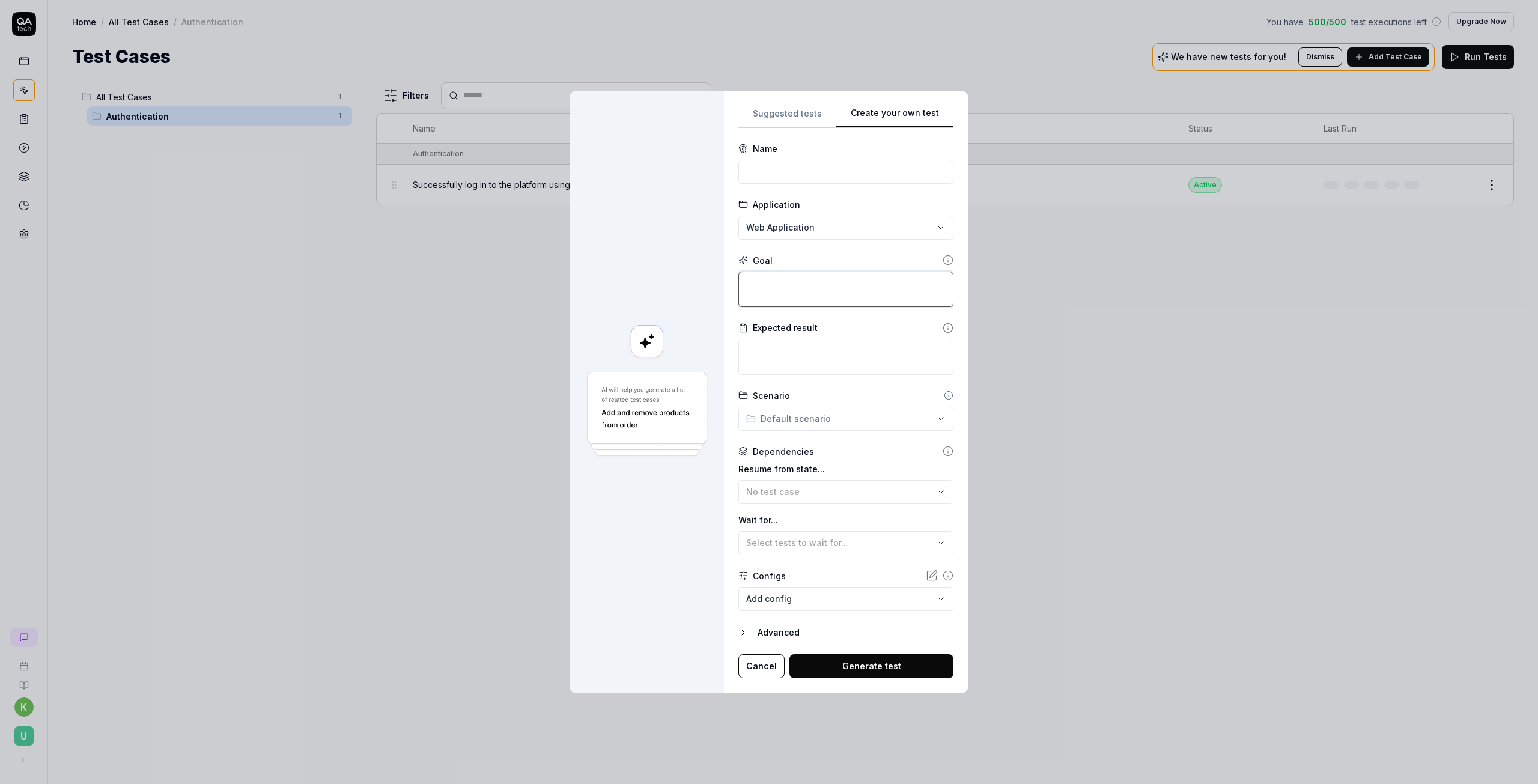
click at [828, 290] on textarea at bounding box center [846, 289] width 215 height 35
click at [810, 356] on textarea at bounding box center [846, 356] width 215 height 35
click at [813, 420] on div "**********" at bounding box center [769, 392] width 1538 height 784
click at [813, 419] on div "**********" at bounding box center [769, 392] width 1538 height 784
click at [821, 420] on div "**********" at bounding box center [769, 392] width 1538 height 784
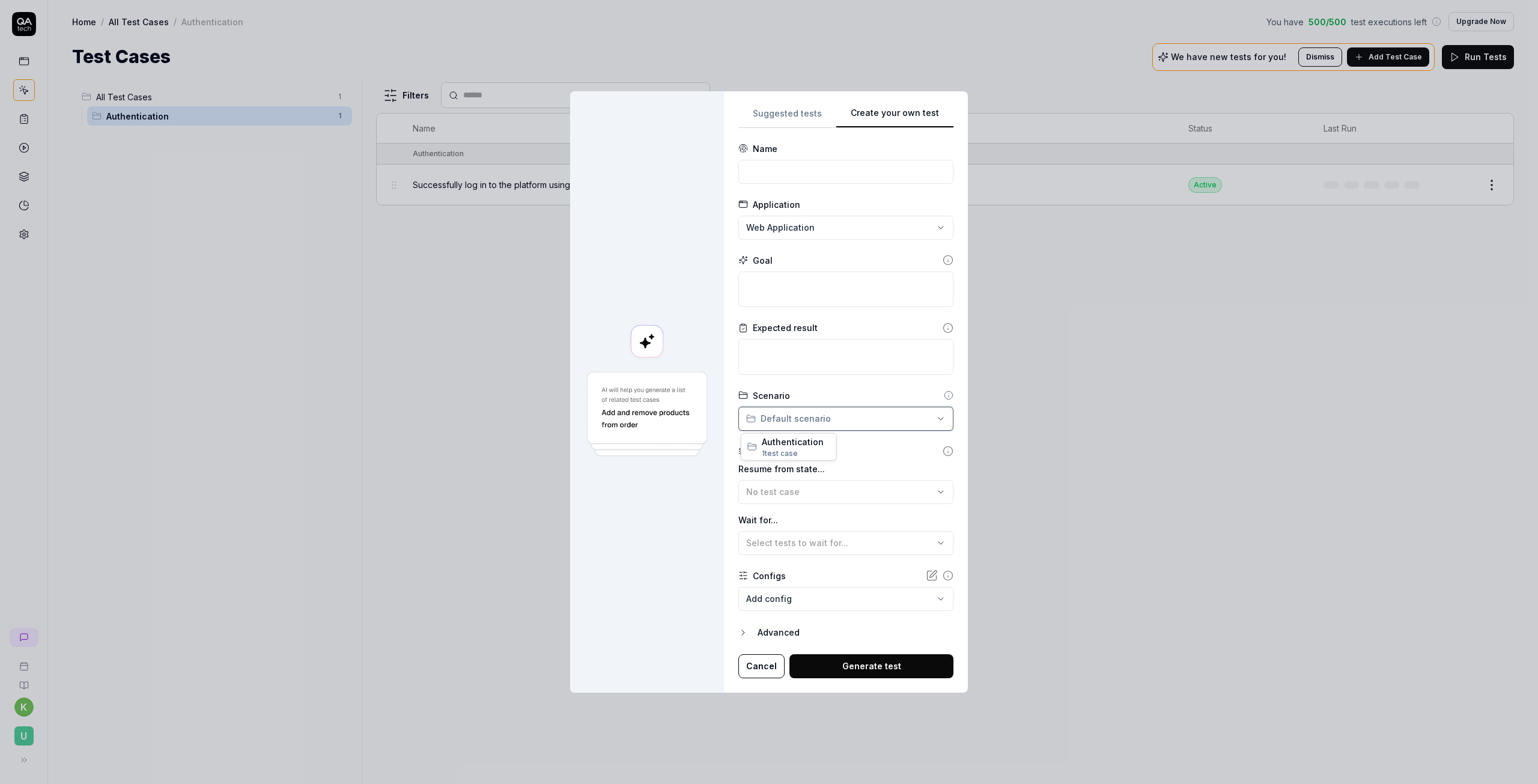
click at [821, 420] on div "**********" at bounding box center [769, 392] width 1538 height 784
click at [816, 488] on div "No test case" at bounding box center [840, 491] width 187 height 13
click at [823, 464] on label "Resume from state..." at bounding box center [846, 468] width 215 height 13
click at [754, 677] on button "Cancel" at bounding box center [762, 666] width 46 height 24
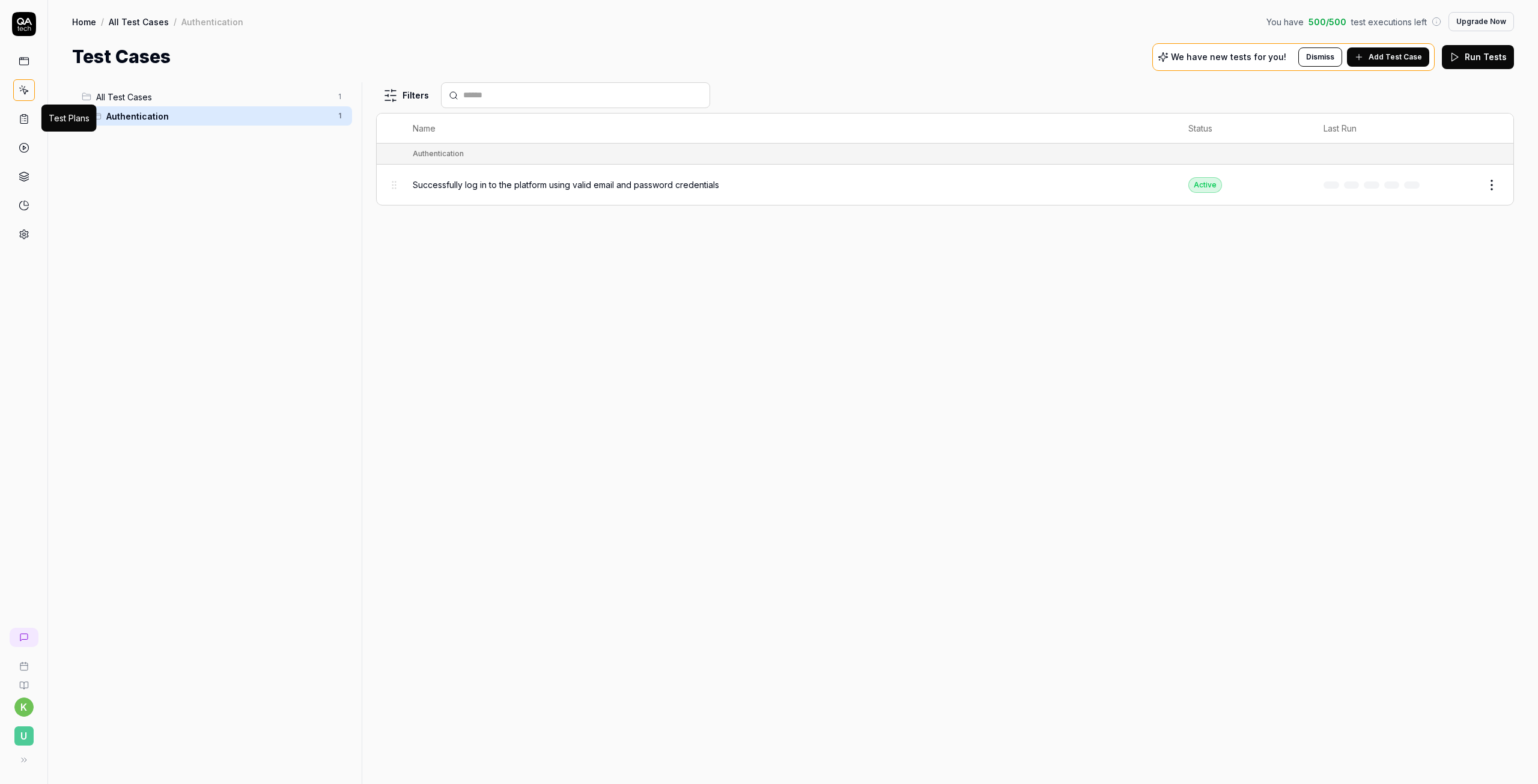
click at [26, 118] on icon at bounding box center [24, 118] width 10 height 10
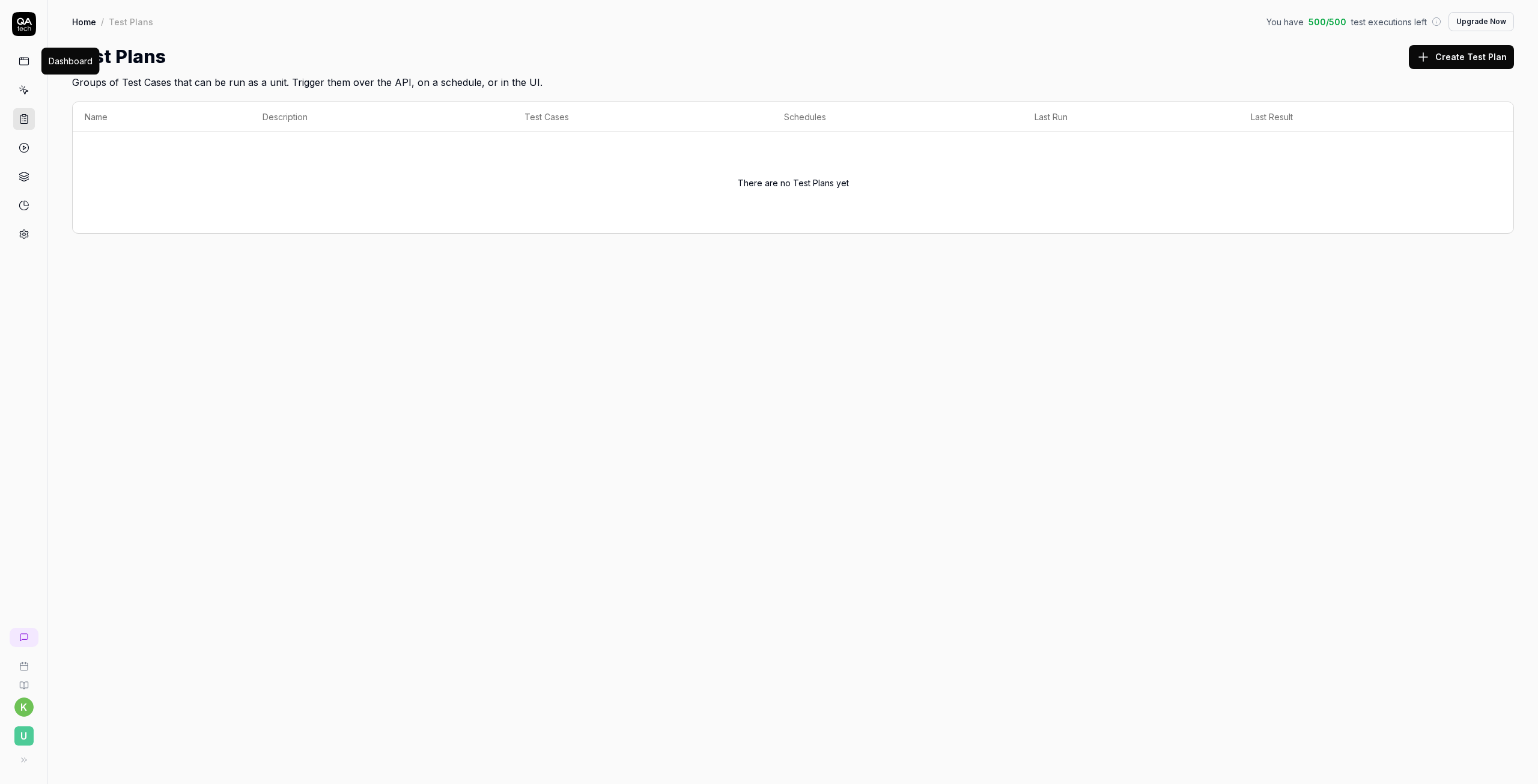
click at [26, 57] on icon at bounding box center [24, 61] width 10 height 10
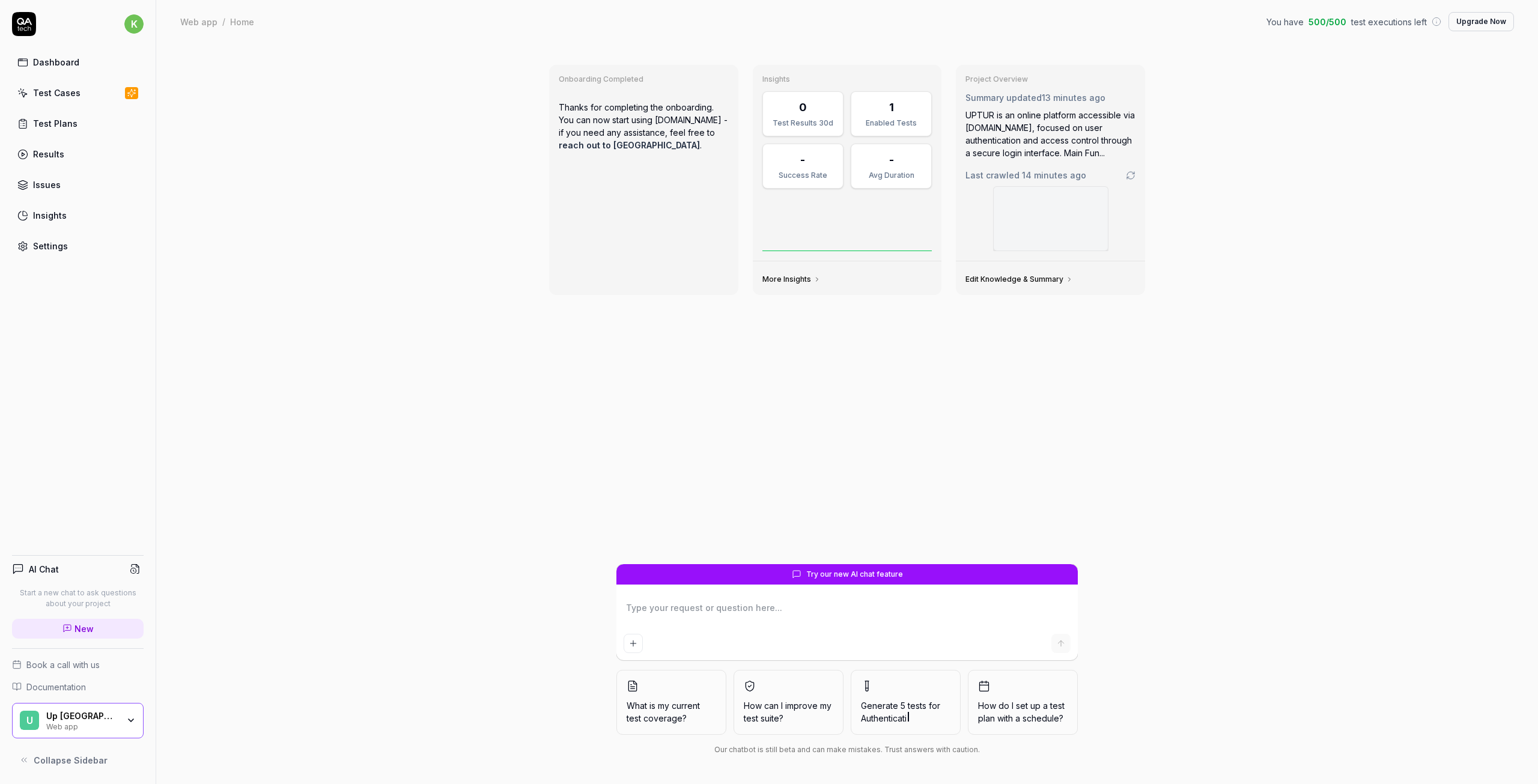
type textarea "*"
